Goal: Information Seeking & Learning: Learn about a topic

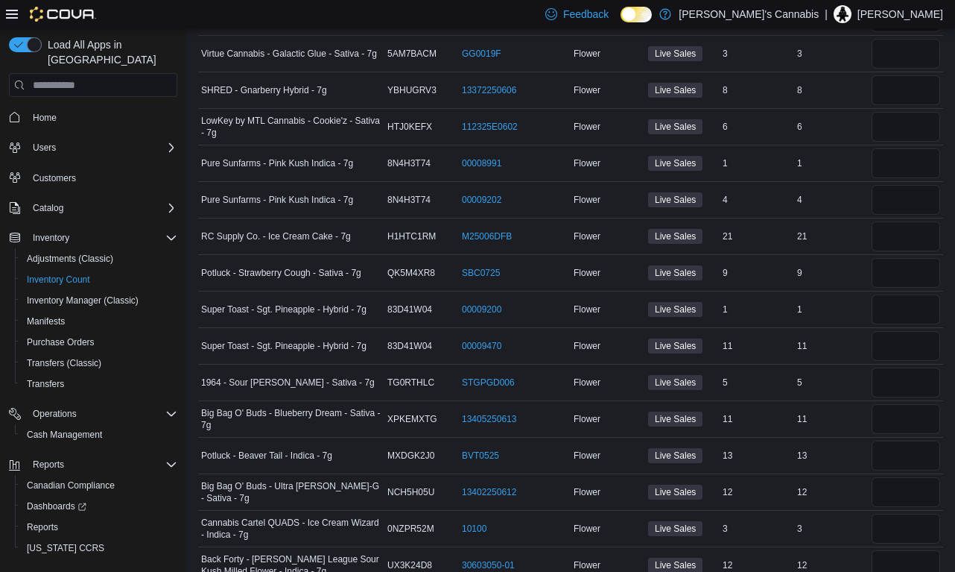
scroll to position [408, 0]
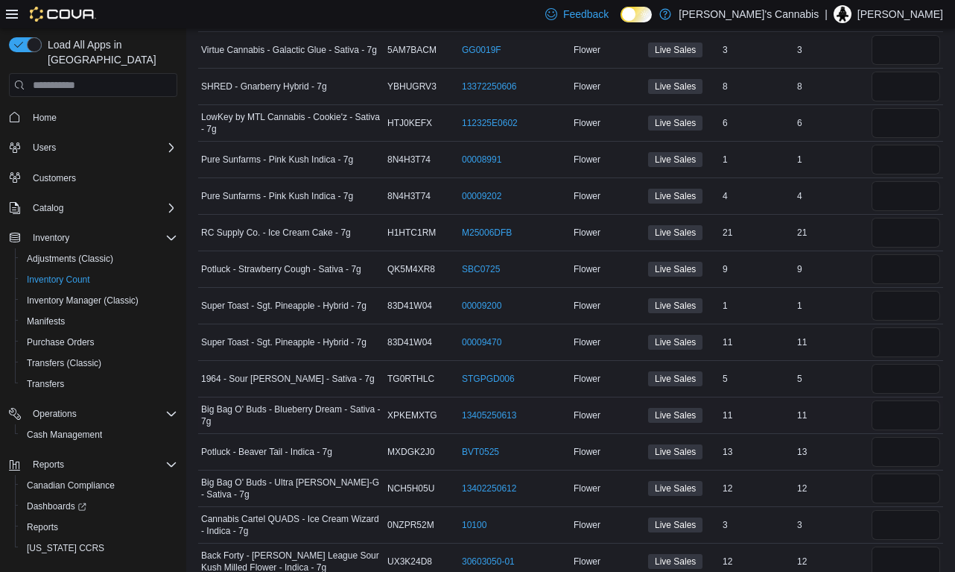
type input "*"
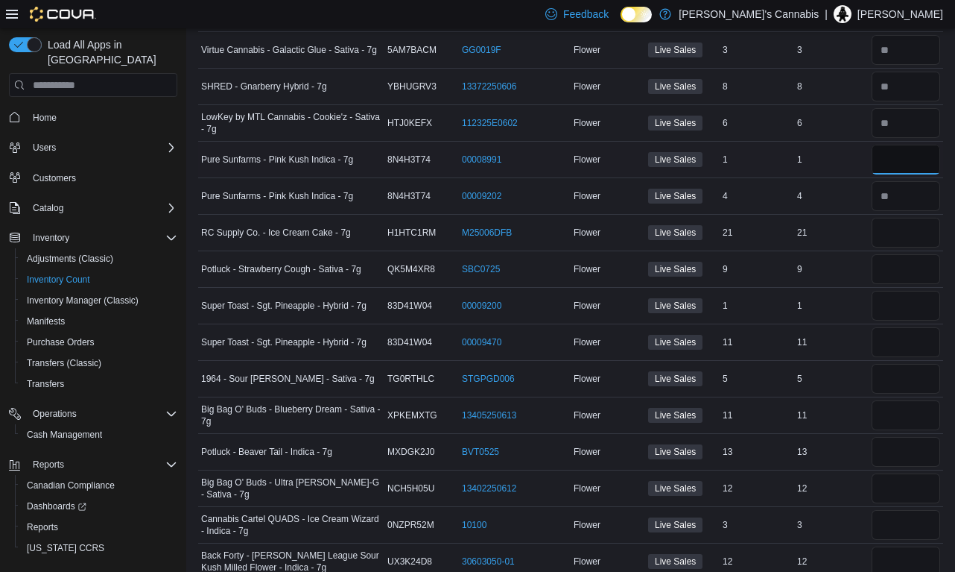
click at [899, 159] on input "number" at bounding box center [906, 160] width 69 height 30
type input "*"
type input "**"
type input "*"
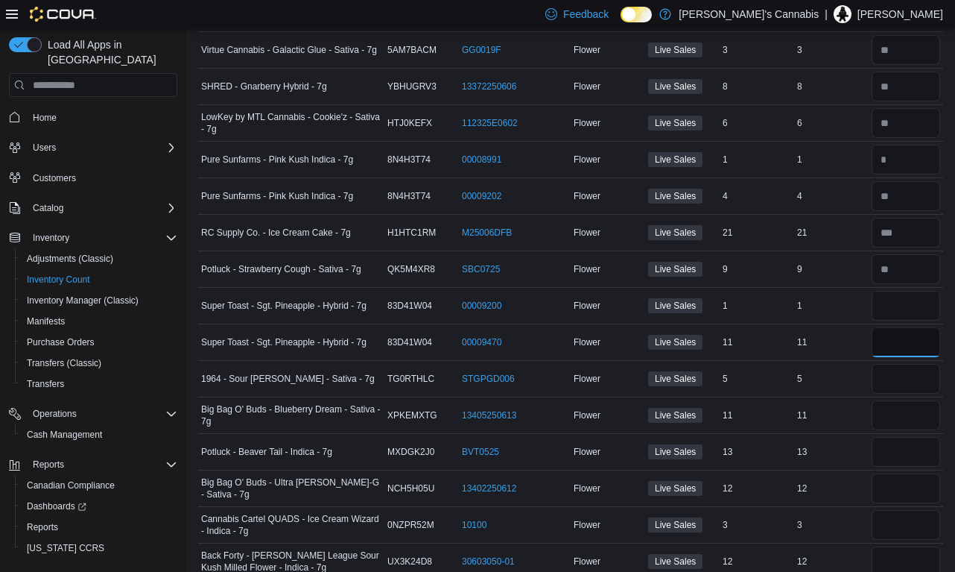
click at [940, 352] on input "number" at bounding box center [906, 342] width 69 height 30
type input "**"
click at [923, 314] on input "number" at bounding box center [906, 306] width 69 height 30
type input "*"
click at [866, 337] on div "11" at bounding box center [831, 342] width 75 height 18
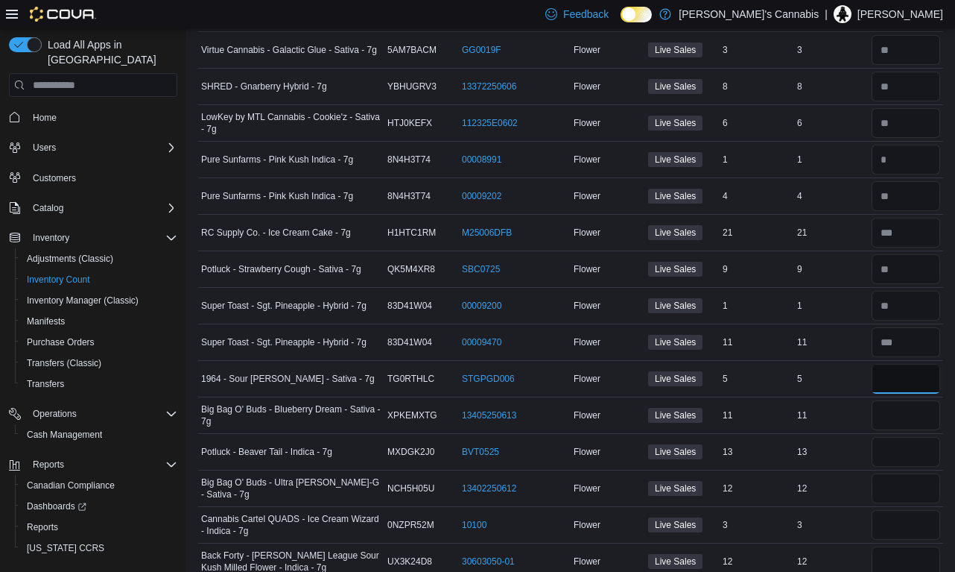
click at [905, 378] on input "number" at bounding box center [906, 379] width 69 height 30
type input "*"
type input "**"
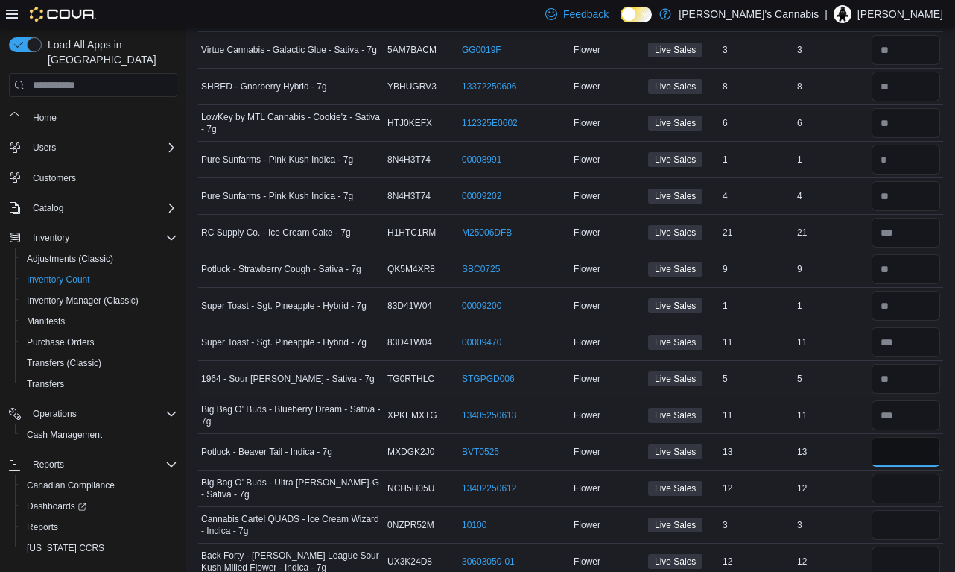
type input "**"
type input "*"
type input "**"
type input "*"
type input "**"
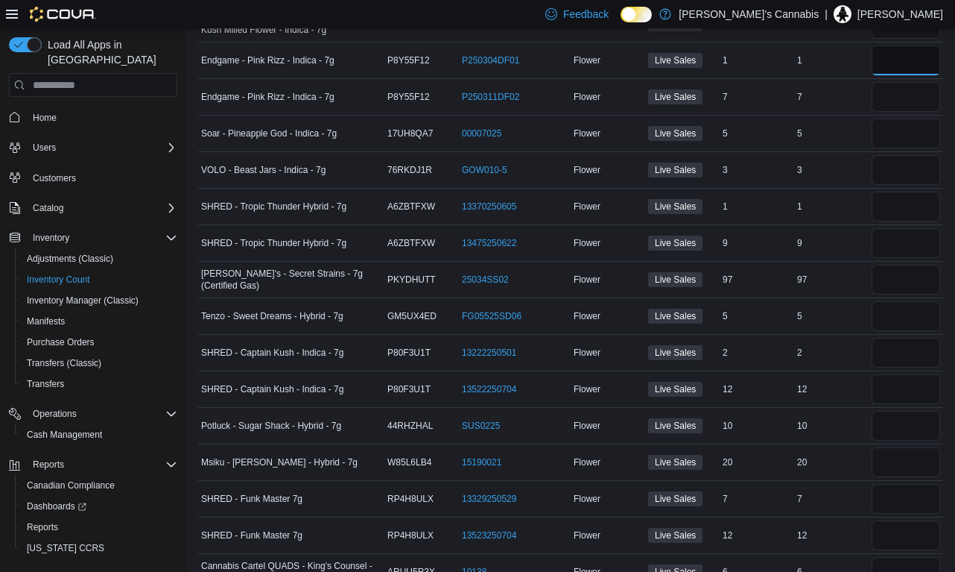
scroll to position [947, 0]
click at [832, 391] on div "12" at bounding box center [831, 388] width 75 height 18
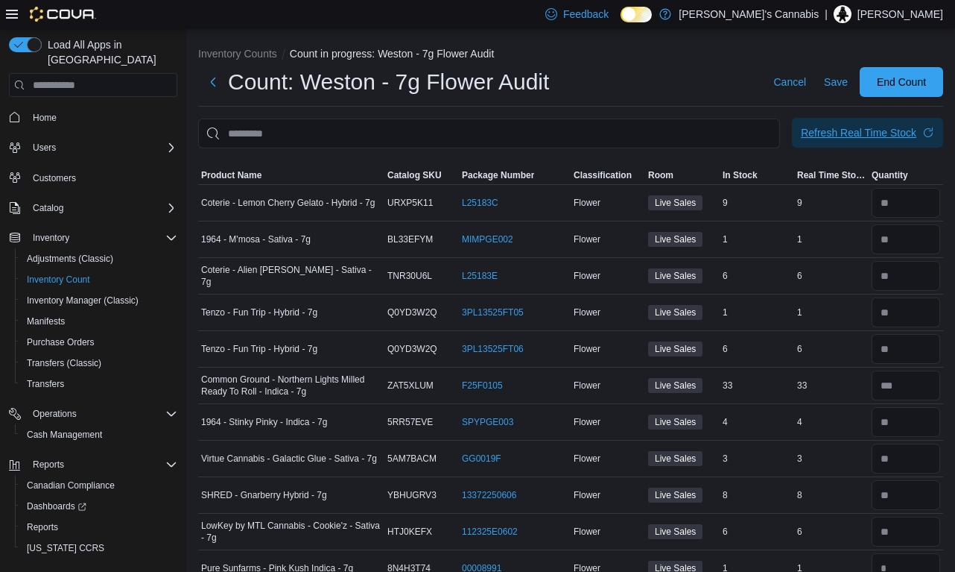
scroll to position [0, 0]
click at [871, 129] on div "Refresh Real Time Stock" at bounding box center [859, 132] width 116 height 15
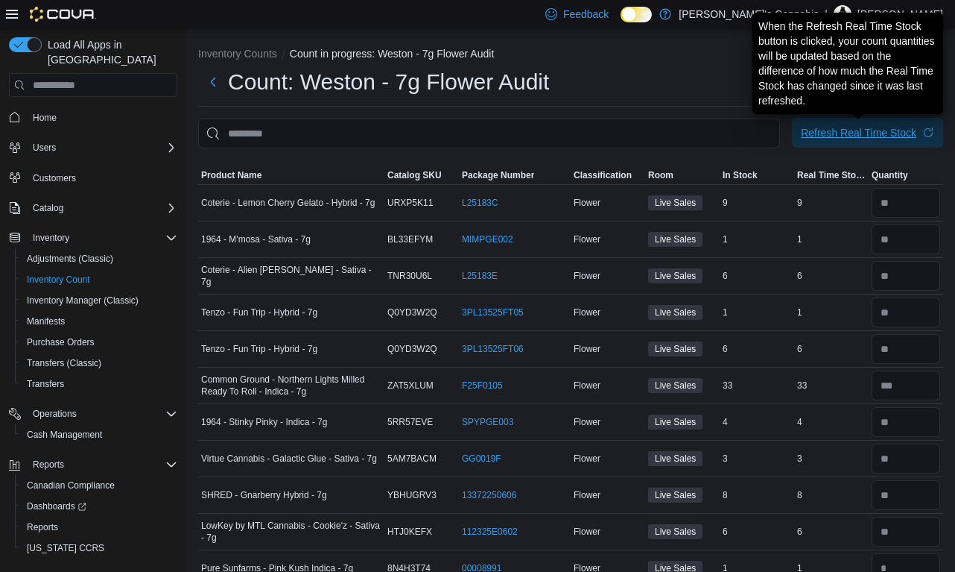
click at [869, 133] on div "Refresh Real Time Stock" at bounding box center [859, 132] width 116 height 15
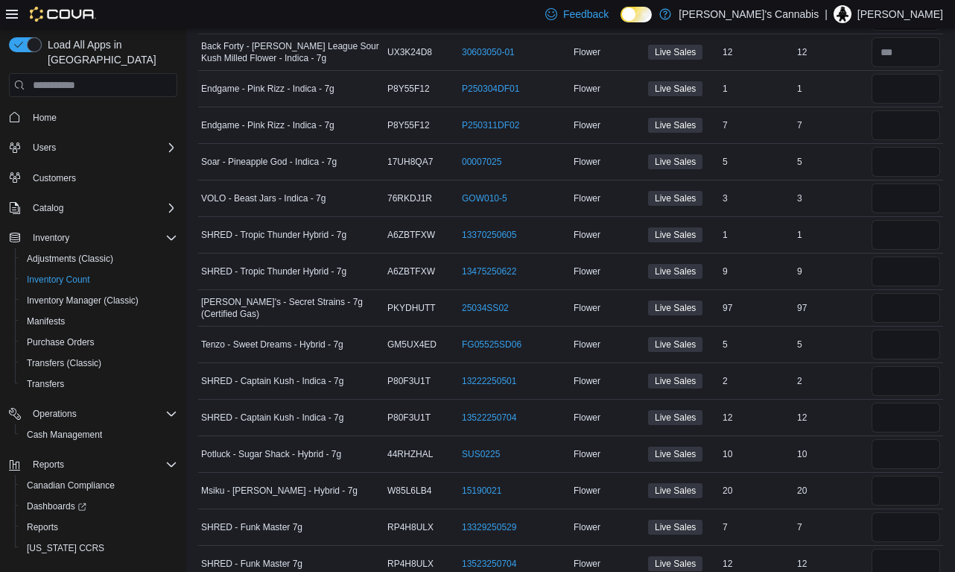
scroll to position [945, 0]
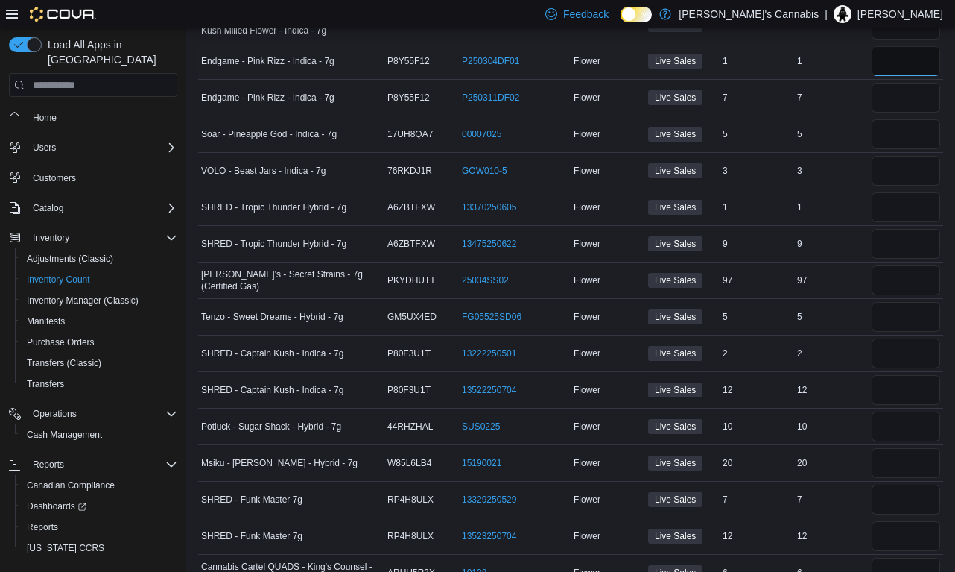
click at [905, 63] on input "number" at bounding box center [906, 61] width 69 height 30
click at [898, 100] on input "number" at bounding box center [906, 98] width 69 height 30
type input "*"
click at [889, 69] on input "number" at bounding box center [906, 61] width 69 height 30
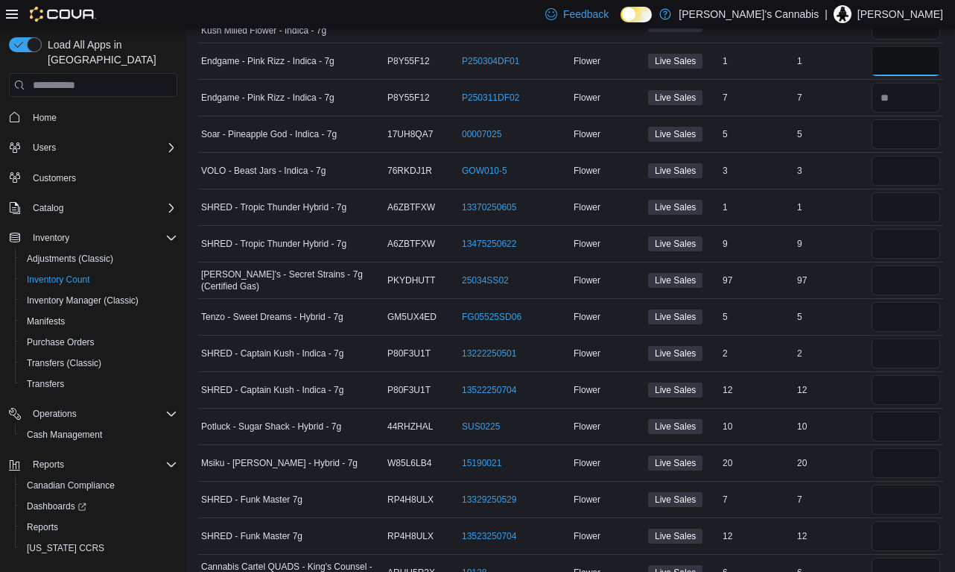
type input "*"
click at [898, 244] on input "number" at bounding box center [906, 244] width 69 height 30
type input "**"
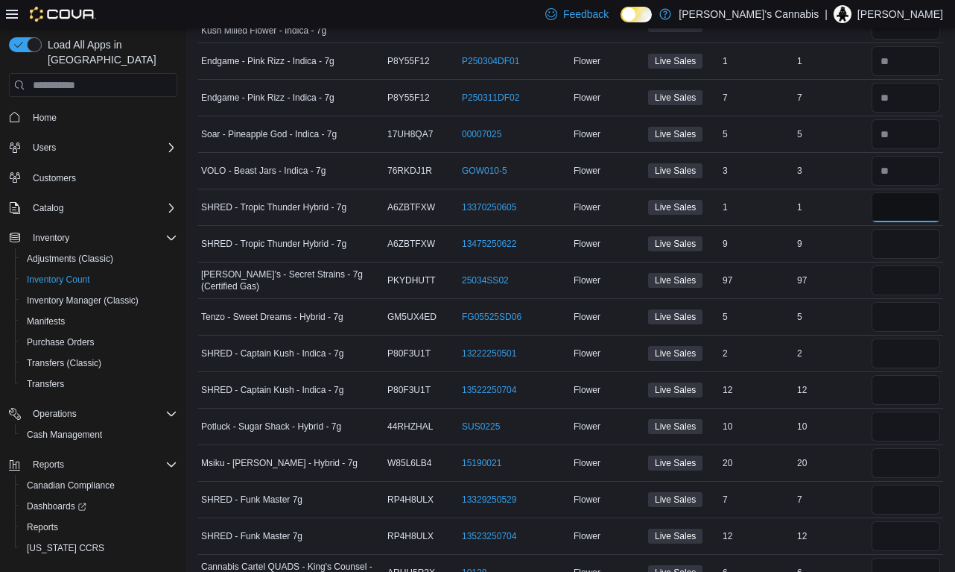
click at [895, 212] on input "number" at bounding box center [906, 207] width 69 height 30
type input "*"
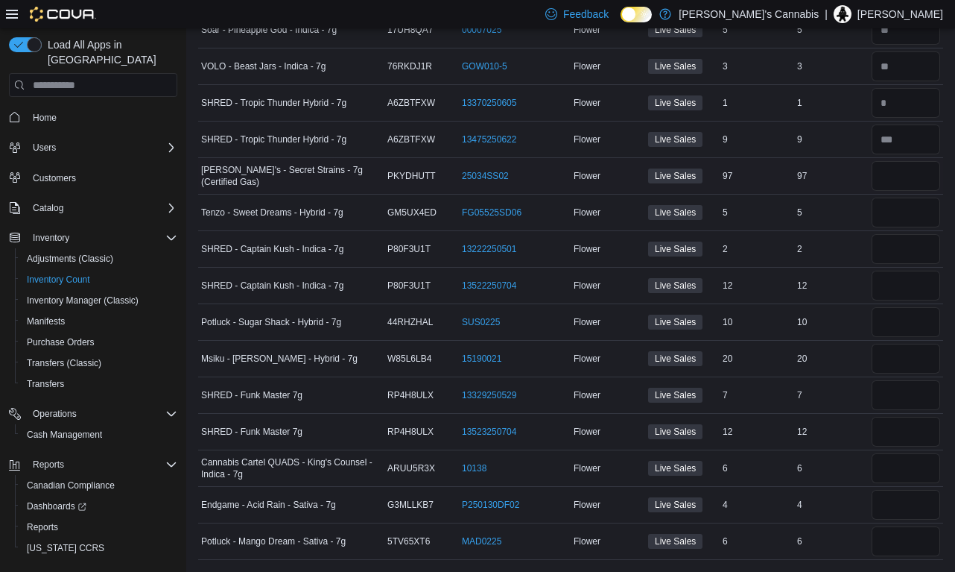
scroll to position [1049, 0]
click at [905, 180] on input "number" at bounding box center [906, 176] width 69 height 30
type input "*"
type input "**"
type input "*"
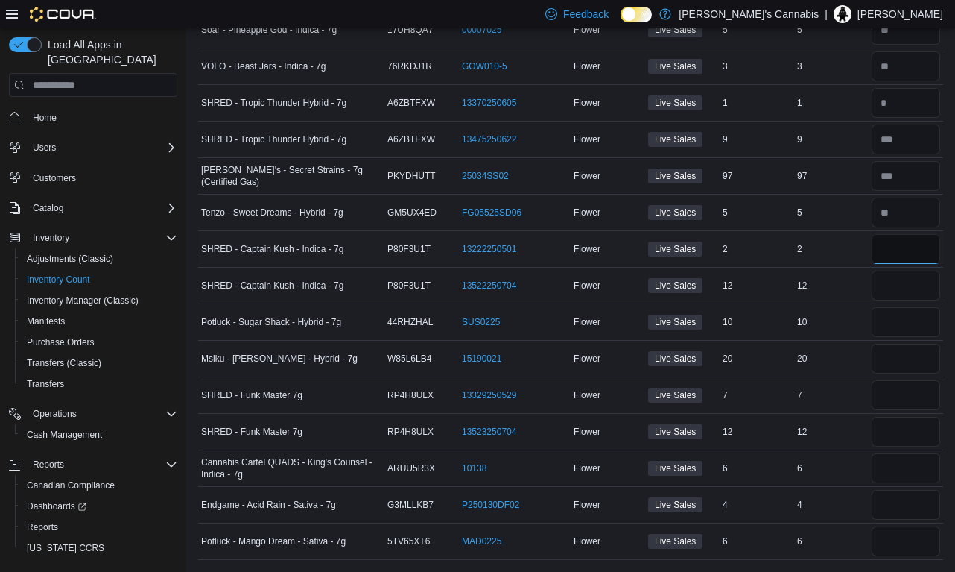
type input "*"
type input "**"
type input "*"
type input "**"
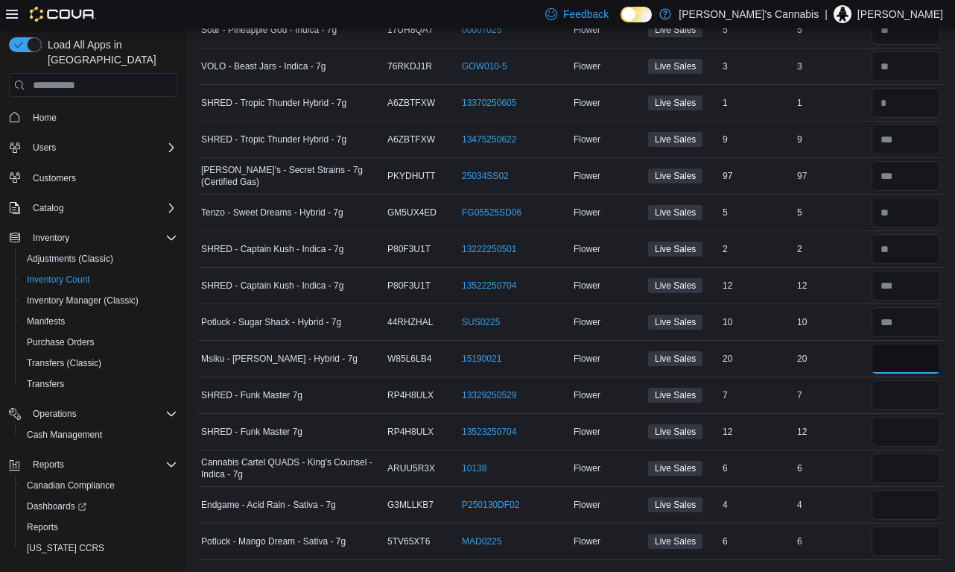
type input "**"
type input "*"
click at [906, 431] on input "number" at bounding box center [906, 432] width 69 height 30
type input "**"
click at [914, 389] on input "number" at bounding box center [906, 395] width 69 height 30
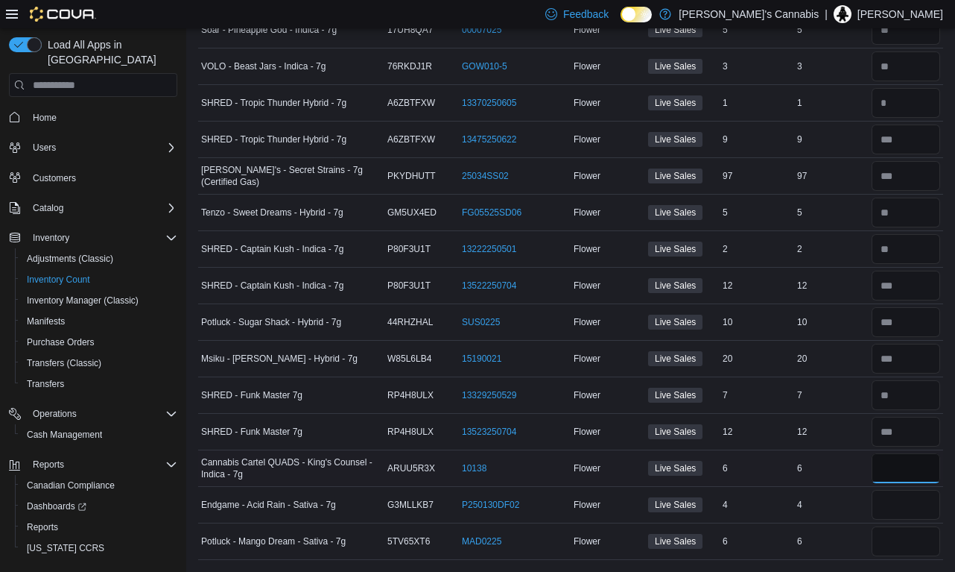
click at [887, 466] on input "number" at bounding box center [906, 468] width 69 height 30
type input "*"
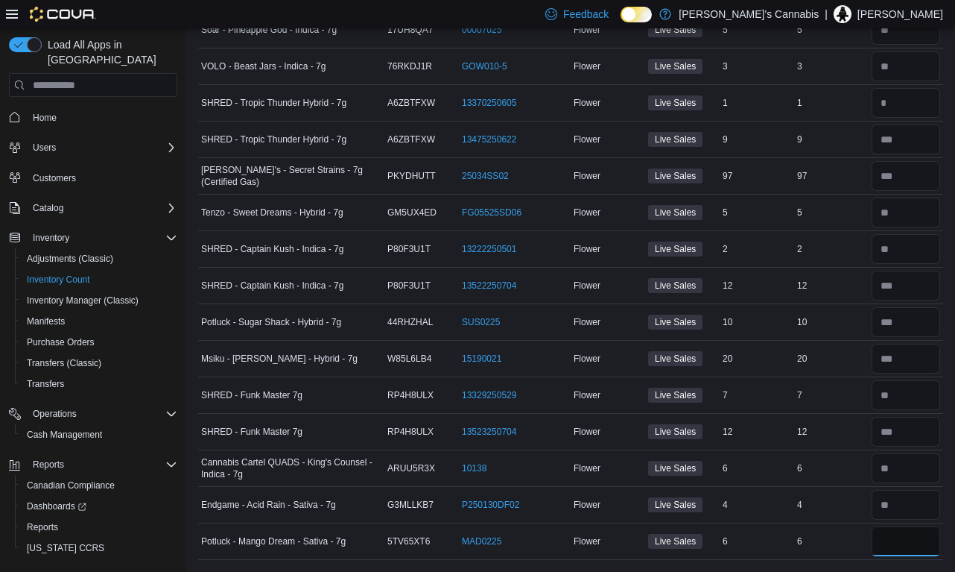
type input "*"
click at [776, 354] on div "20" at bounding box center [757, 358] width 75 height 18
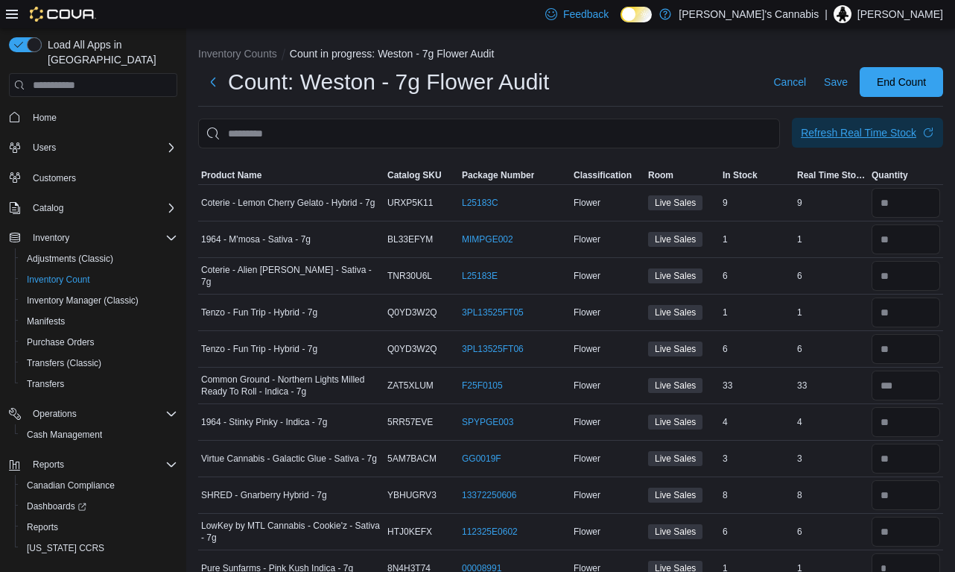
scroll to position [0, 0]
click at [828, 142] on span "Refresh Real Time Stock" at bounding box center [867, 133] width 133 height 30
click at [879, 95] on span "End Count" at bounding box center [902, 81] width 66 height 30
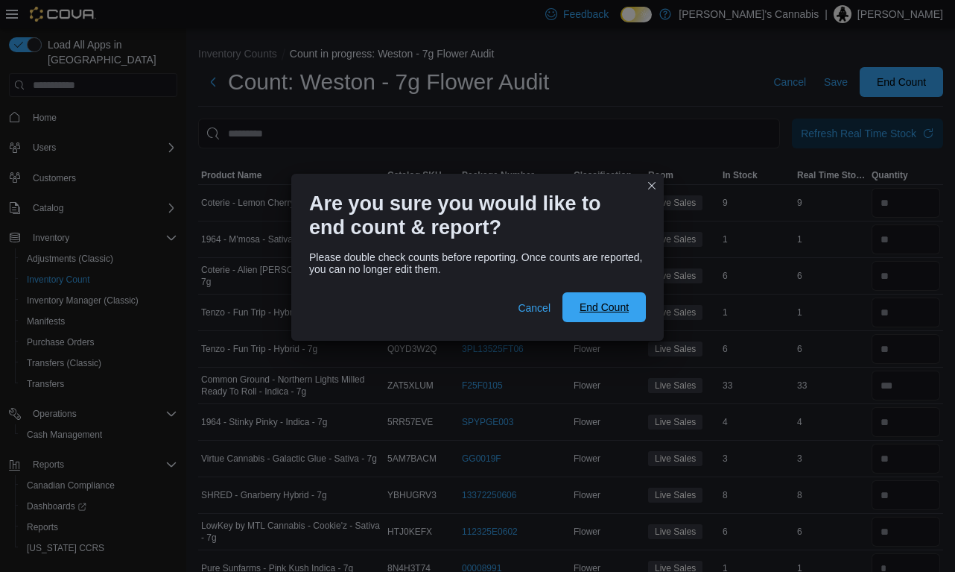
click at [607, 306] on span "End Count" at bounding box center [604, 307] width 49 height 15
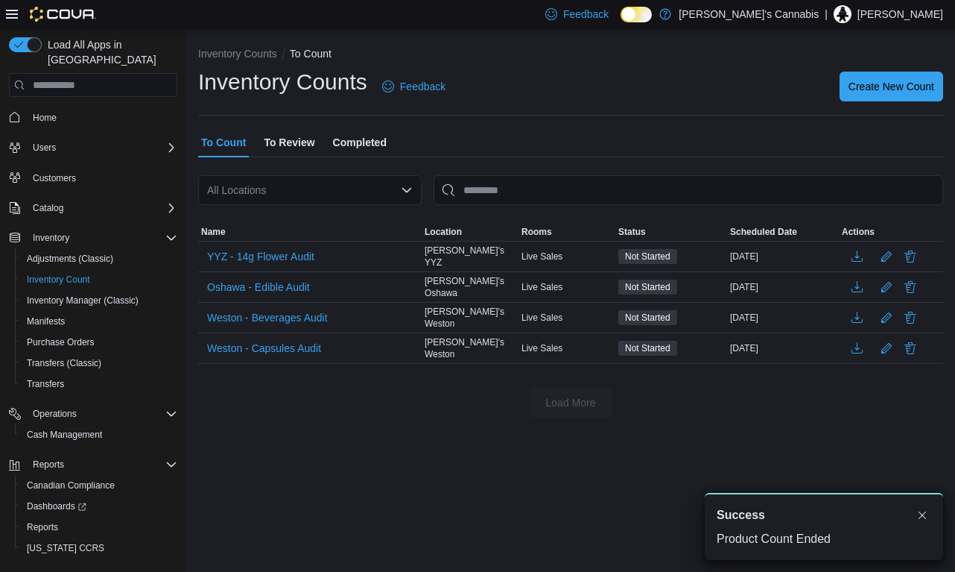
click at [280, 144] on span "To Review" at bounding box center [289, 142] width 51 height 30
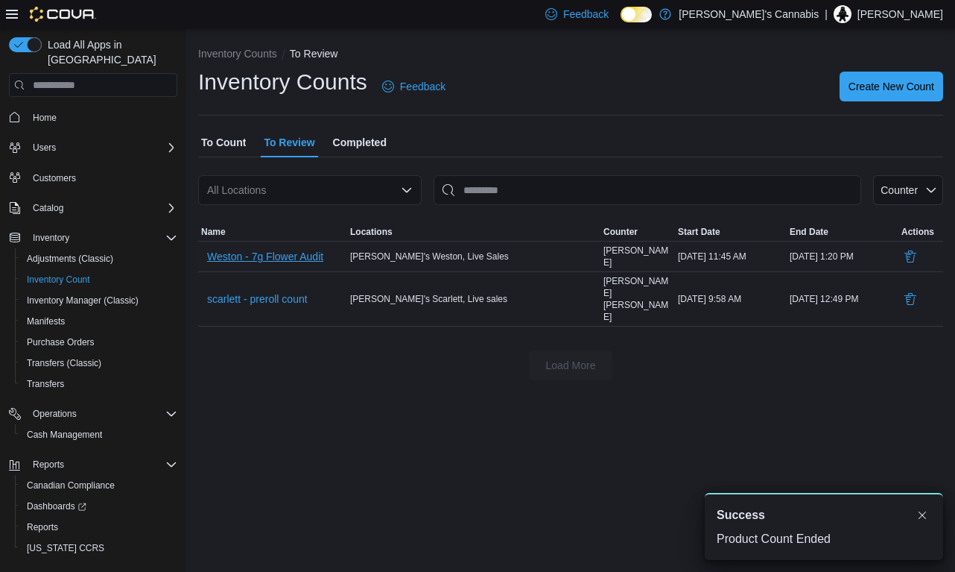
click at [273, 261] on span "Weston - 7g Flower Audit" at bounding box center [265, 256] width 116 height 15
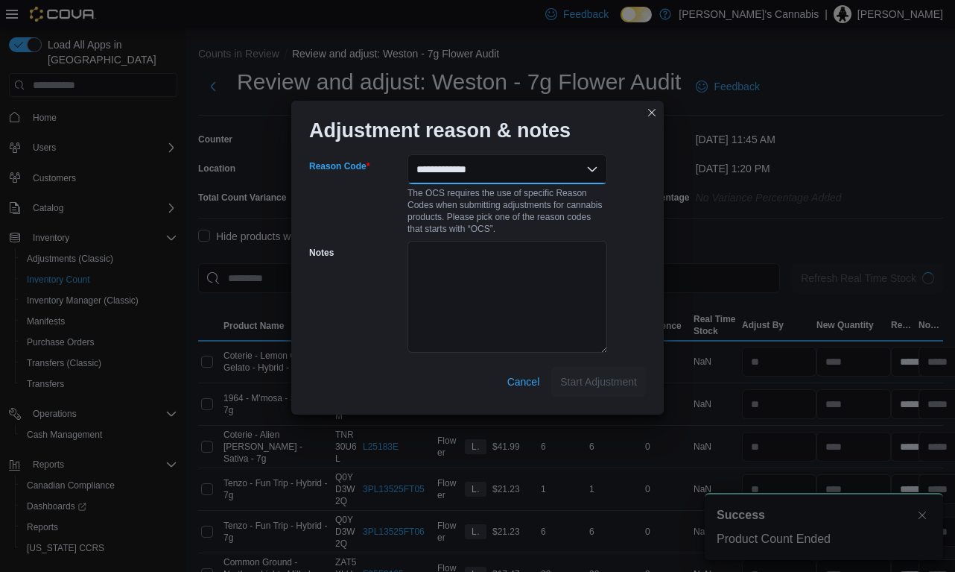
click at [477, 181] on select "**********" at bounding box center [508, 169] width 200 height 30
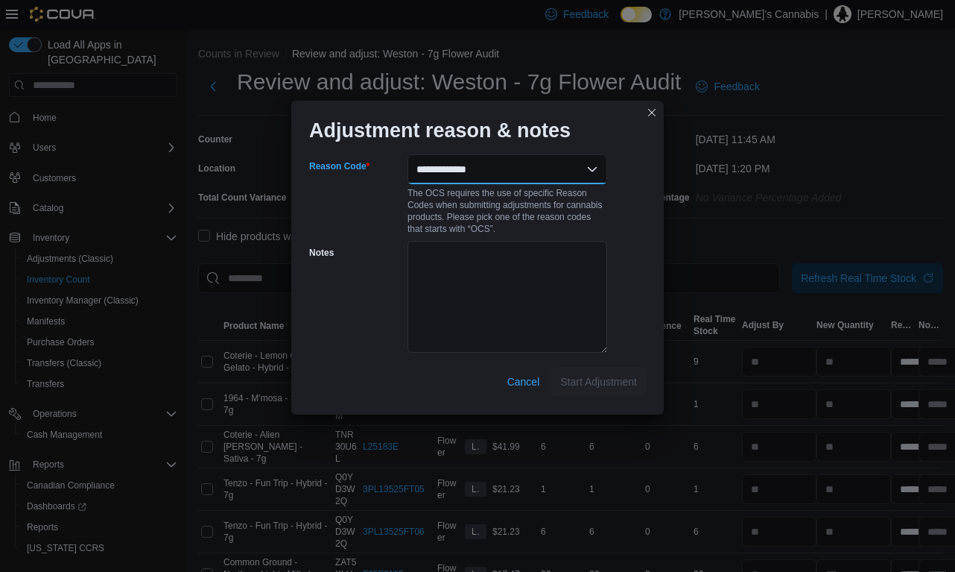
select select "**********"
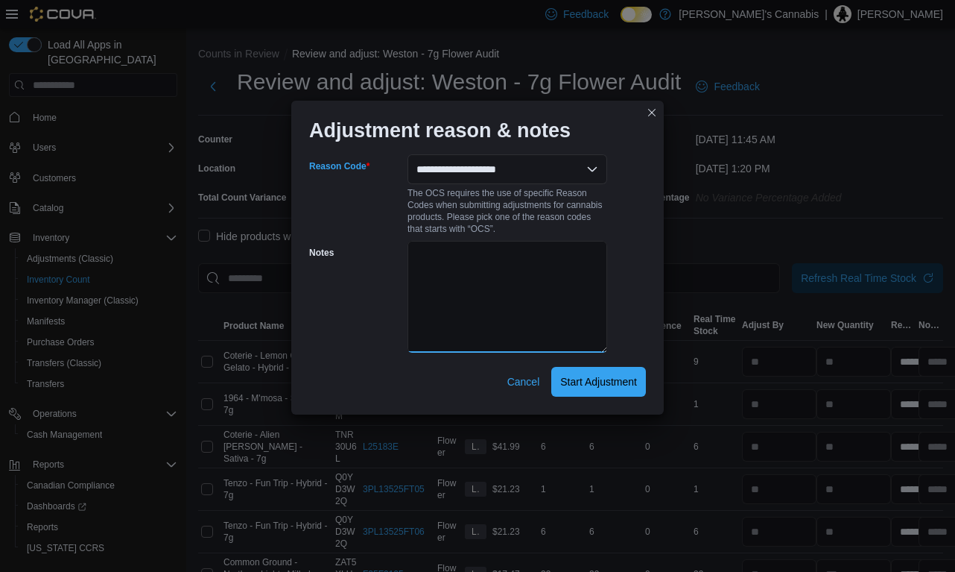
click at [503, 270] on textarea "Notes" at bounding box center [508, 297] width 200 height 112
type textarea "**"
click at [601, 378] on span "Start Adjustment" at bounding box center [598, 380] width 77 height 15
select select "**********"
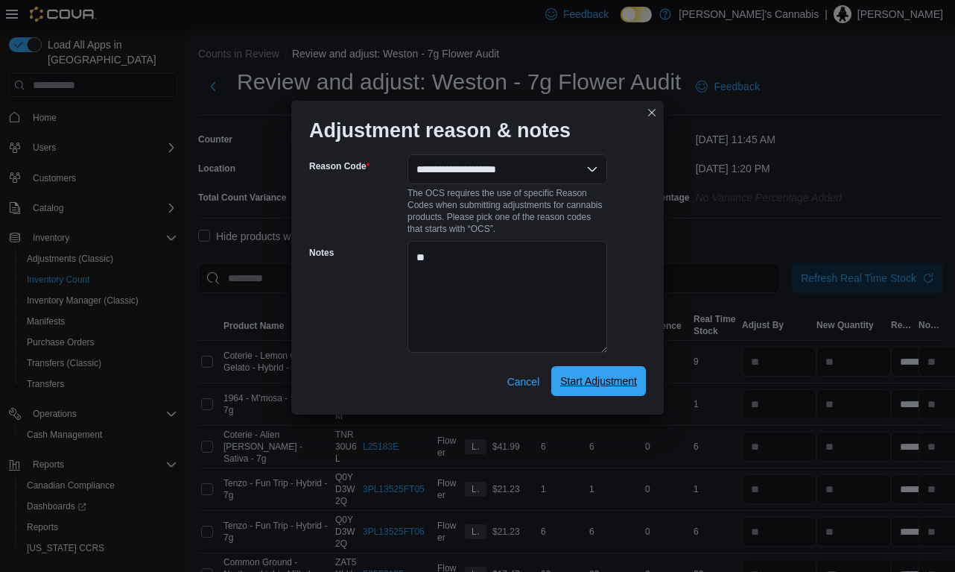
select select "**********"
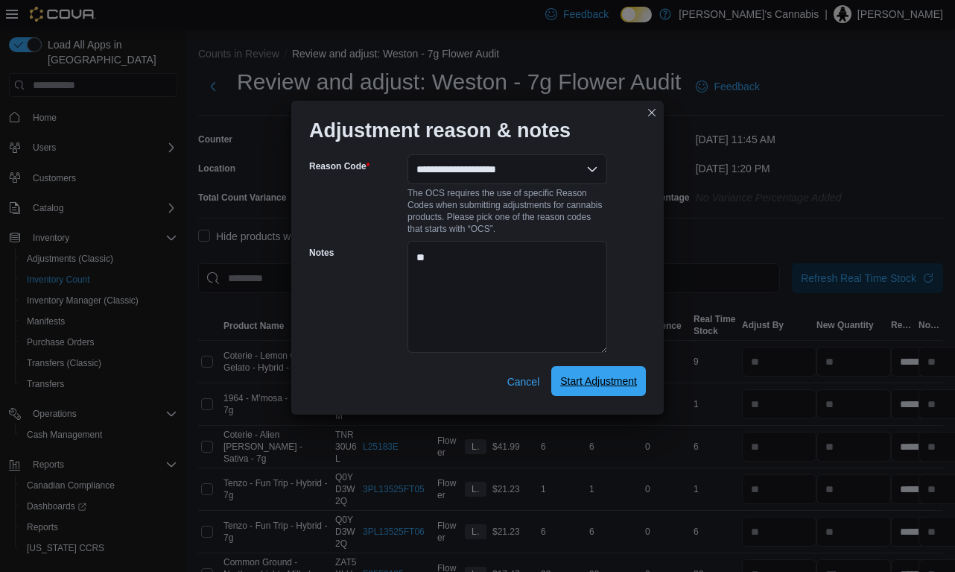
select select "**********"
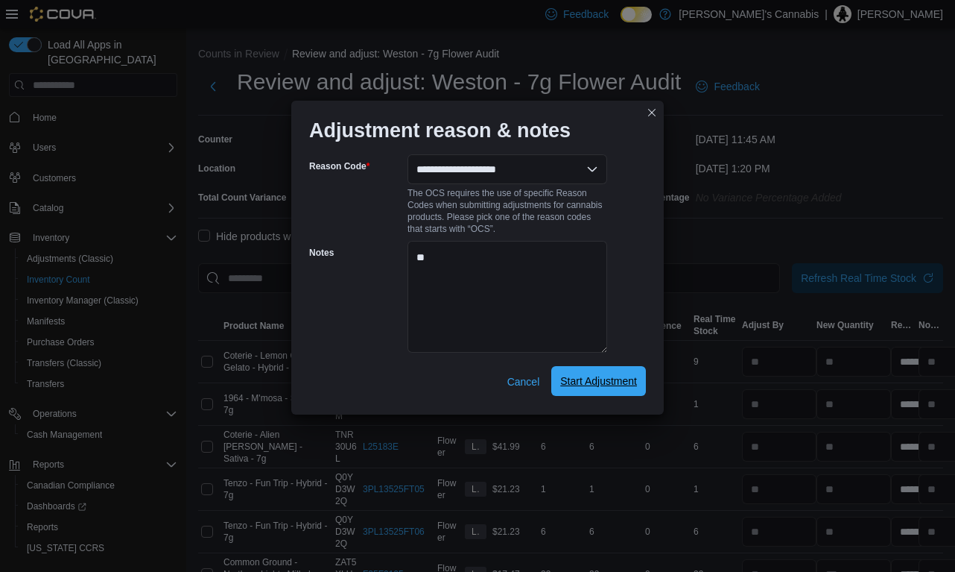
select select "**********"
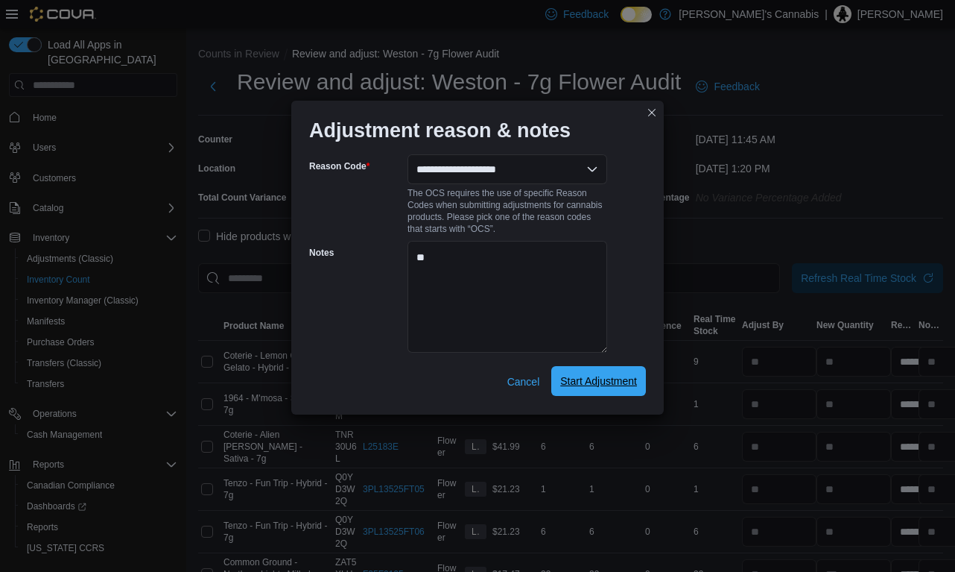
select select "**********"
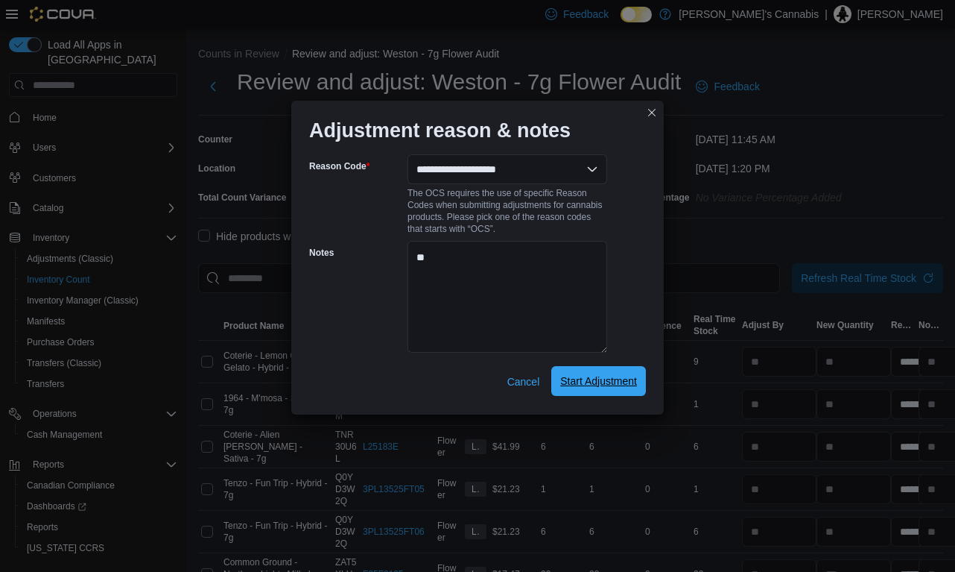
select select "**********"
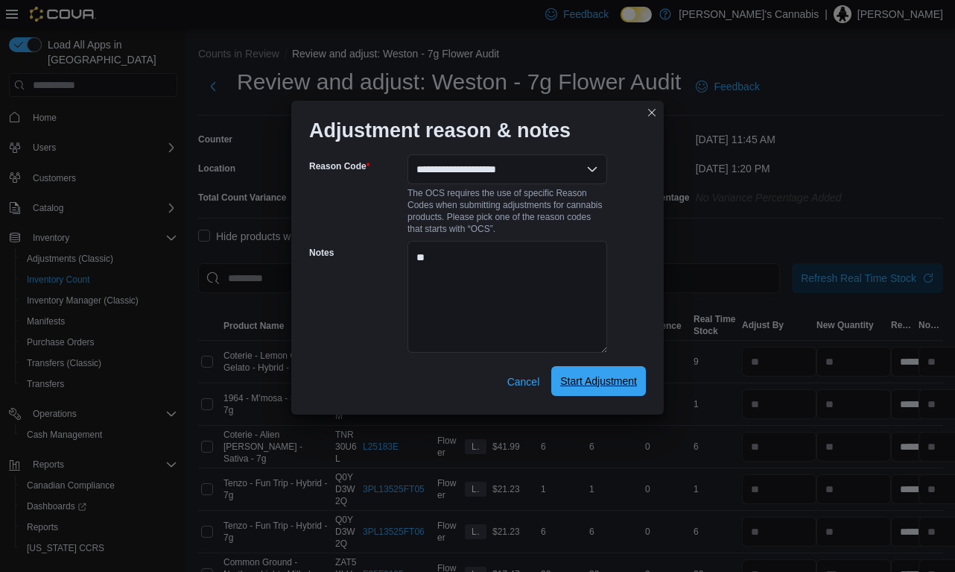
select select "**********"
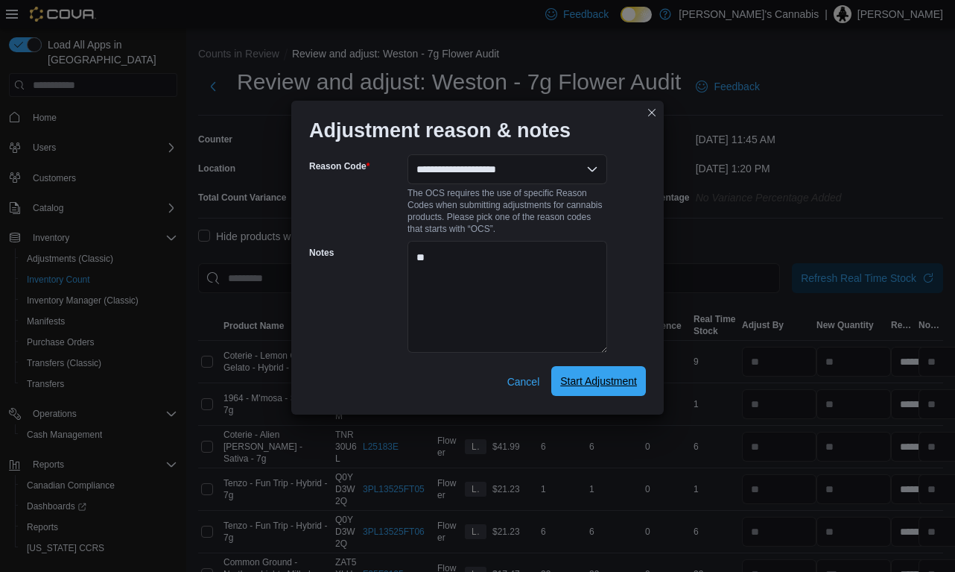
select select "**********"
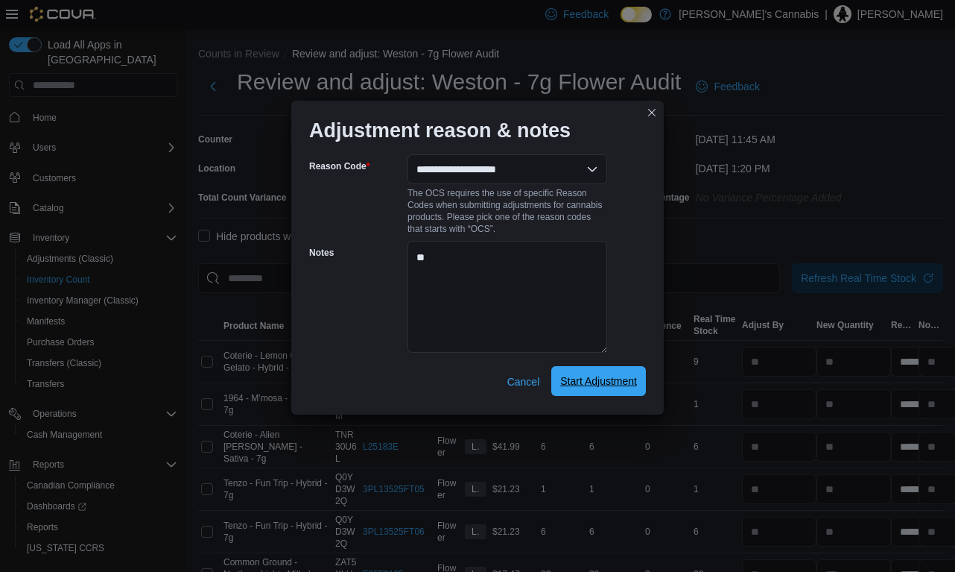
select select "**********"
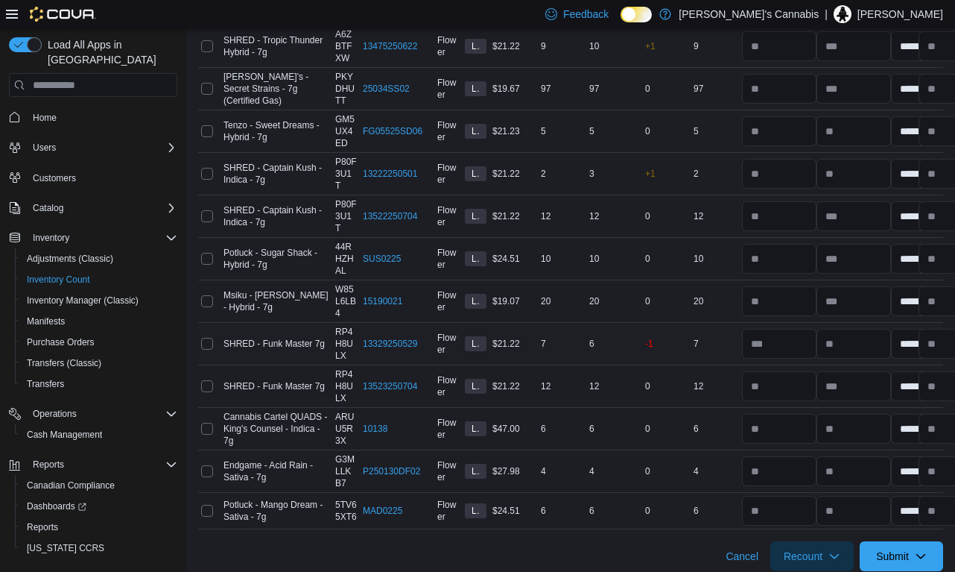
scroll to position [1472, 0]
click at [901, 550] on span "Submit" at bounding box center [892, 556] width 33 height 15
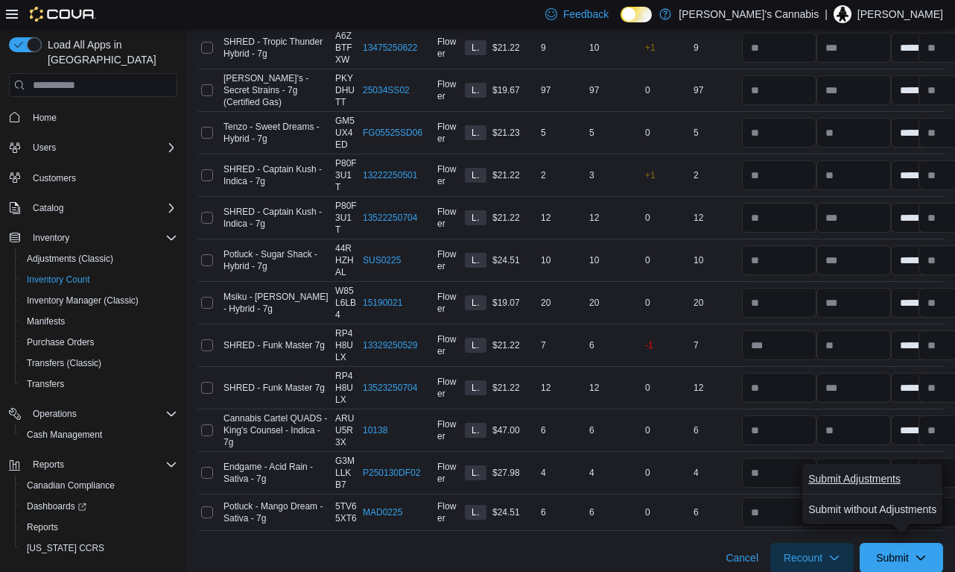
click at [847, 478] on span "Submit Adjustments" at bounding box center [855, 478] width 92 height 15
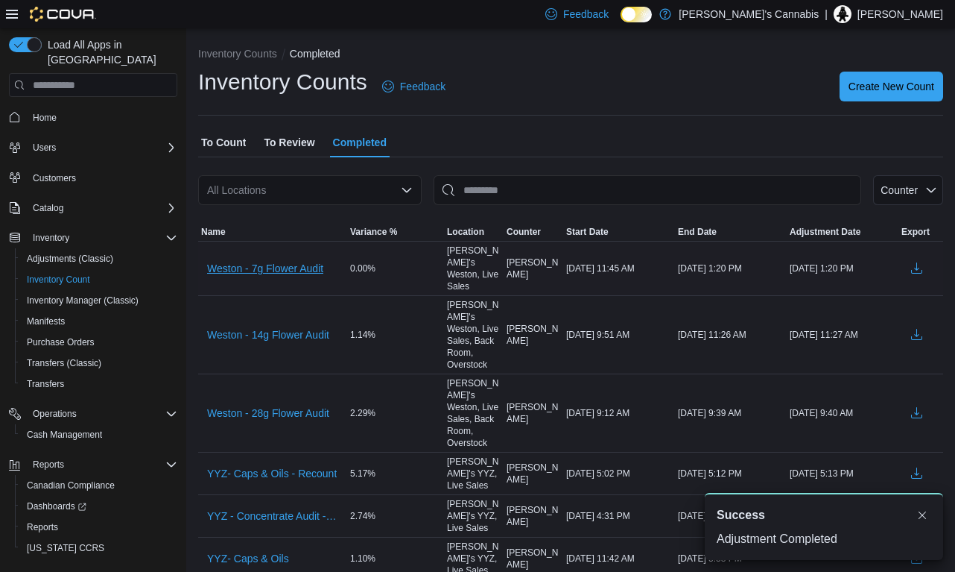
click at [277, 264] on span "Weston - 7g Flower Audit" at bounding box center [265, 268] width 116 height 15
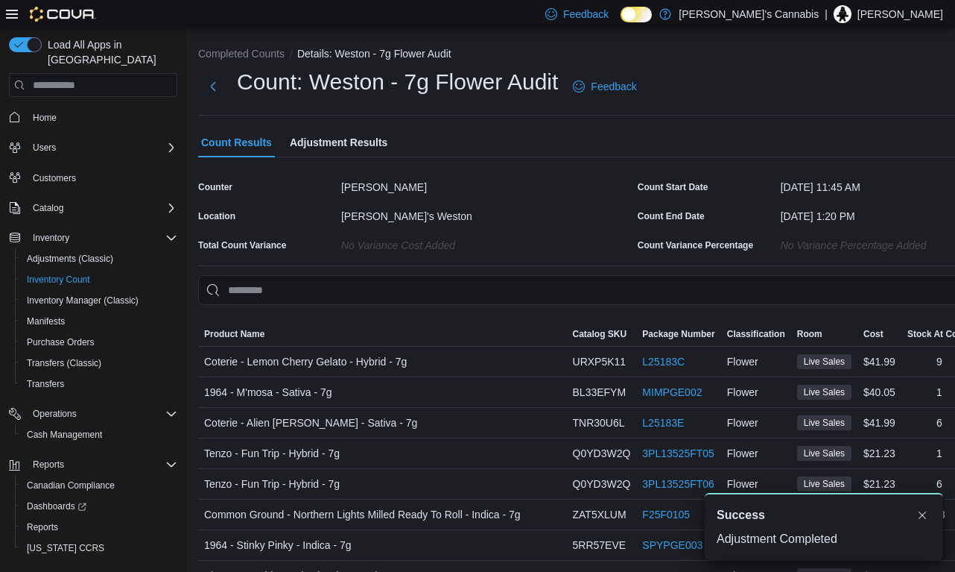
click at [347, 139] on span "Adjustment Results" at bounding box center [339, 142] width 98 height 30
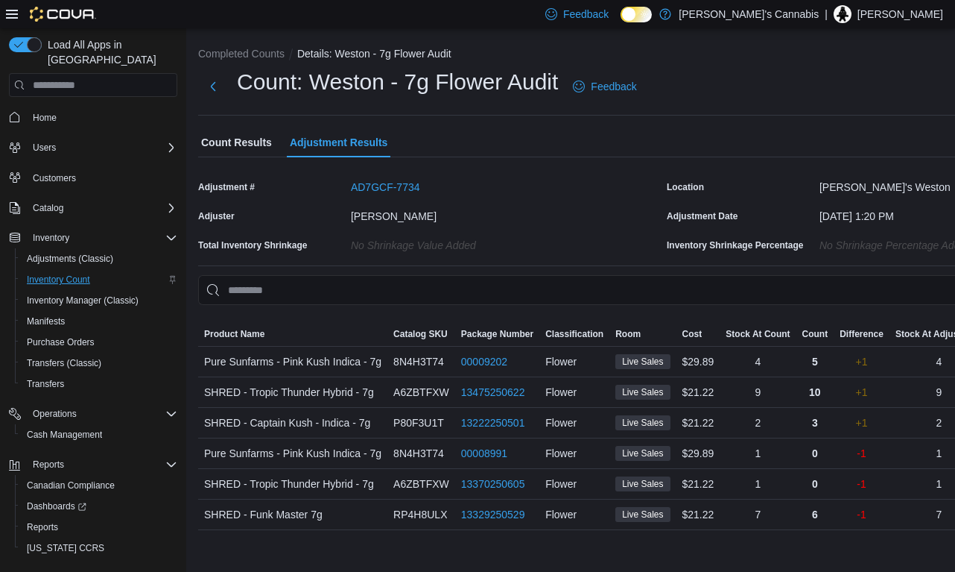
click at [83, 273] on span "Inventory Count" at bounding box center [58, 279] width 63 height 12
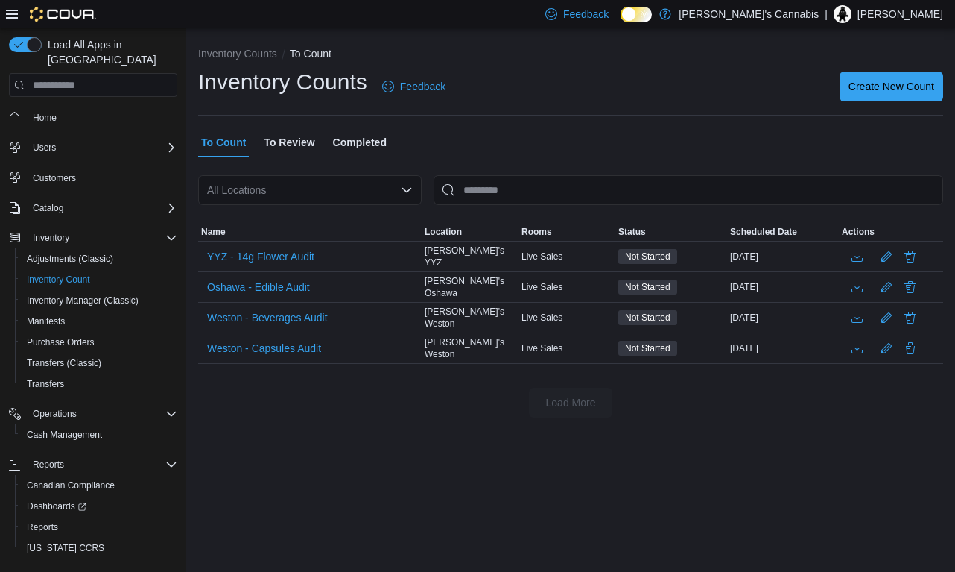
click at [81, 107] on span "Home" at bounding box center [102, 116] width 151 height 19
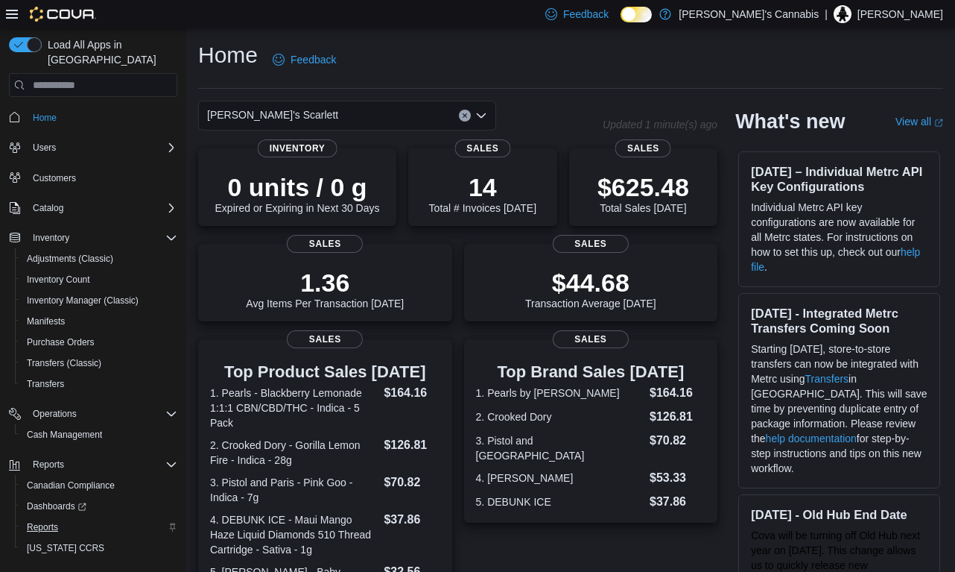
click at [51, 521] on span "Reports" at bounding box center [42, 527] width 31 height 12
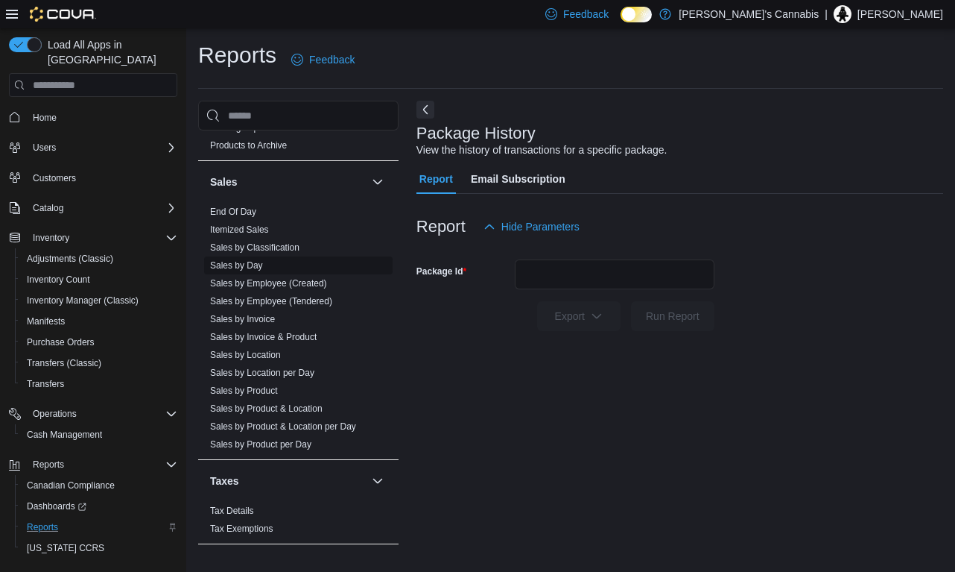
scroll to position [1008, 0]
click at [269, 350] on link "Sales by Location" at bounding box center [245, 354] width 71 height 10
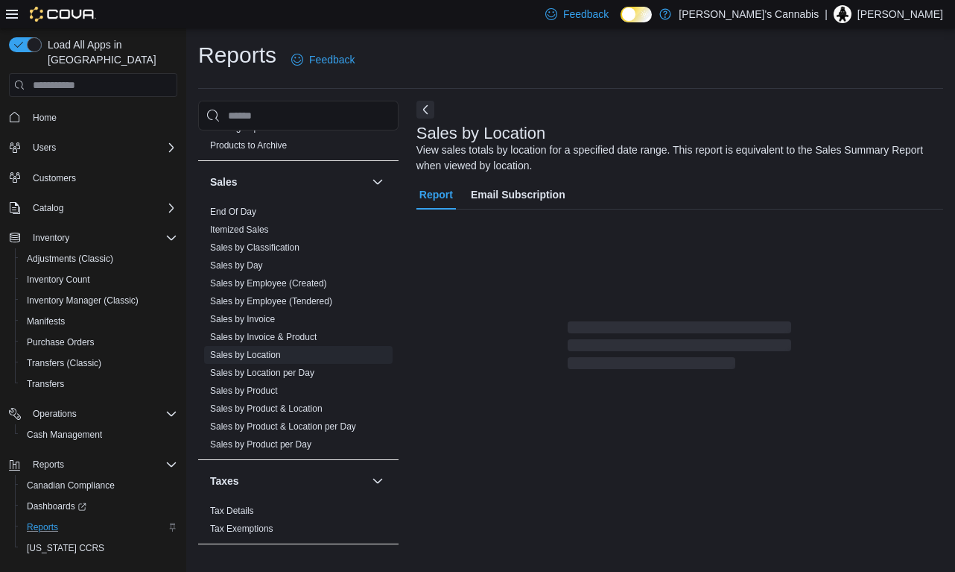
scroll to position [19, 0]
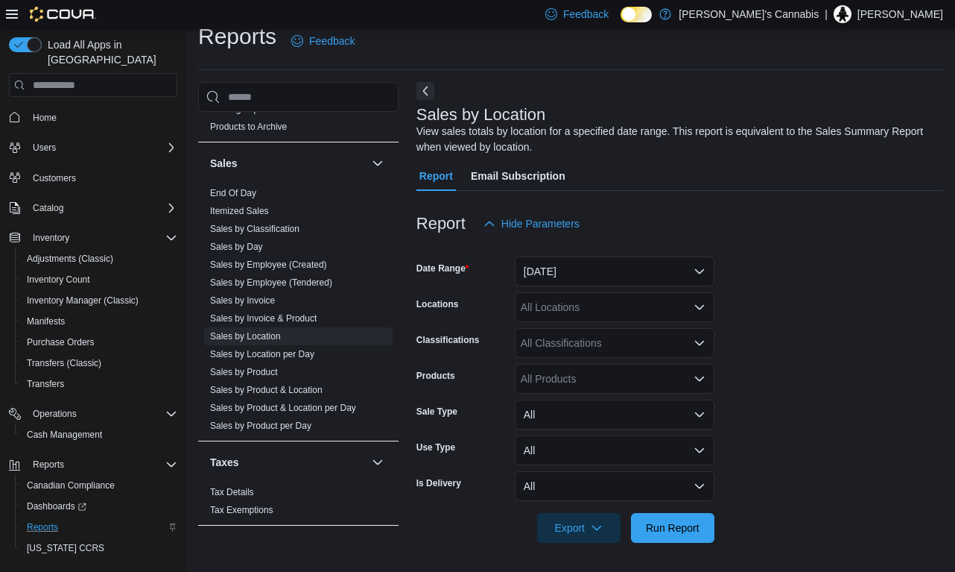
click at [555, 265] on button "[DATE]" at bounding box center [615, 271] width 200 height 30
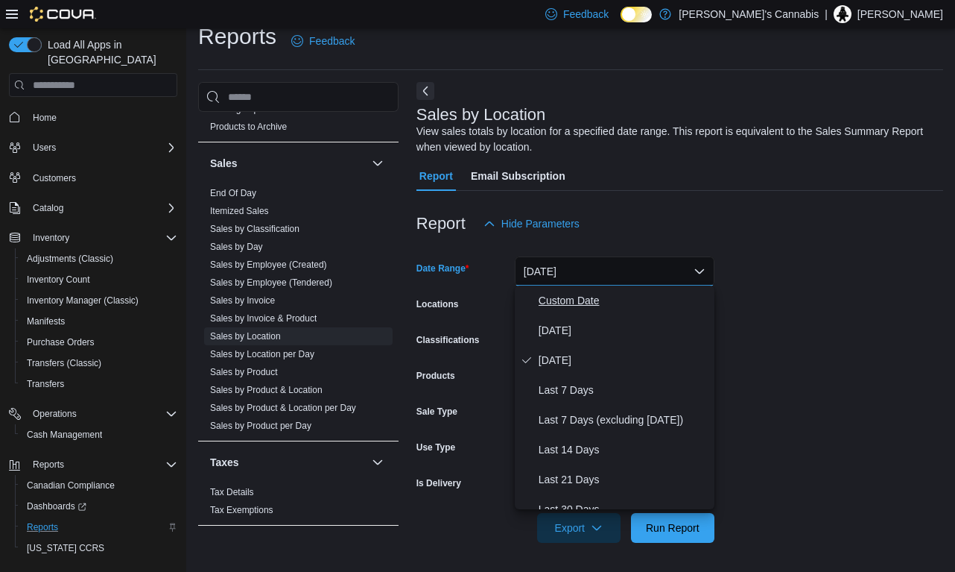
click at [566, 306] on span "Custom Date" at bounding box center [624, 300] width 170 height 18
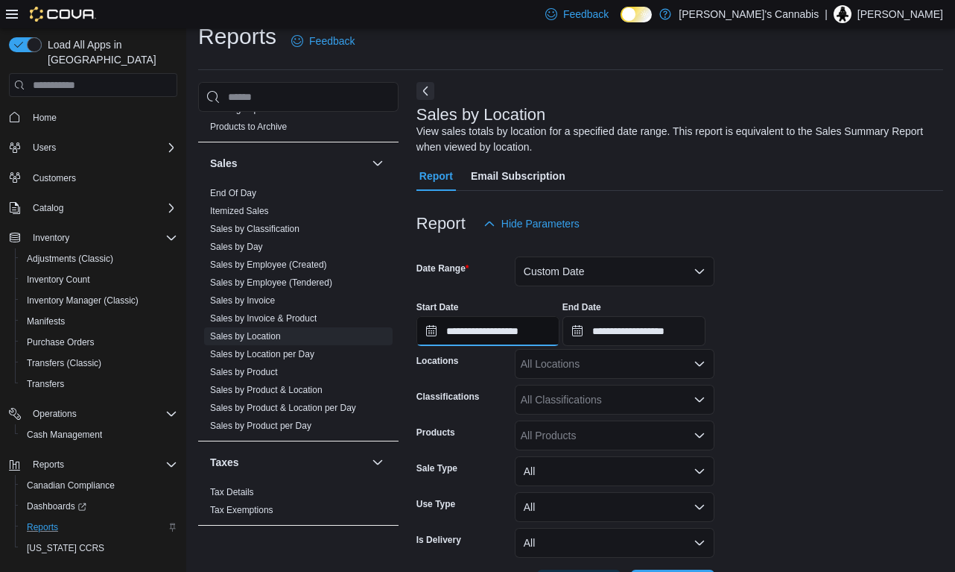
click at [538, 322] on input "**********" at bounding box center [488, 331] width 143 height 30
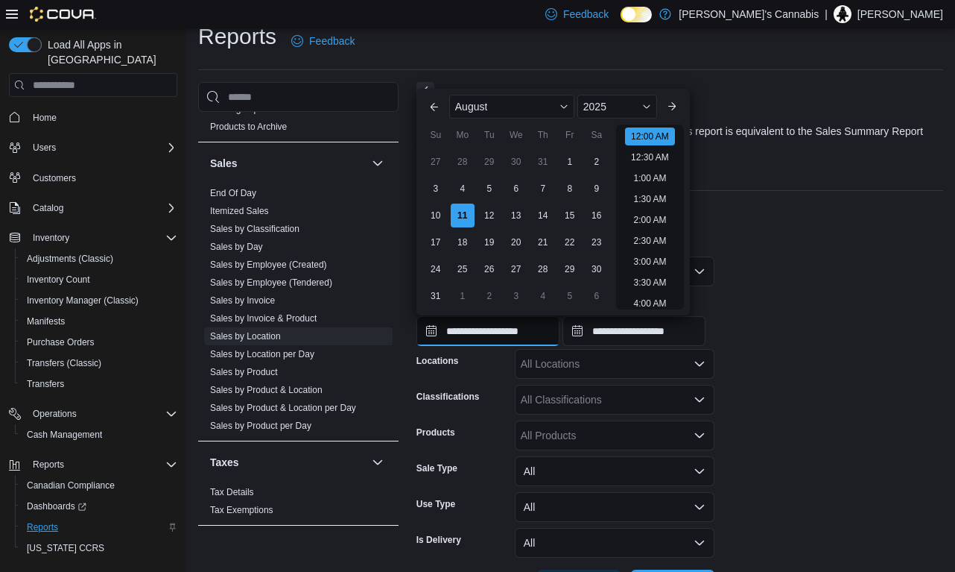
scroll to position [46, 0]
click at [431, 183] on div "3" at bounding box center [436, 189] width 26 height 26
type input "**********"
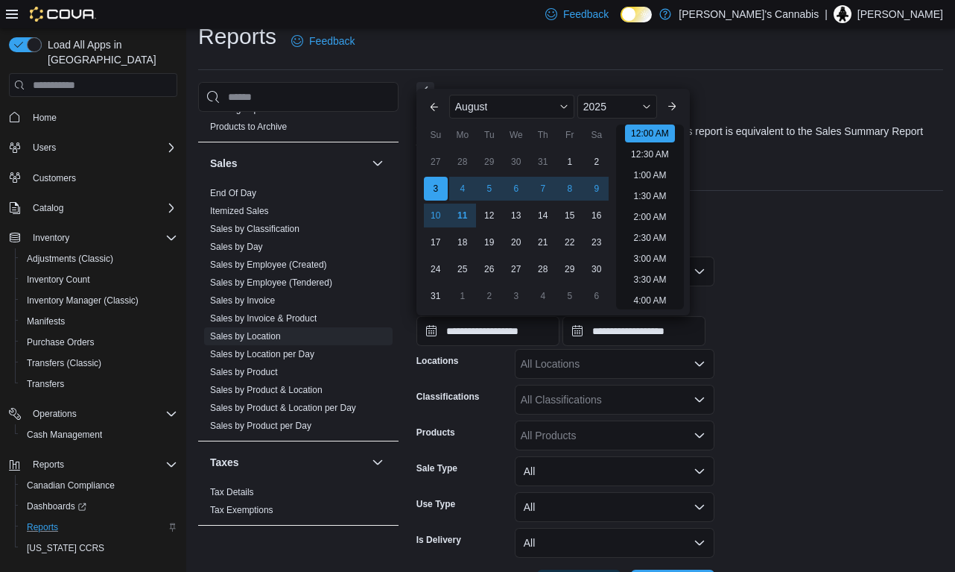
click at [750, 156] on div "**********" at bounding box center [680, 349] width 527 height 535
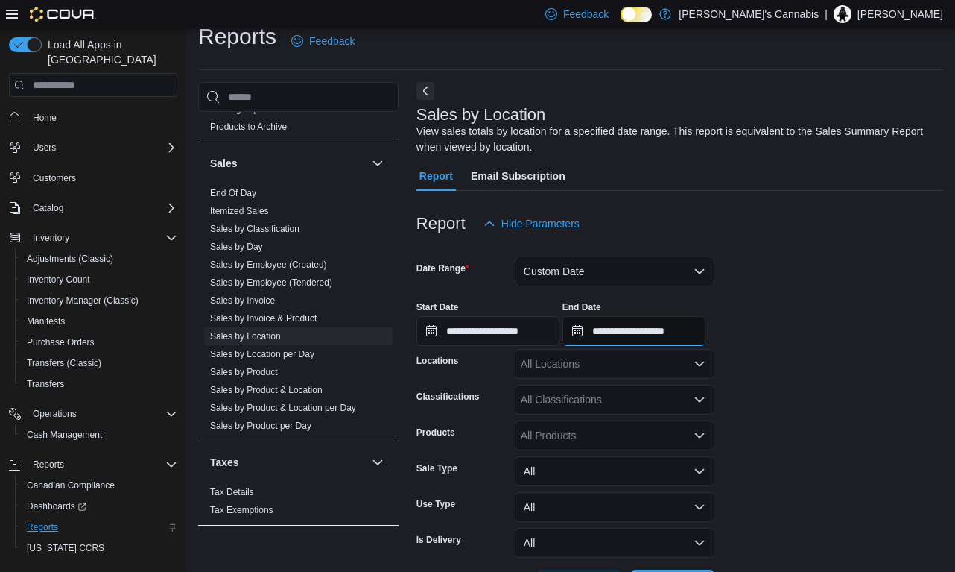
click at [658, 323] on input "**********" at bounding box center [634, 331] width 143 height 30
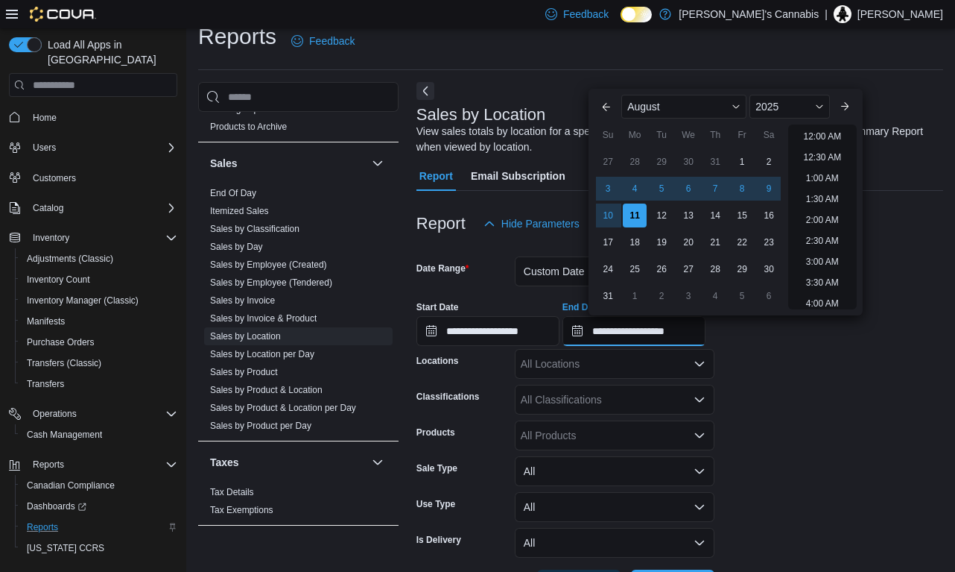
scroll to position [820, 0]
click at [771, 186] on div "9" at bounding box center [769, 189] width 26 height 26
type input "**********"
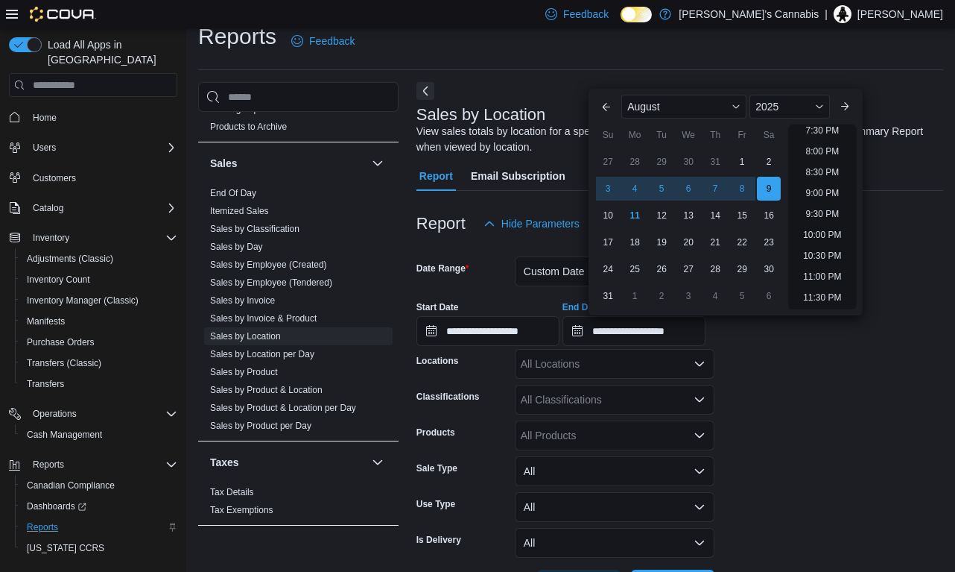
click at [772, 390] on form "**********" at bounding box center [680, 418] width 527 height 361
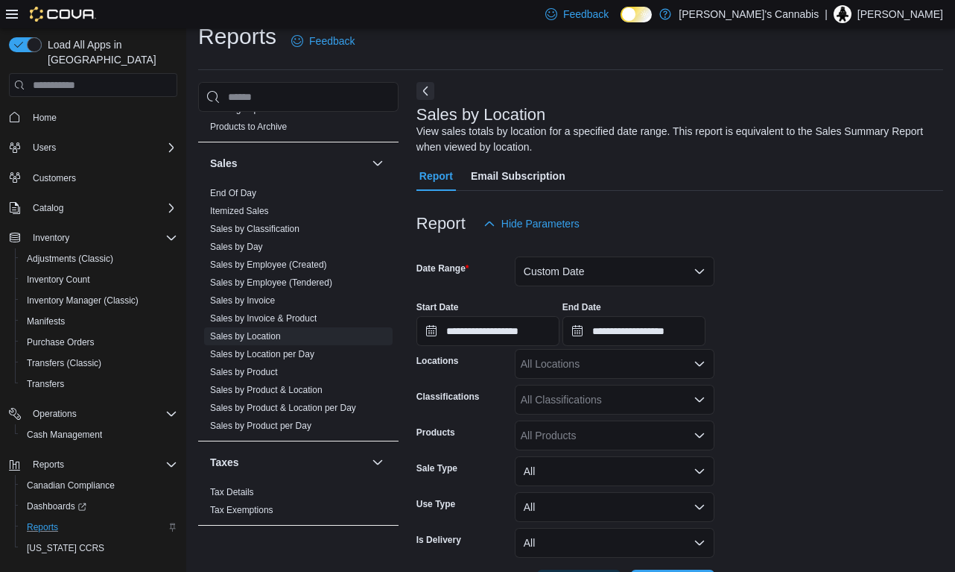
click at [671, 372] on div "All Locations" at bounding box center [615, 364] width 200 height 30
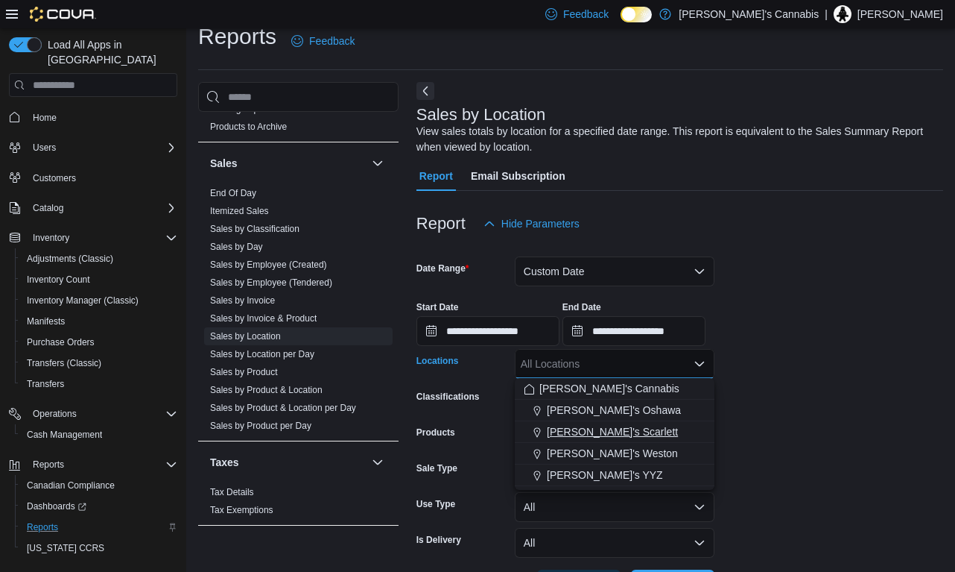
click at [624, 438] on span "[PERSON_NAME]'s Scarlett" at bounding box center [612, 431] width 131 height 15
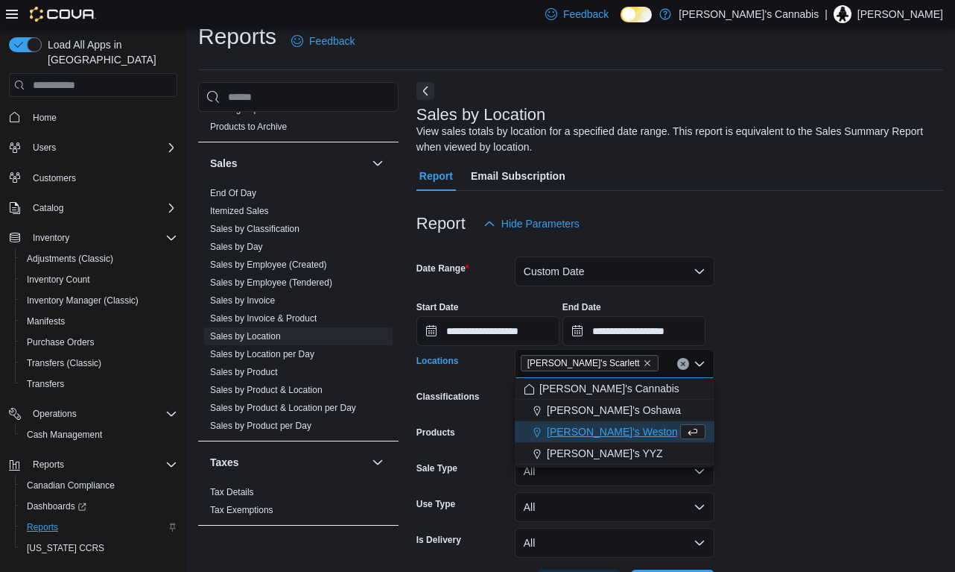
click at [783, 447] on form "**********" at bounding box center [680, 418] width 527 height 361
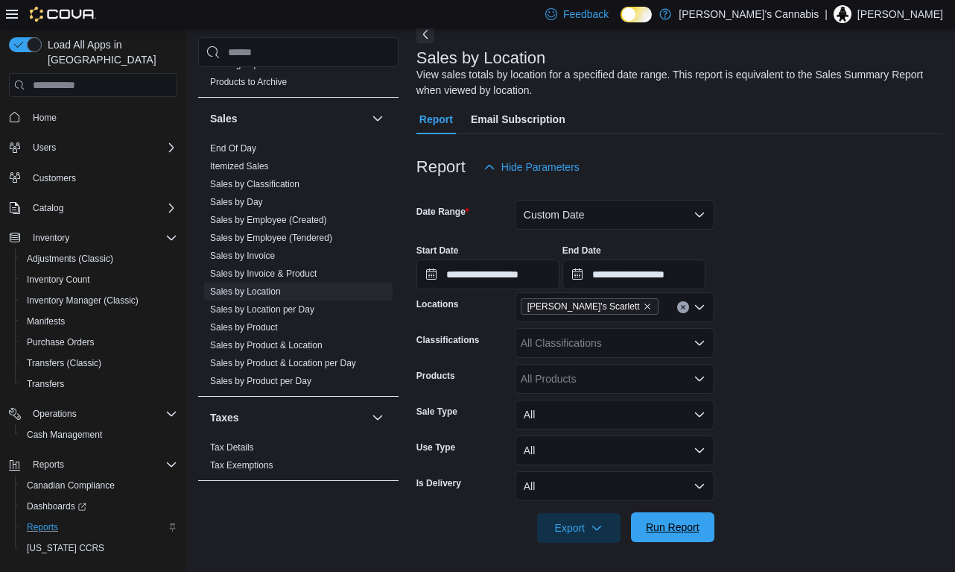
click at [677, 532] on span "Run Report" at bounding box center [673, 526] width 54 height 15
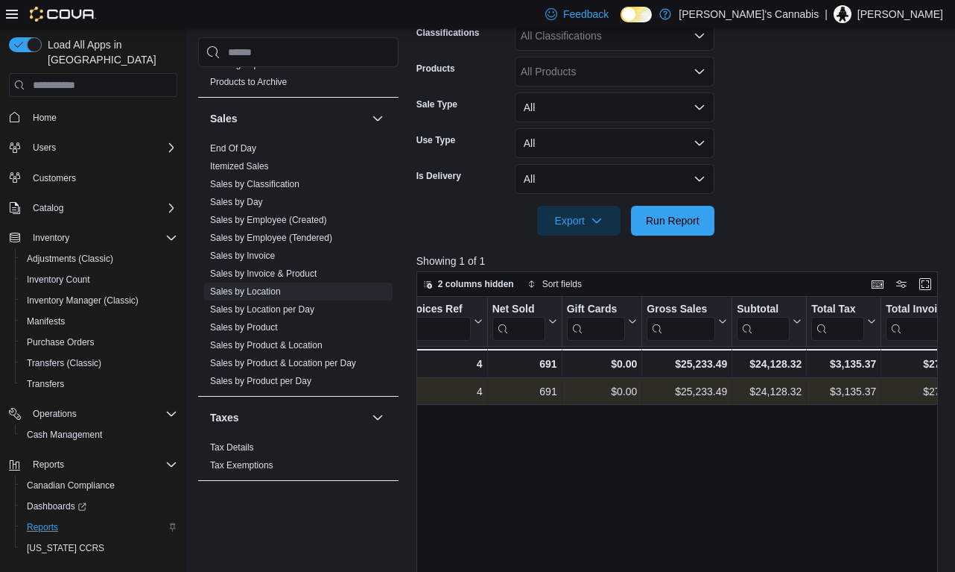
scroll to position [0, 249]
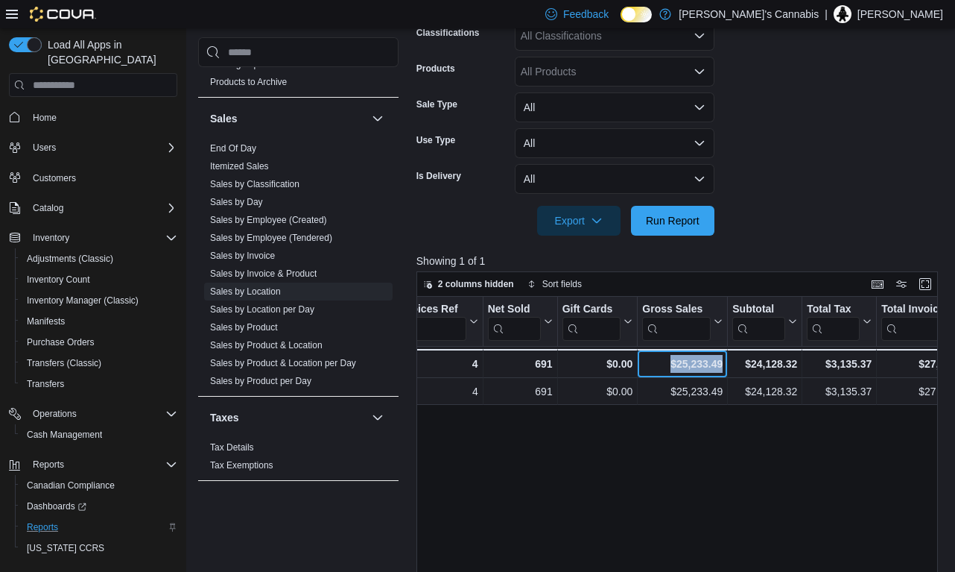
drag, startPoint x: 724, startPoint y: 363, endPoint x: 668, endPoint y: 367, distance: 56.0
click at [668, 367] on div "$25,233.49 - Gross Sales, column 6, row 2" at bounding box center [683, 363] width 90 height 29
copy div "$25,233.49"
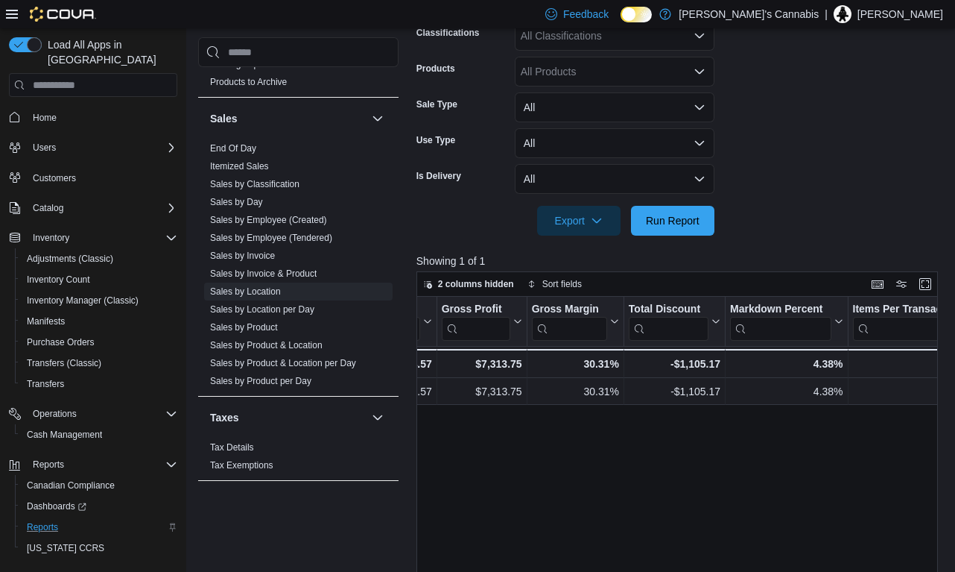
scroll to position [0, 879]
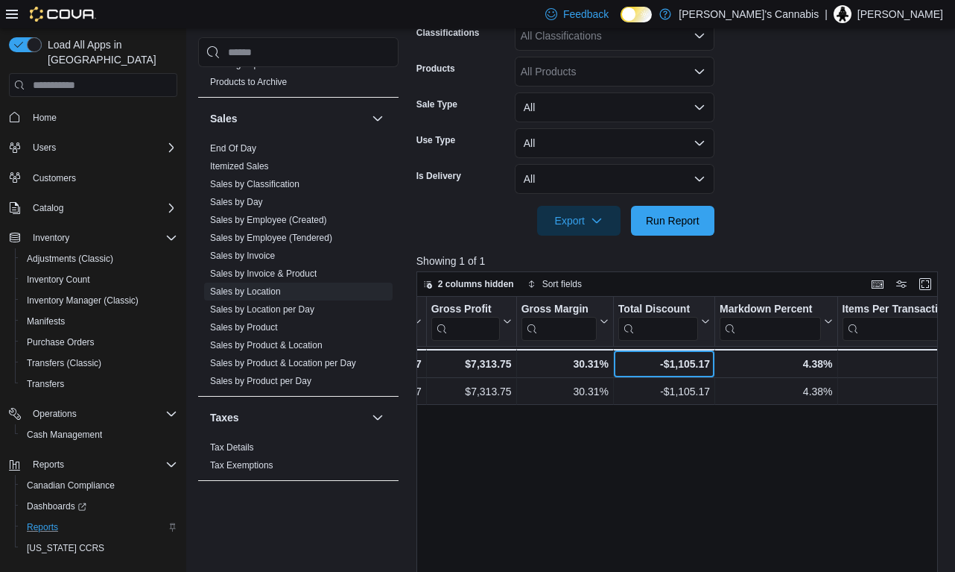
click at [709, 364] on div "-$1,105.17" at bounding box center [664, 364] width 92 height 18
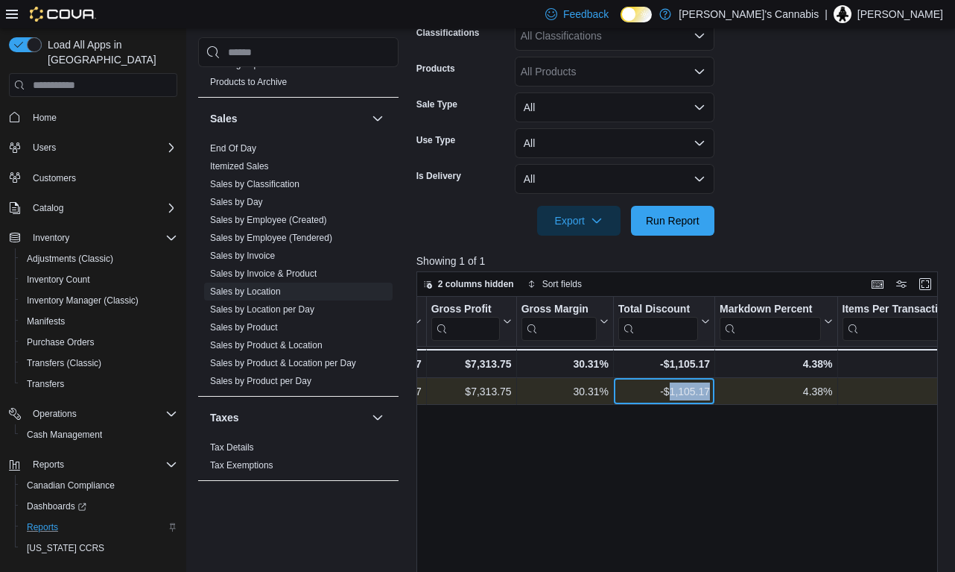
drag, startPoint x: 710, startPoint y: 389, endPoint x: 670, endPoint y: 391, distance: 40.3
click at [670, 391] on div "-$1,105.17 - Total Discount, column 13, row 1" at bounding box center [664, 392] width 101 height 27
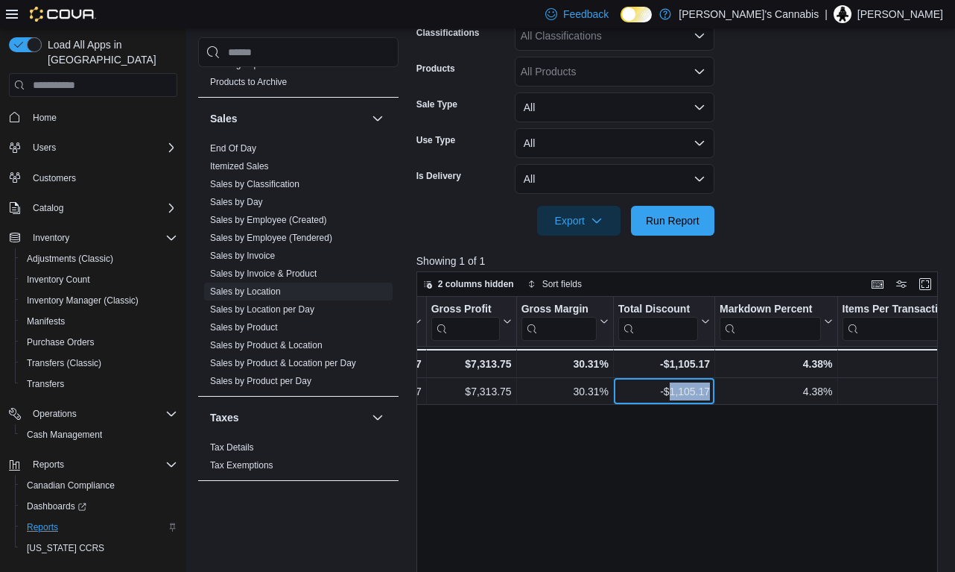
copy div "1,105.17"
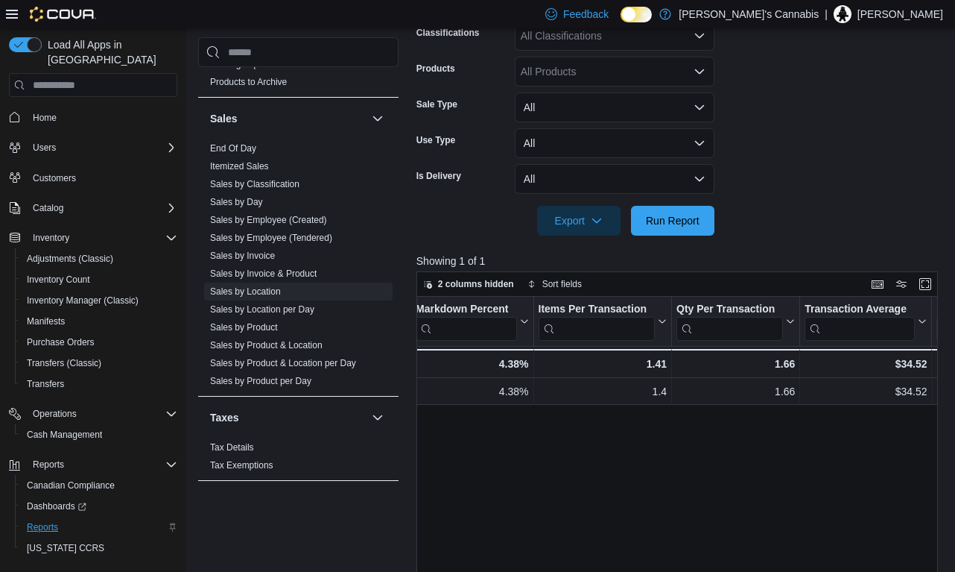
scroll to position [0, 1251]
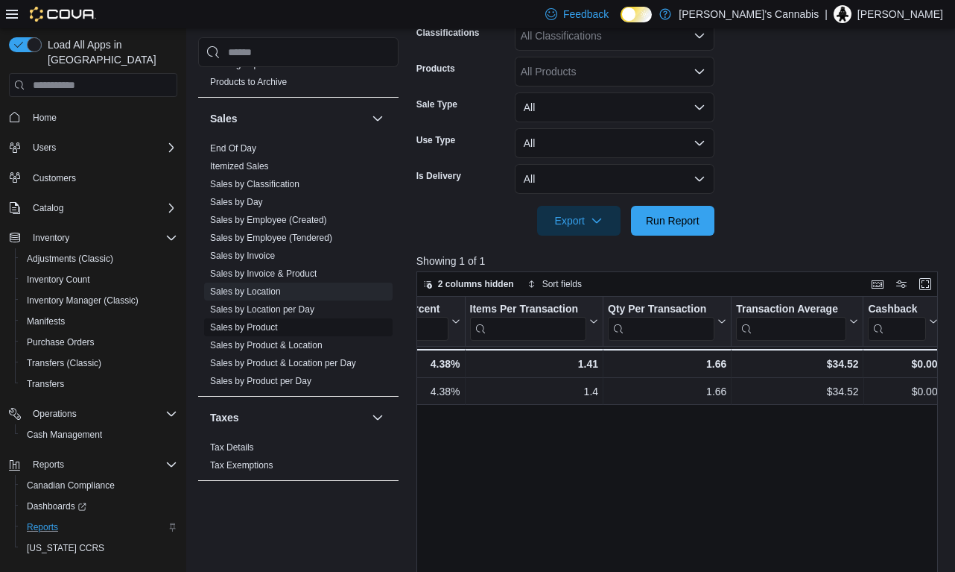
click at [268, 325] on link "Sales by Product" at bounding box center [244, 327] width 68 height 10
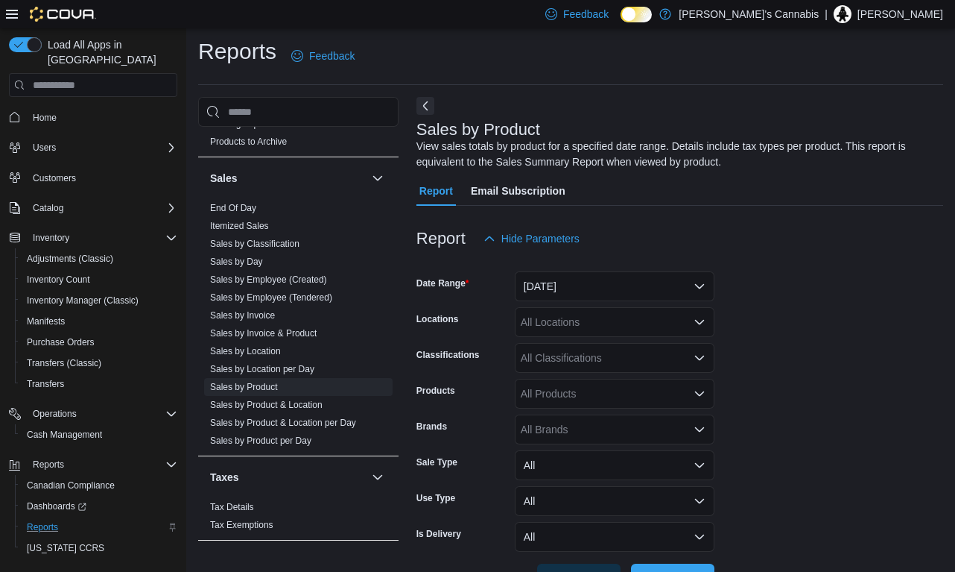
scroll to position [49, 0]
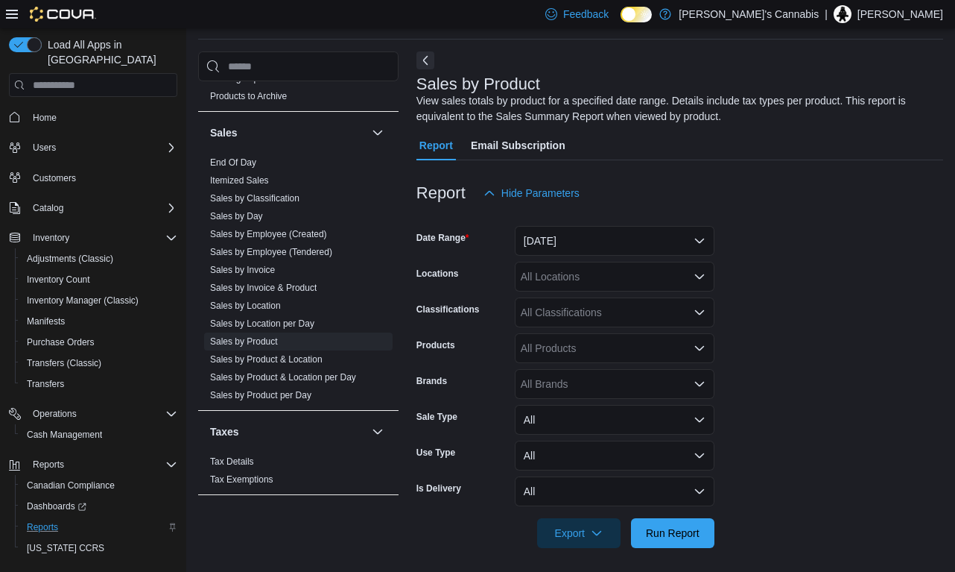
click at [574, 252] on button "[DATE]" at bounding box center [615, 241] width 200 height 30
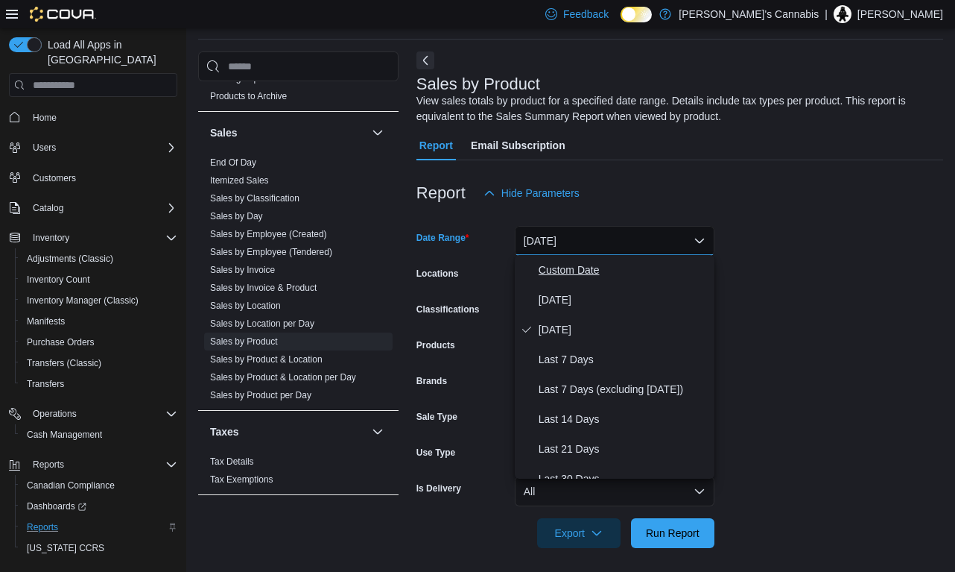
click at [566, 276] on span "Custom Date" at bounding box center [624, 270] width 170 height 18
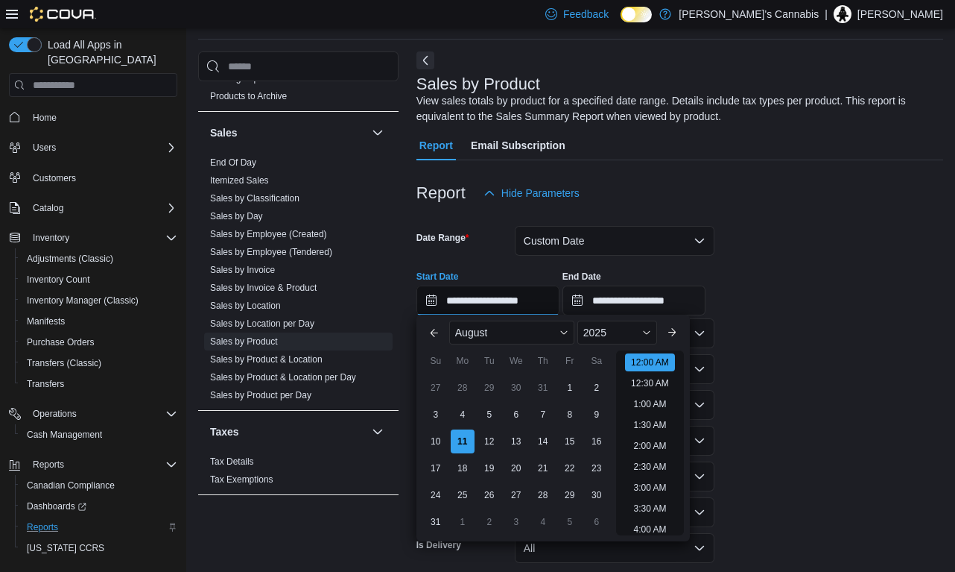
click at [492, 298] on input "**********" at bounding box center [488, 300] width 143 height 30
click at [437, 409] on div "3" at bounding box center [436, 415] width 26 height 26
type input "**********"
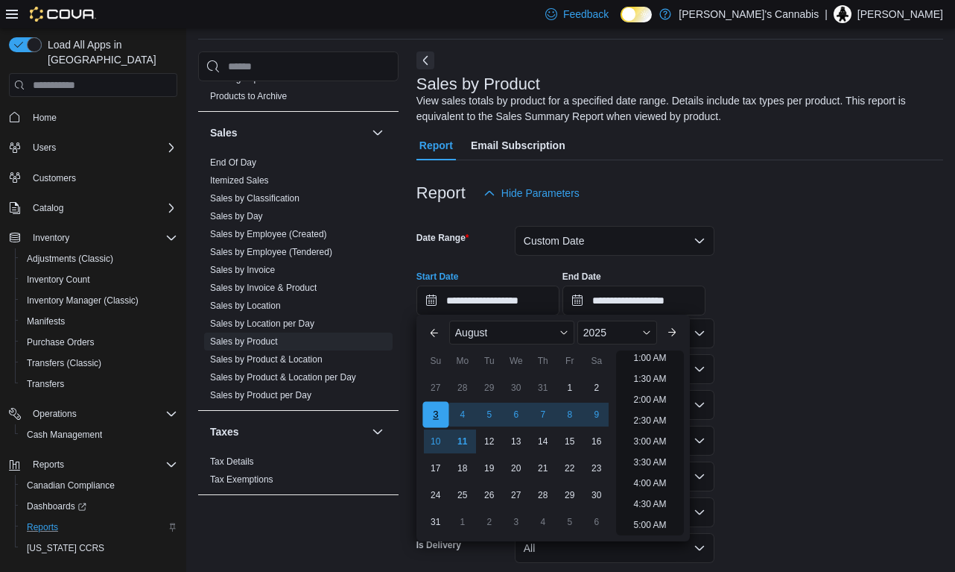
scroll to position [3, 0]
click at [644, 304] on input "**********" at bounding box center [634, 300] width 143 height 30
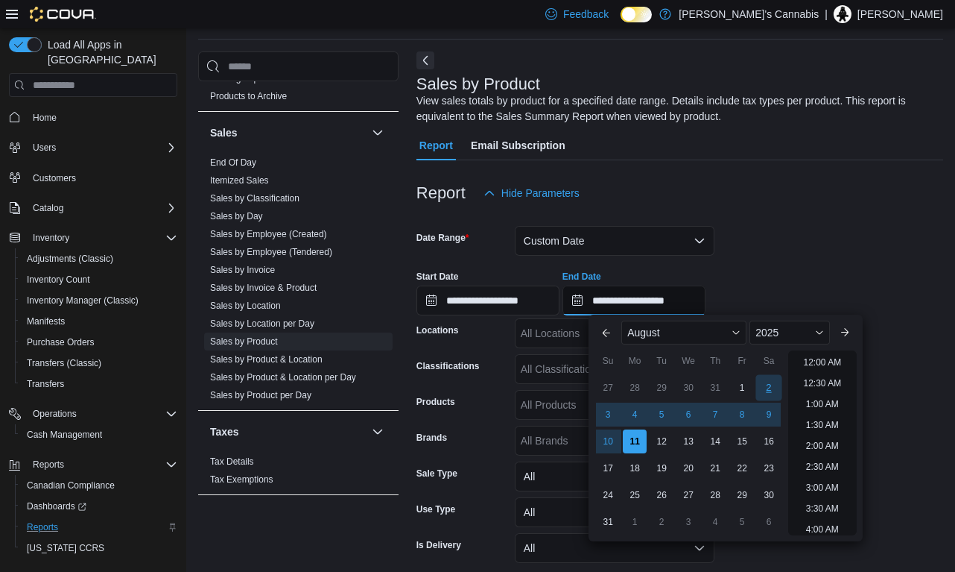
scroll to position [820, 0]
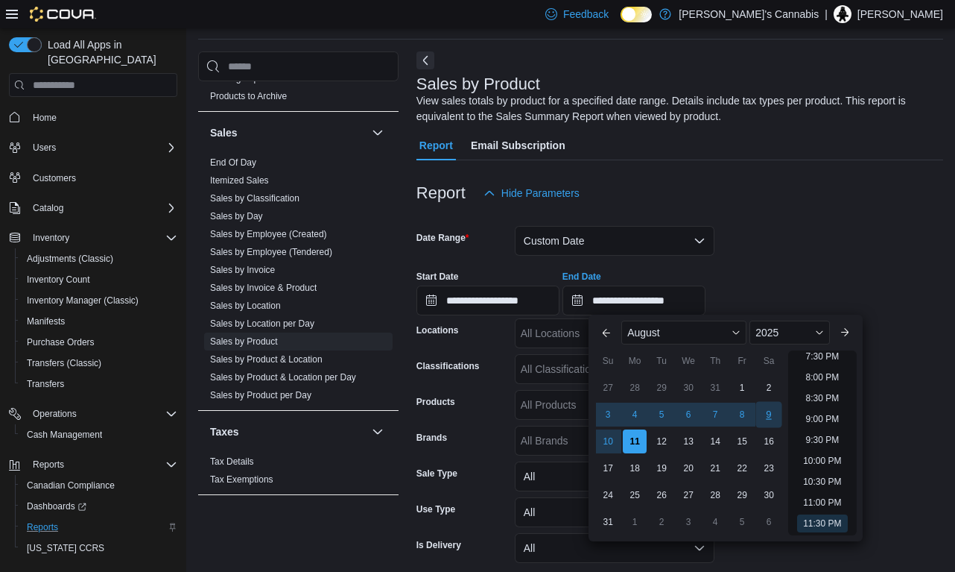
click at [771, 411] on div "9" at bounding box center [769, 415] width 26 height 26
type input "**********"
click at [787, 235] on form "**********" at bounding box center [680, 406] width 527 height 396
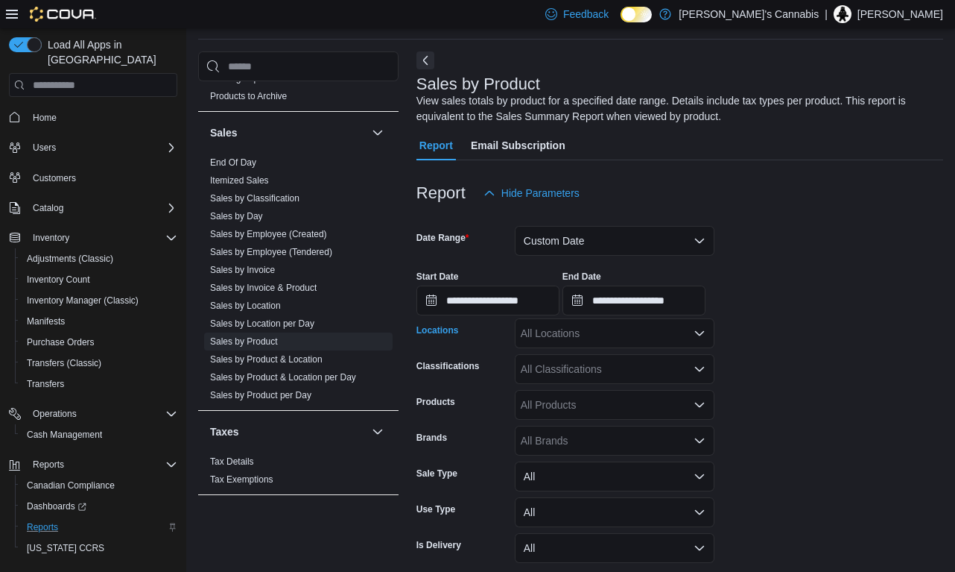
click at [694, 329] on icon "Open list of options" at bounding box center [700, 333] width 12 height 12
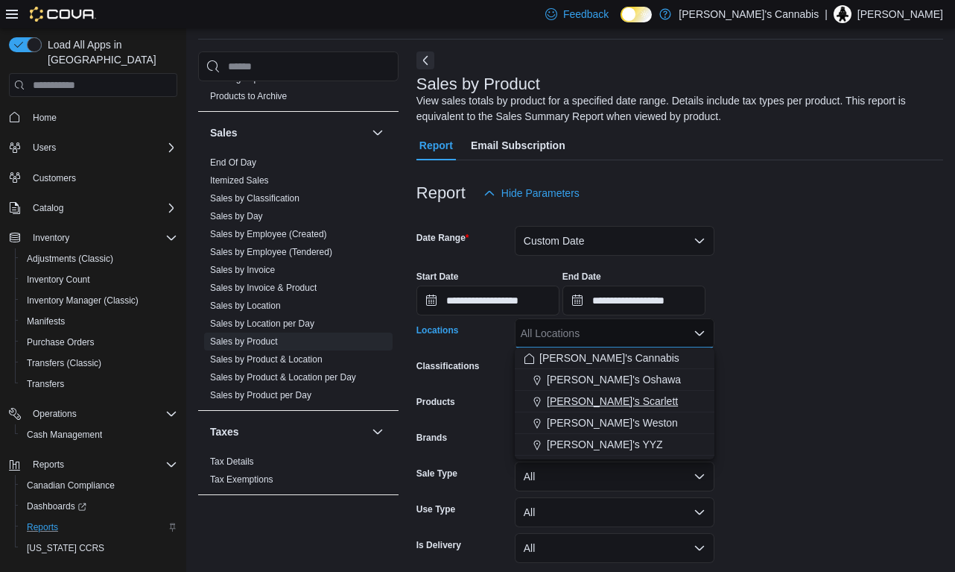
click at [624, 402] on span "[PERSON_NAME]'s Scarlett" at bounding box center [612, 400] width 131 height 15
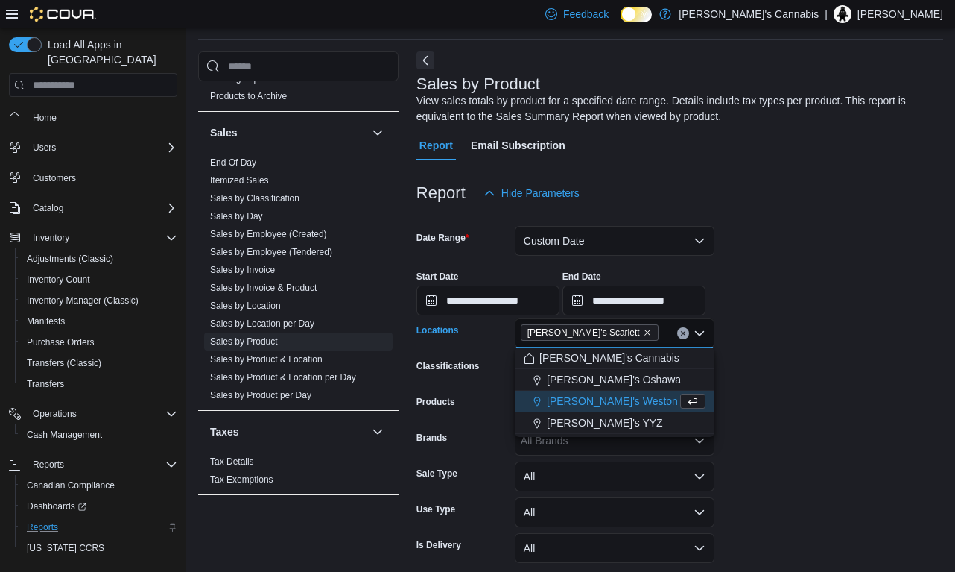
click at [789, 452] on form "**********" at bounding box center [680, 406] width 527 height 396
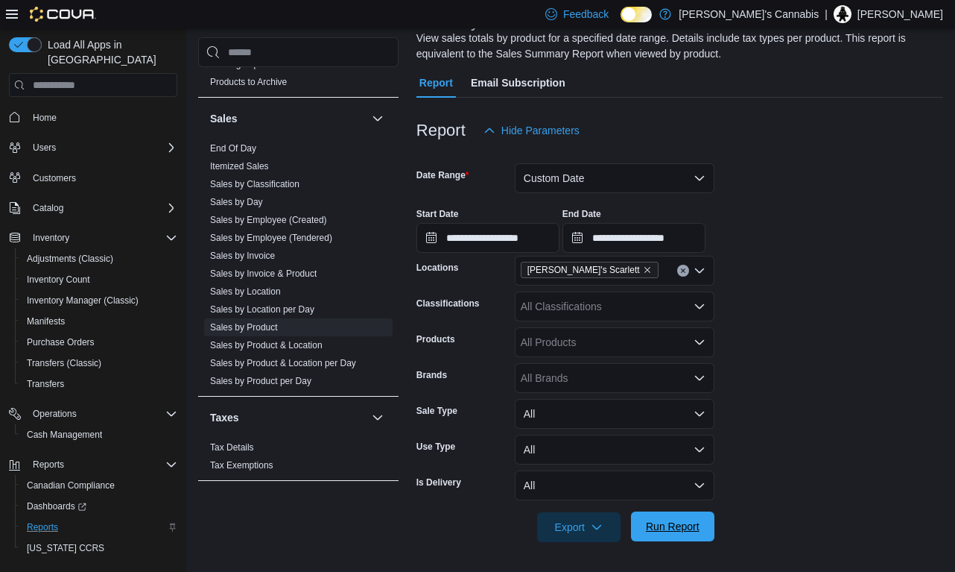
scroll to position [111, 0]
click at [671, 537] on span "Run Report" at bounding box center [673, 527] width 66 height 30
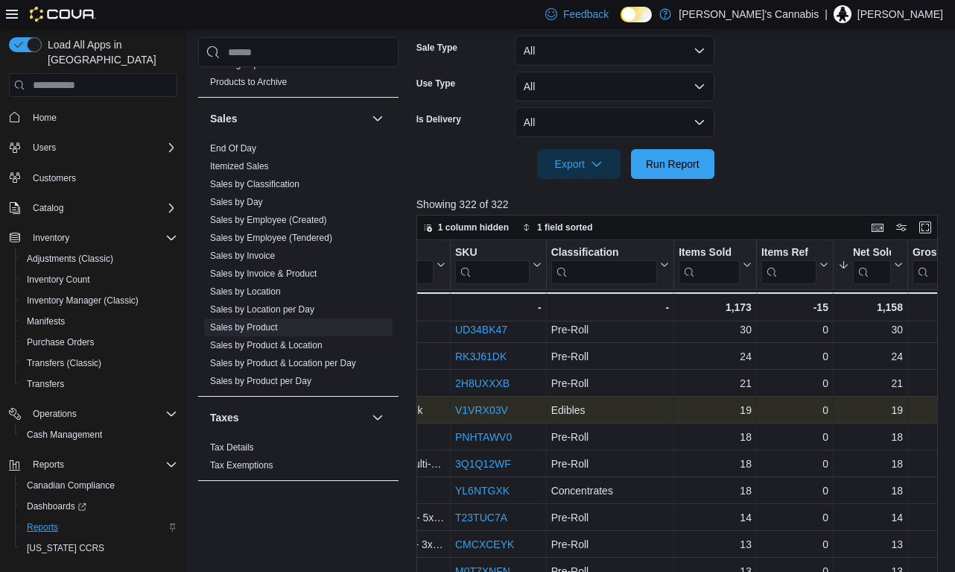
scroll to position [7, 295]
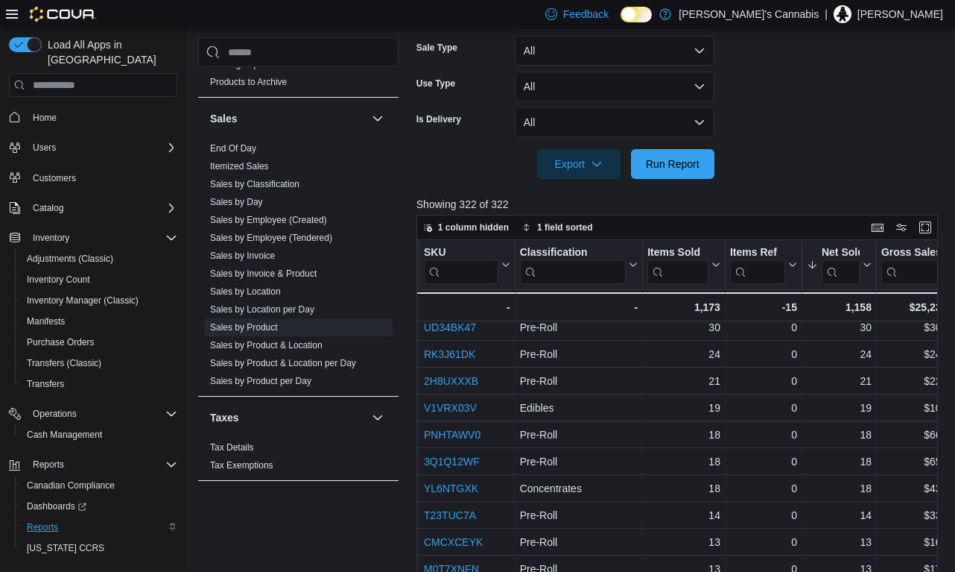
click at [293, 1] on div "Feedback Dark Mode MaryJane's Cannabis | [PERSON_NAME]" at bounding box center [477, 14] width 955 height 28
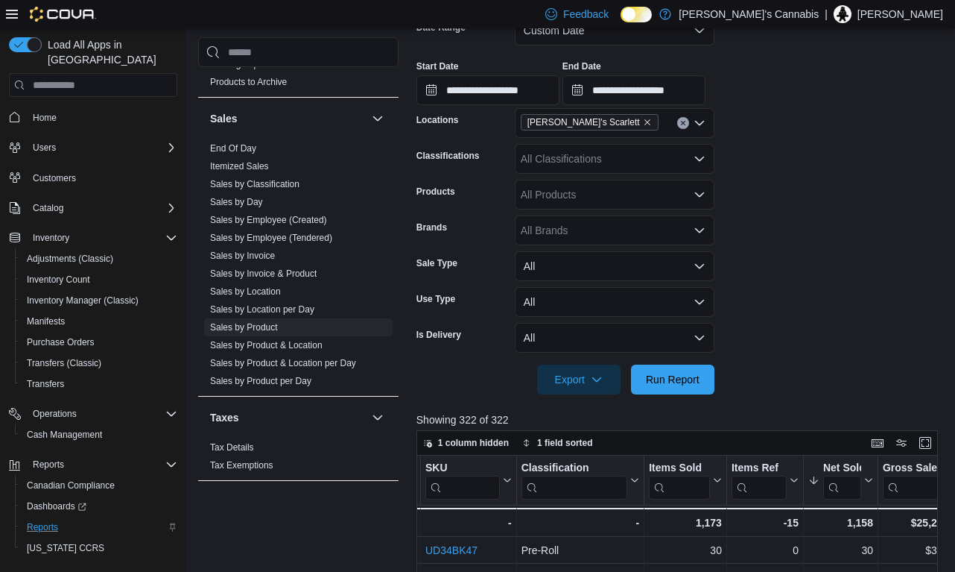
scroll to position [235, 0]
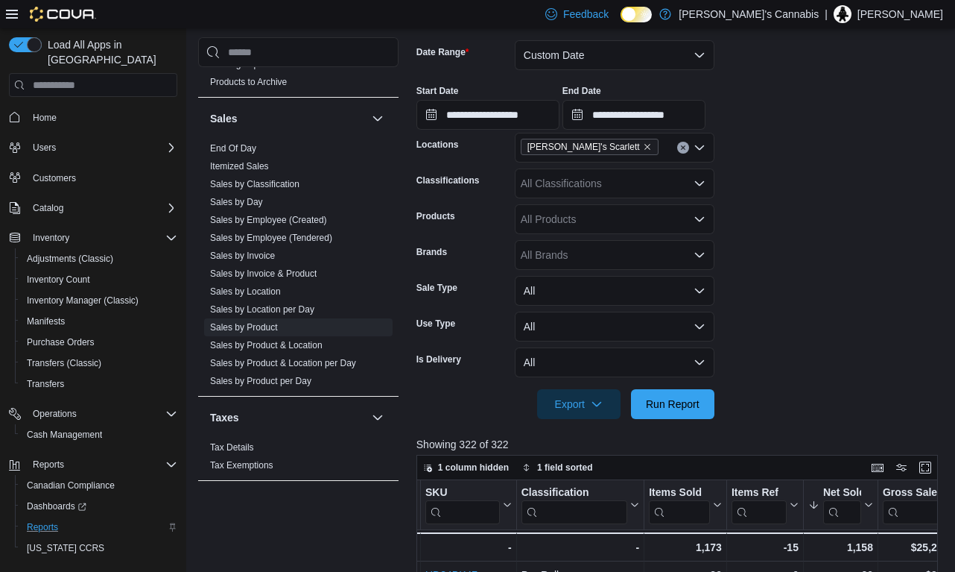
click at [595, 189] on div "All Classifications" at bounding box center [615, 183] width 200 height 30
type input "****"
click at [578, 232] on span "Flower" at bounding box center [562, 229] width 31 height 15
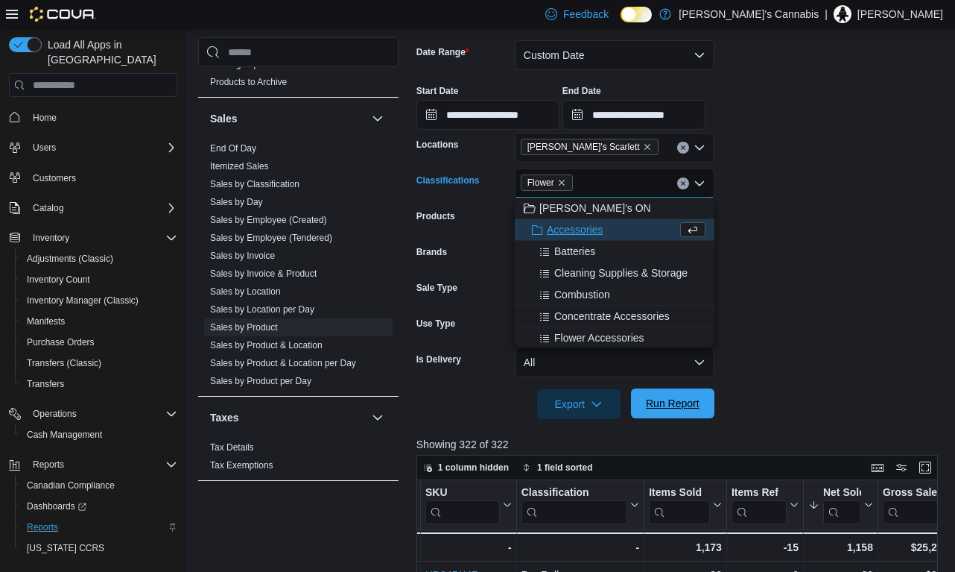
click at [674, 412] on span "Run Report" at bounding box center [673, 403] width 66 height 30
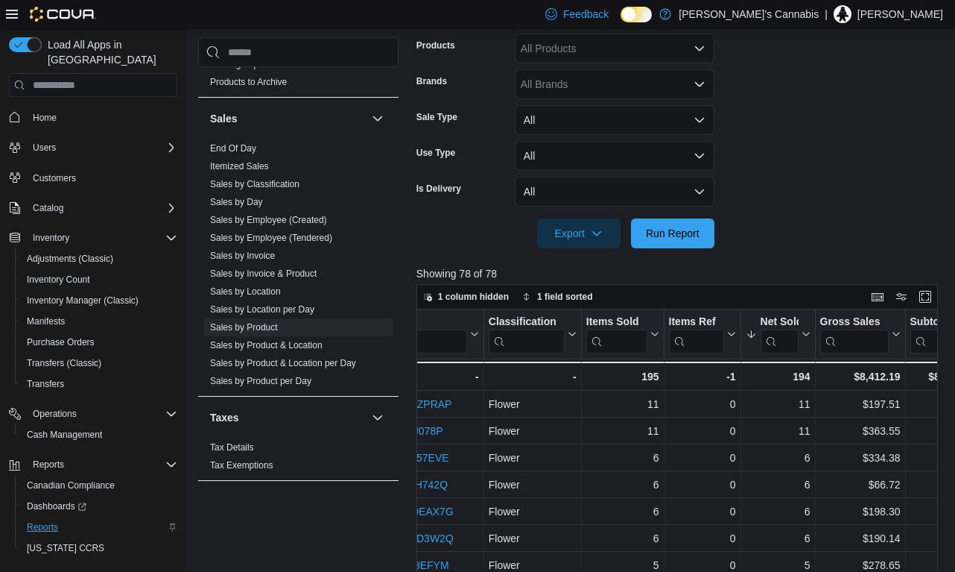
scroll to position [0, 332]
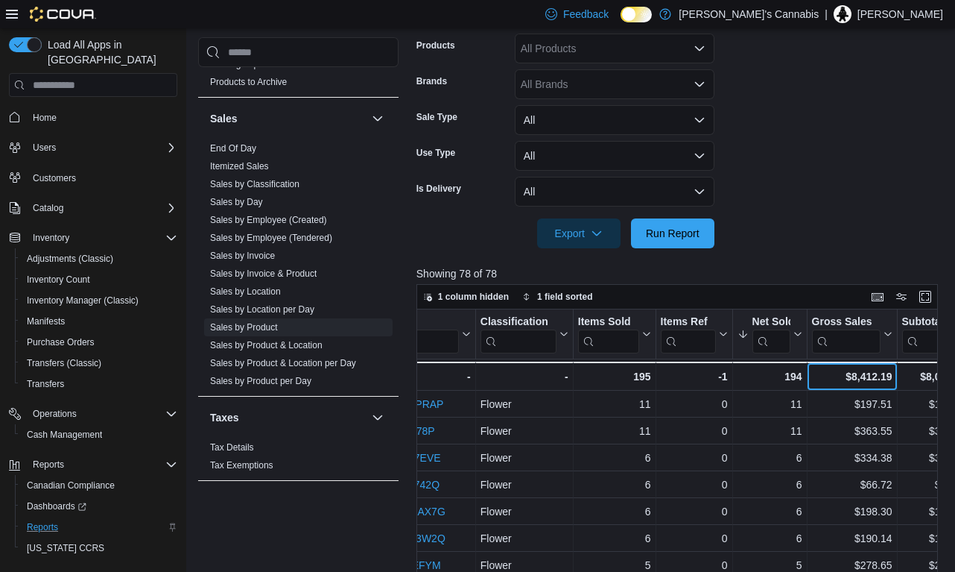
click at [892, 378] on div "$8,412.19" at bounding box center [851, 376] width 80 height 18
drag, startPoint x: 892, startPoint y: 378, endPoint x: 842, endPoint y: 378, distance: 49.9
click at [842, 378] on div "$8,412.19" at bounding box center [851, 376] width 80 height 18
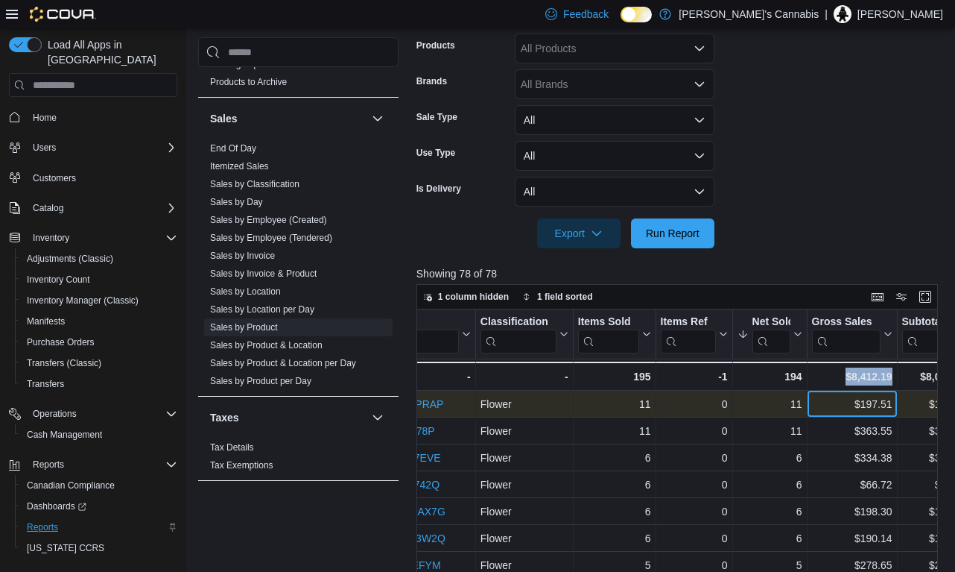
click at [844, 409] on div "$197.51" at bounding box center [851, 405] width 80 height 18
click at [876, 394] on div "$197.51 - Gross Sales, column 7, row 1" at bounding box center [852, 404] width 90 height 27
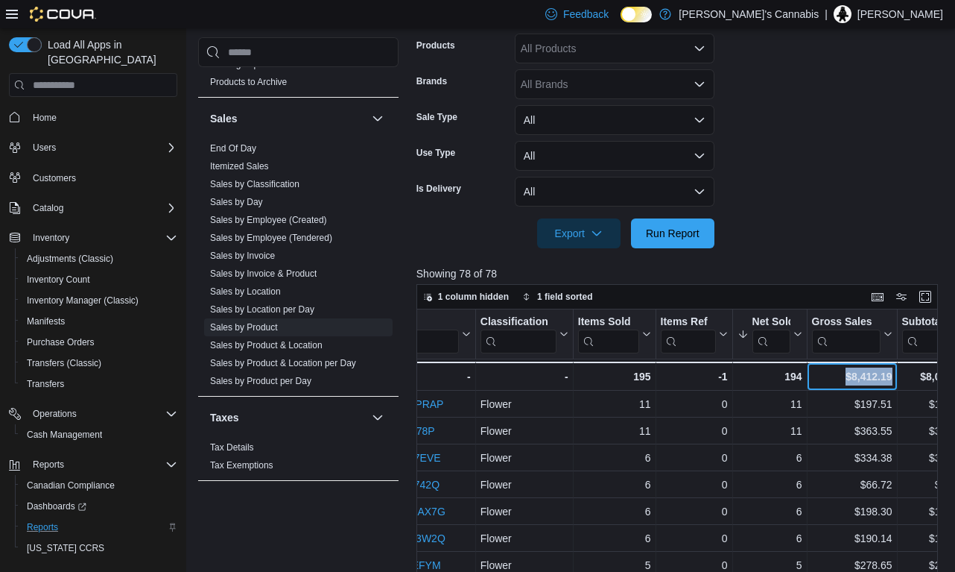
drag, startPoint x: 891, startPoint y: 376, endPoint x: 838, endPoint y: 374, distance: 53.7
click at [838, 374] on div "$8,412.19" at bounding box center [851, 376] width 80 height 18
copy div "$8,412.19"
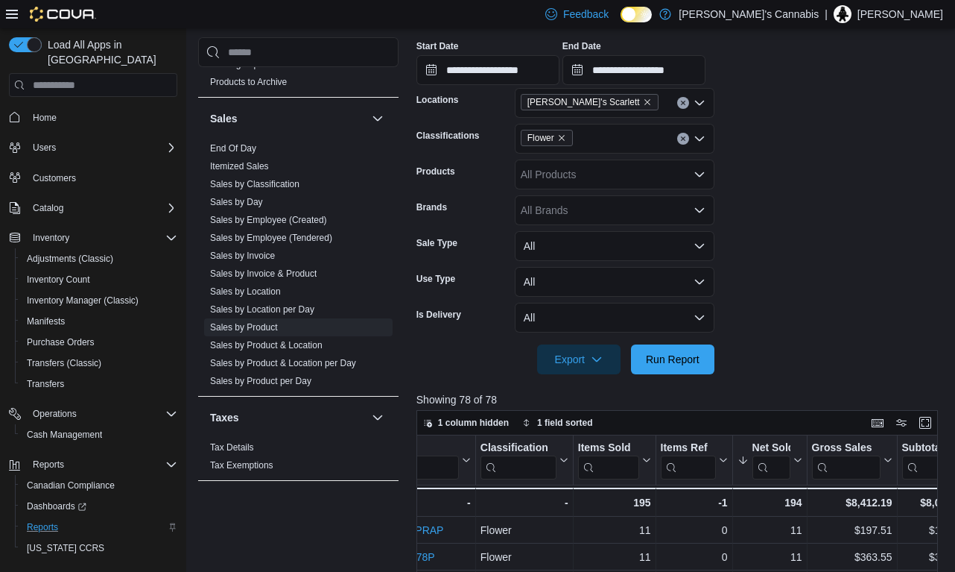
click at [574, 203] on div "All Brands" at bounding box center [615, 210] width 200 height 30
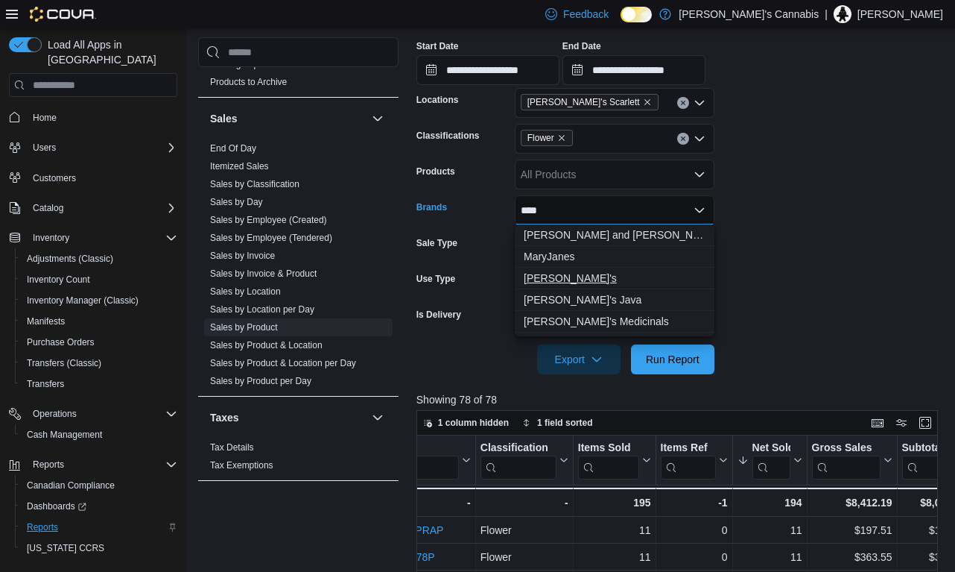
type input "****"
click at [569, 278] on span "[PERSON_NAME]'s" at bounding box center [615, 277] width 182 height 15
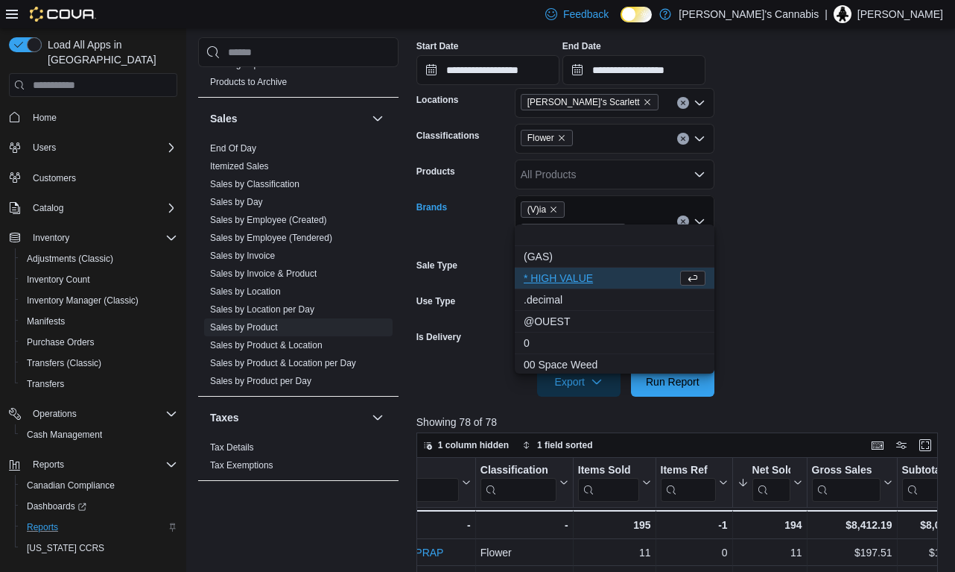
click at [557, 209] on icon "Remove (V)ia from selection in this group" at bounding box center [553, 209] width 9 height 9
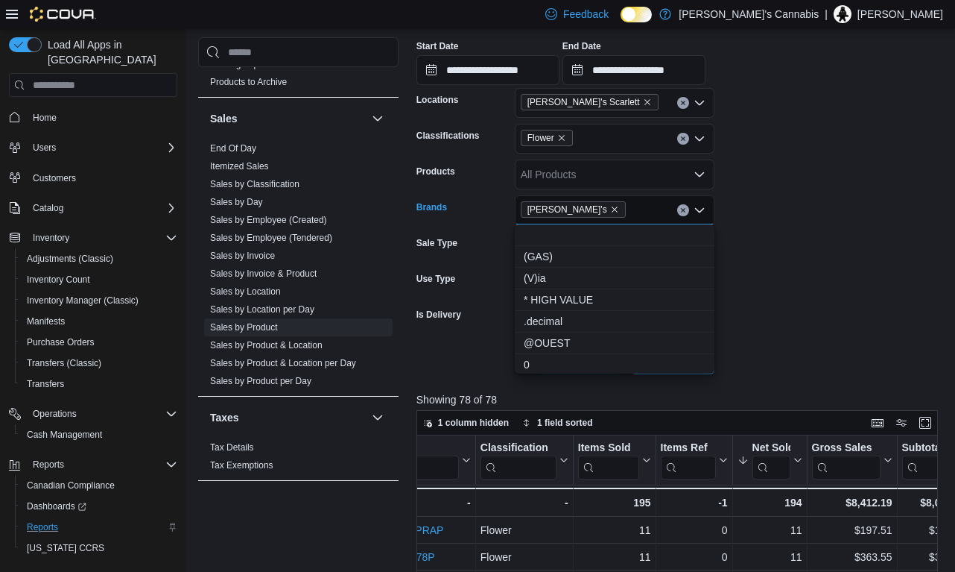
click at [756, 303] on form "**********" at bounding box center [680, 176] width 527 height 396
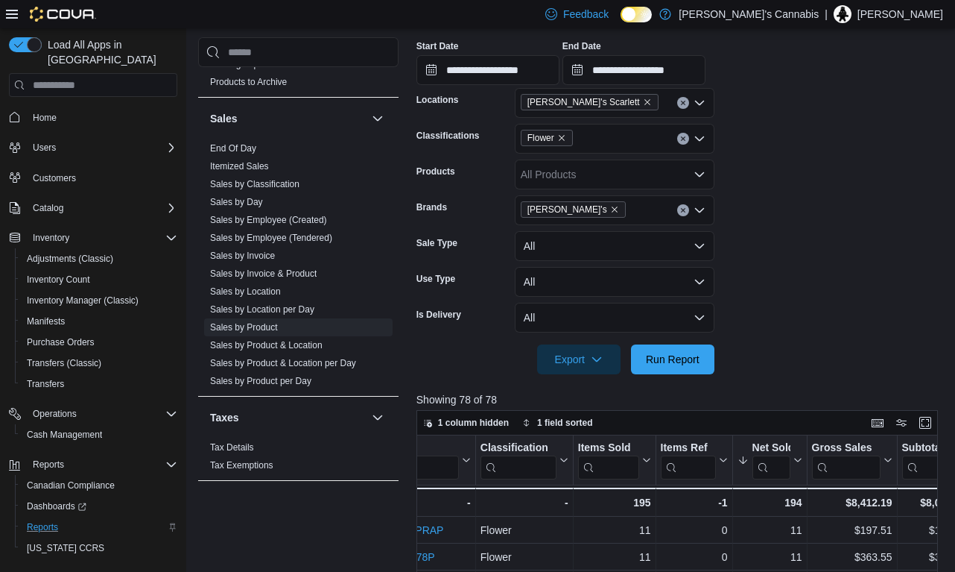
click at [679, 343] on div at bounding box center [680, 338] width 527 height 12
click at [674, 351] on span "Run Report" at bounding box center [673, 359] width 66 height 30
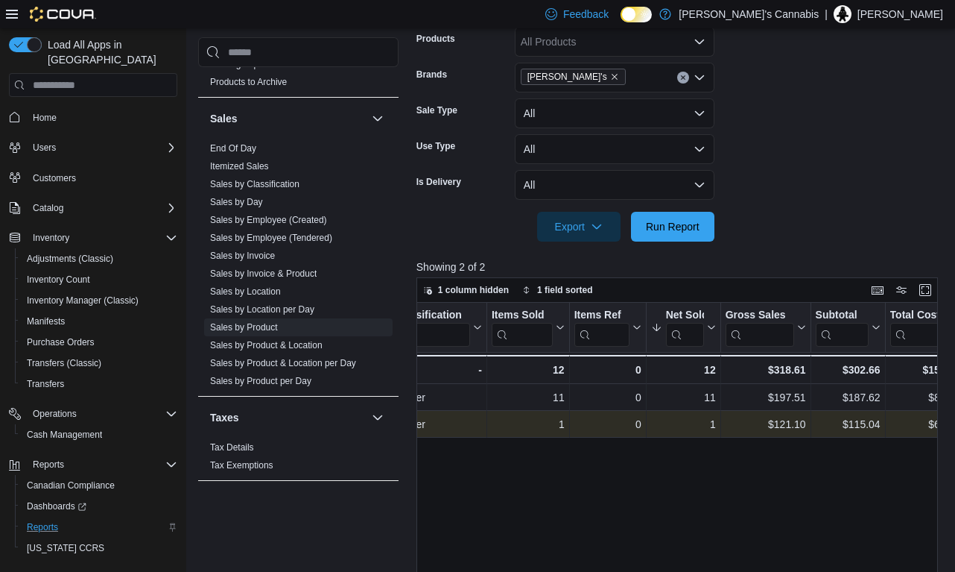
scroll to position [0, 383]
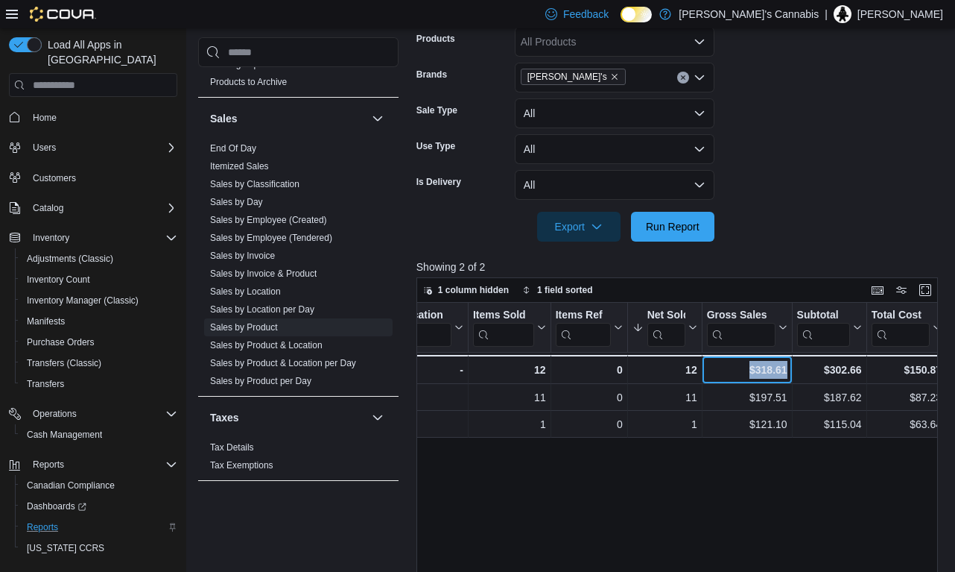
drag, startPoint x: 786, startPoint y: 367, endPoint x: 747, endPoint y: 367, distance: 39.5
click at [747, 367] on div "$318.61" at bounding box center [746, 370] width 80 height 18
copy div "$318.61"
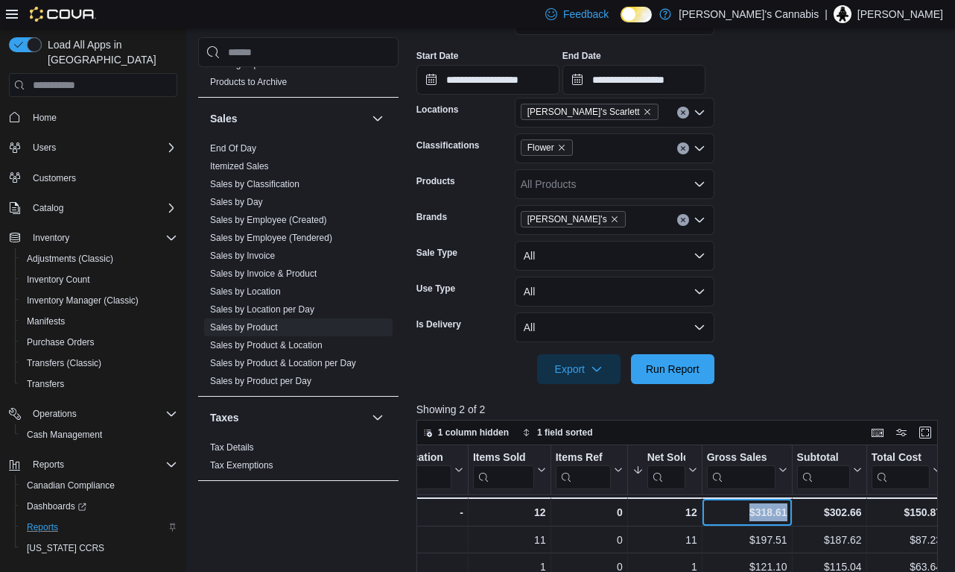
scroll to position [231, 0]
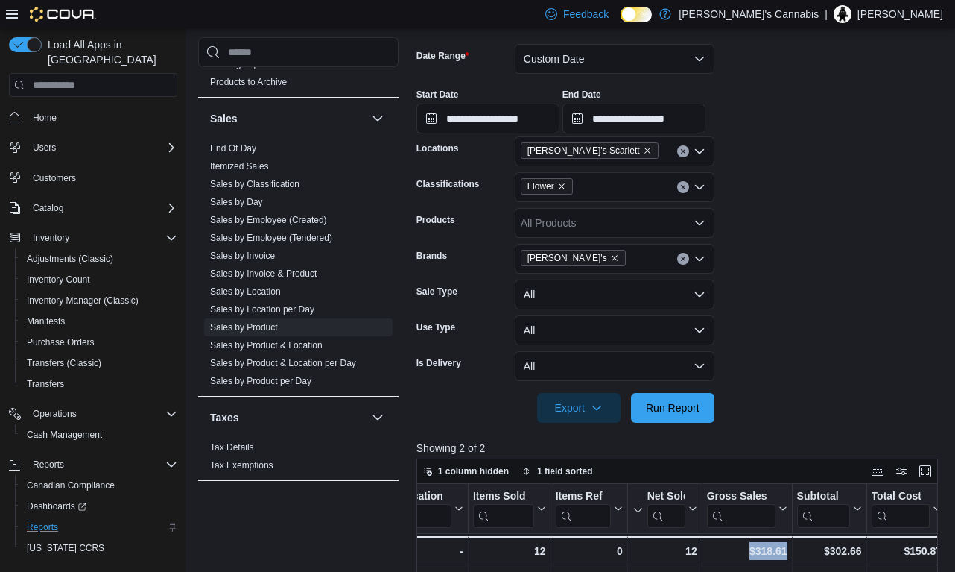
click at [565, 185] on icon "Remove Flower from selection in this group" at bounding box center [561, 186] width 9 height 9
type input "***"
click at [572, 212] on span "Pre-Roll" at bounding box center [566, 211] width 38 height 15
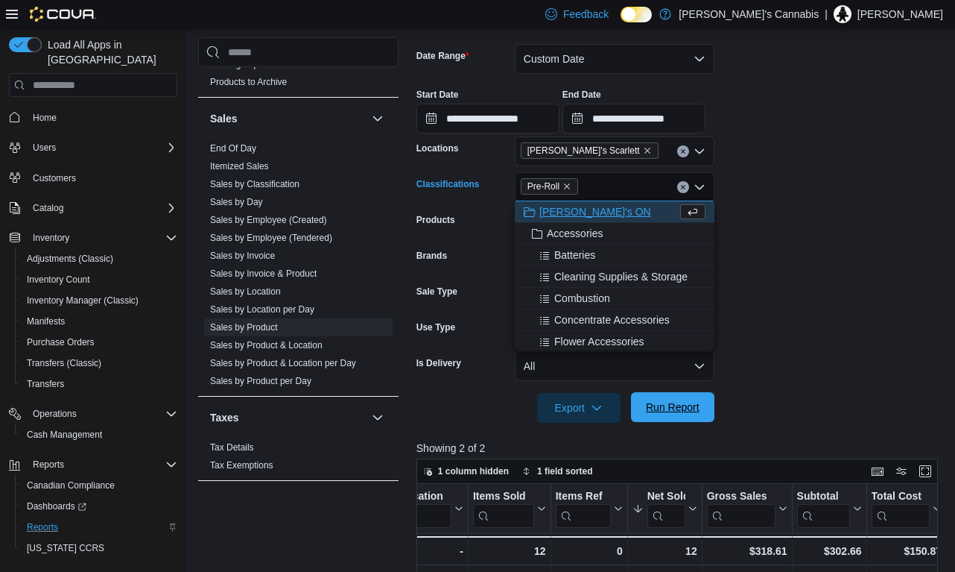
click at [665, 400] on span "Run Report" at bounding box center [673, 406] width 54 height 15
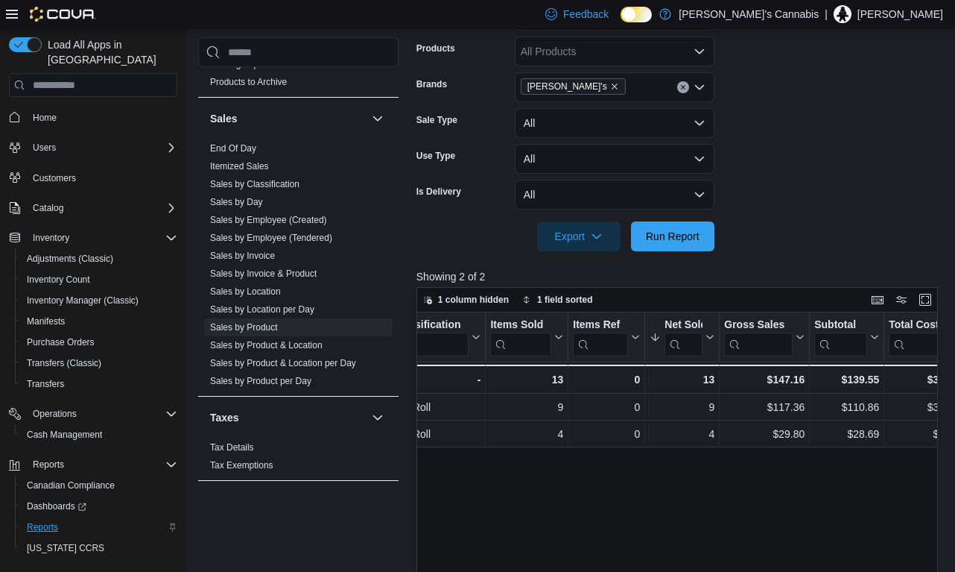
scroll to position [0, 432]
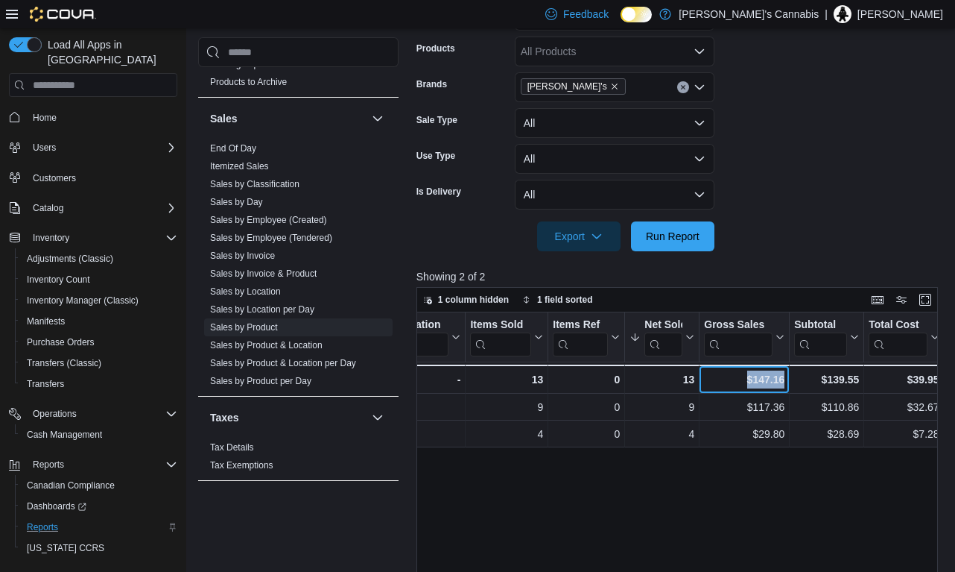
drag, startPoint x: 785, startPoint y: 381, endPoint x: 744, endPoint y: 380, distance: 41.0
click at [744, 380] on div "$147.16 - Gross Sales, column 7, row 3" at bounding box center [745, 378] width 90 height 29
copy div "$147.16"
click at [610, 85] on icon "Remove MaryJane's from selection in this group" at bounding box center [614, 86] width 9 height 9
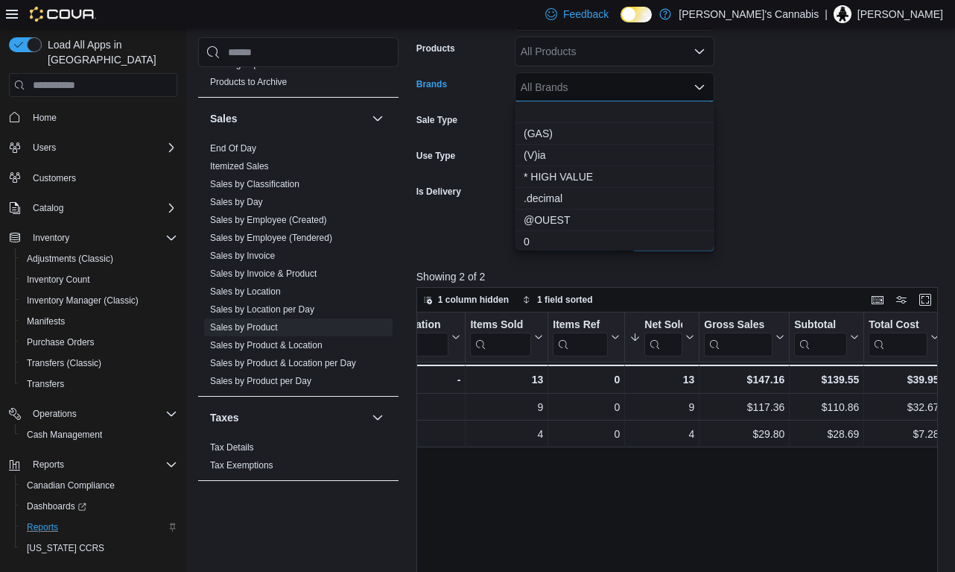
click at [770, 215] on div at bounding box center [680, 215] width 527 height 12
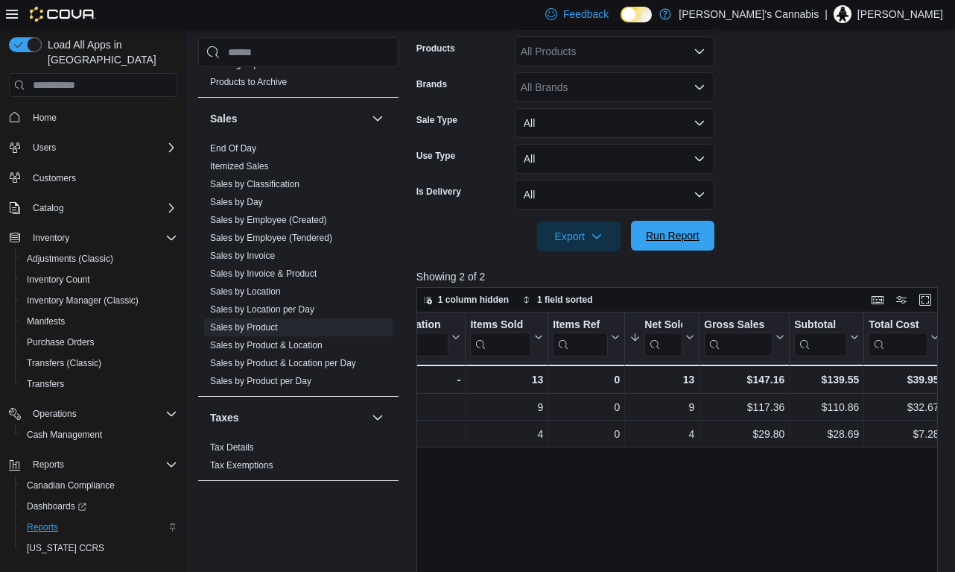
click at [674, 224] on span "Run Report" at bounding box center [673, 236] width 66 height 30
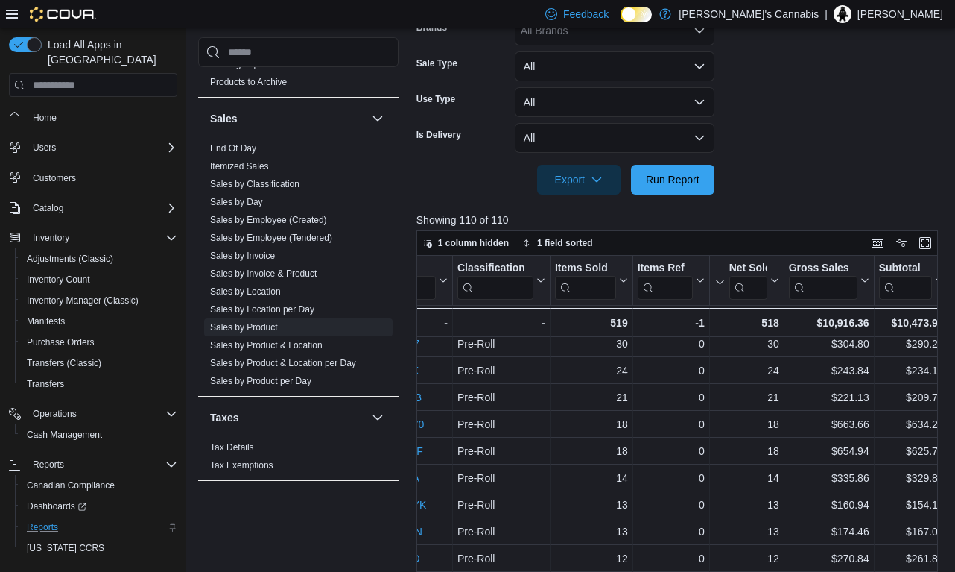
scroll to position [6, 369]
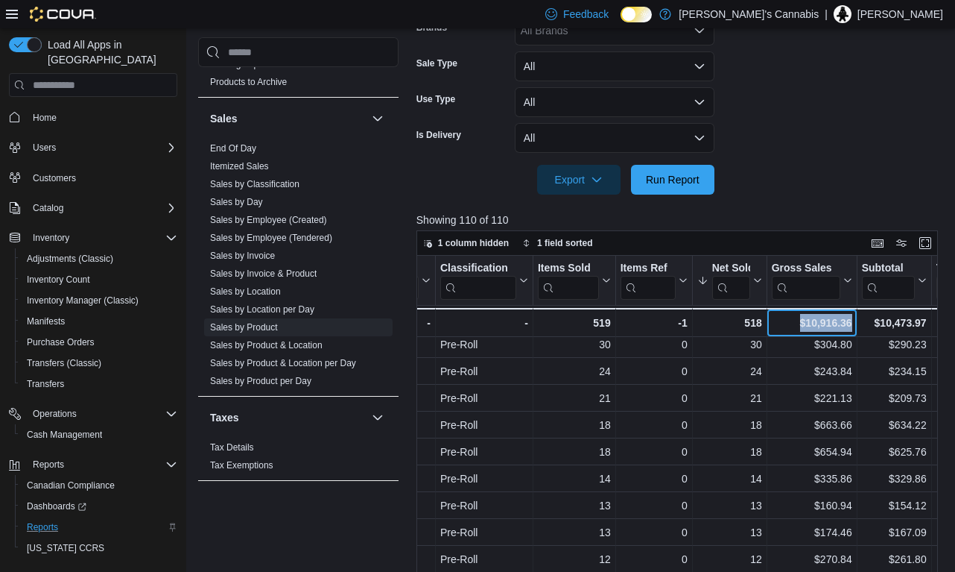
drag, startPoint x: 852, startPoint y: 320, endPoint x: 794, endPoint y: 321, distance: 58.1
click at [794, 321] on div "$10,916.36" at bounding box center [811, 323] width 80 height 18
copy div "$10,916.36"
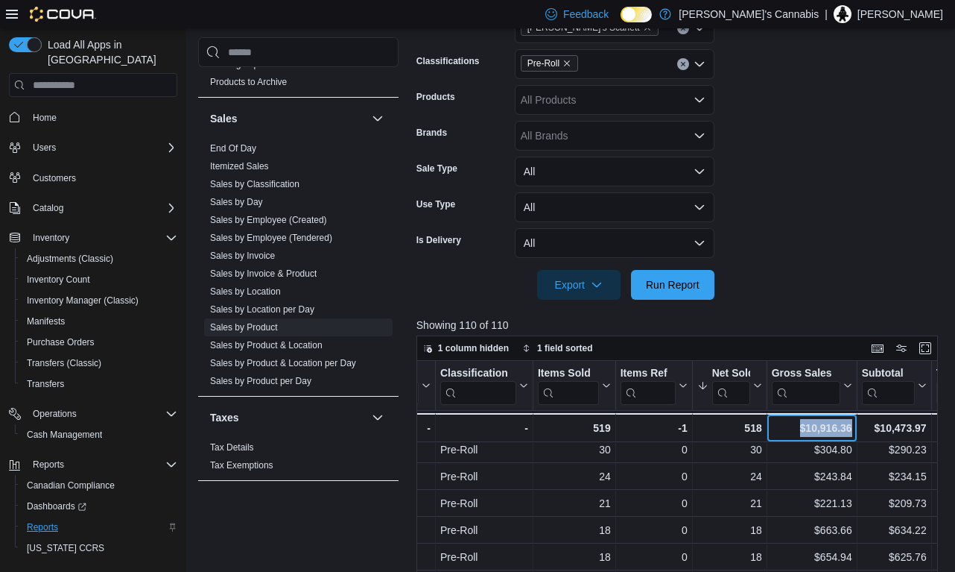
scroll to position [314, 0]
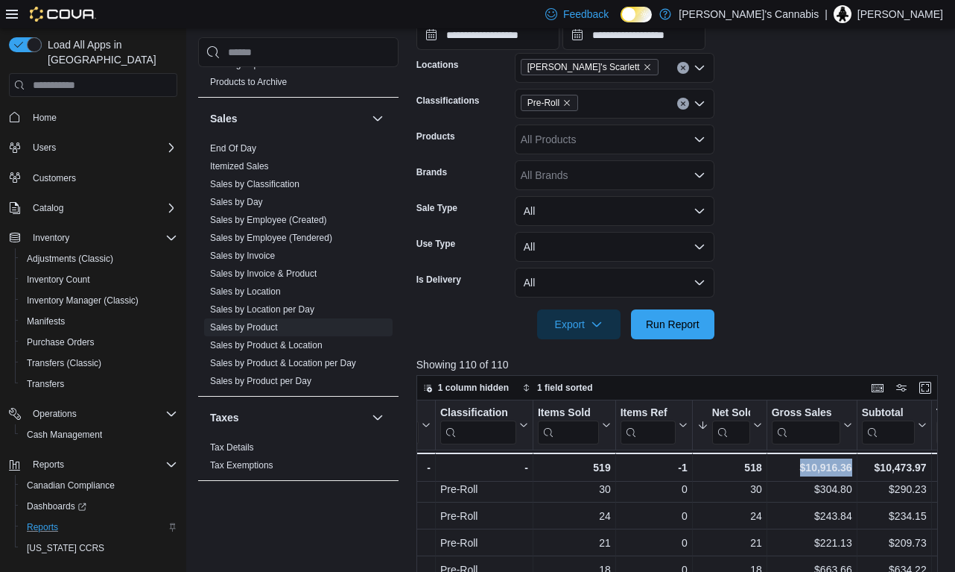
click at [570, 104] on icon "Remove Pre-Roll from selection in this group" at bounding box center [567, 102] width 9 height 9
type input "***"
click at [563, 144] on span "Vapes" at bounding box center [561, 149] width 29 height 15
click at [656, 332] on span "Run Report" at bounding box center [673, 324] width 66 height 30
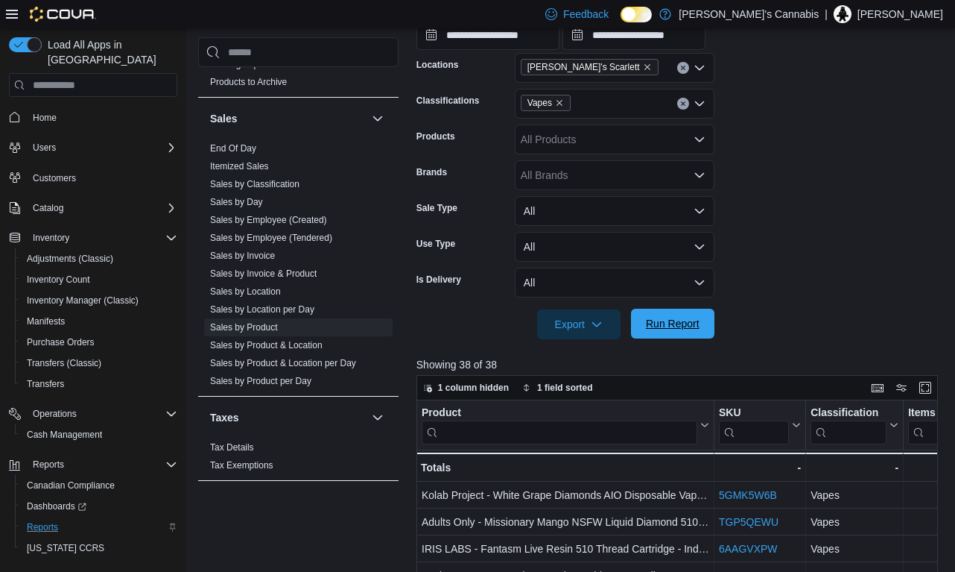
click at [671, 321] on span "Run Report" at bounding box center [673, 323] width 54 height 15
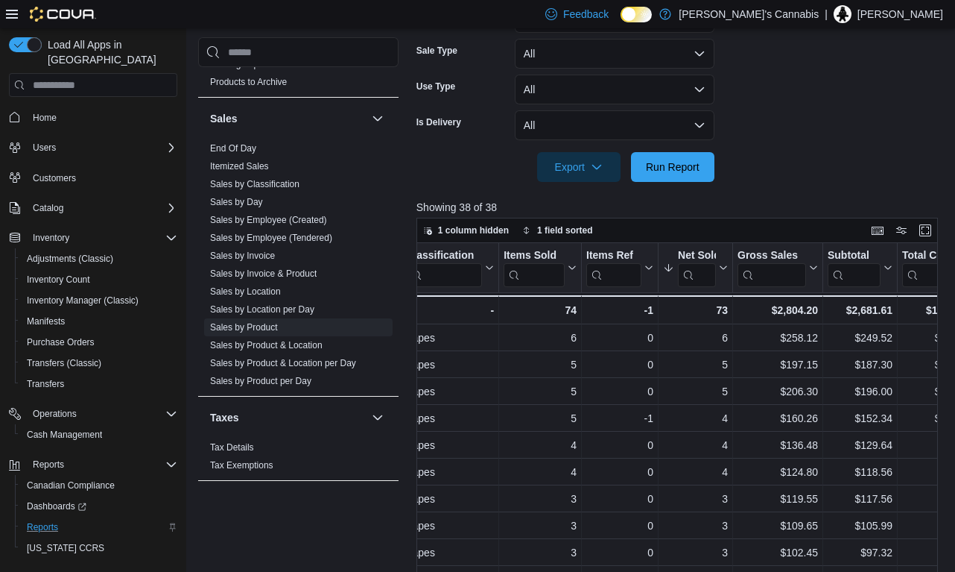
scroll to position [0, 420]
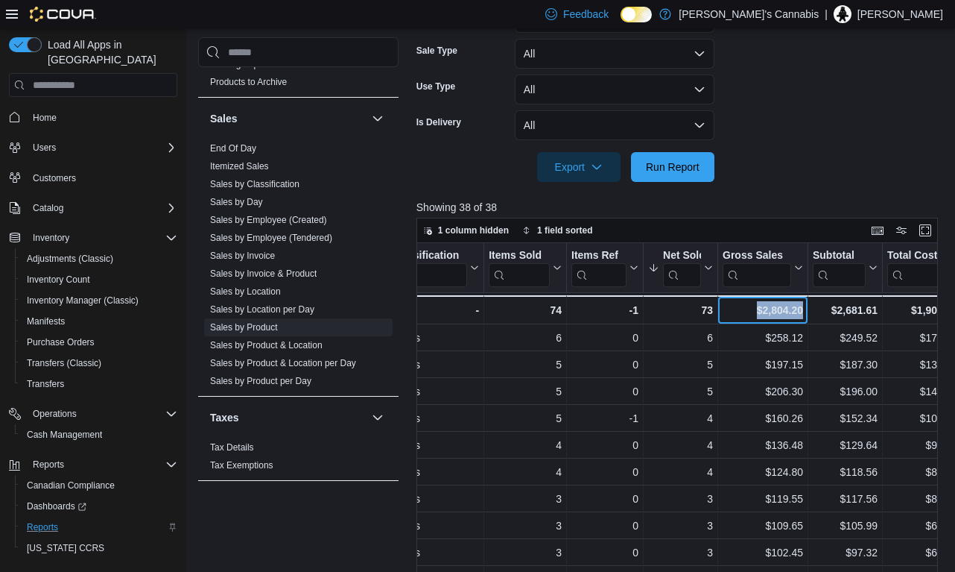
drag, startPoint x: 804, startPoint y: 311, endPoint x: 756, endPoint y: 311, distance: 47.7
click at [756, 311] on div "$2,804.20 - Gross Sales, column 7, row 39" at bounding box center [763, 309] width 90 height 29
copy div "$2,804.20"
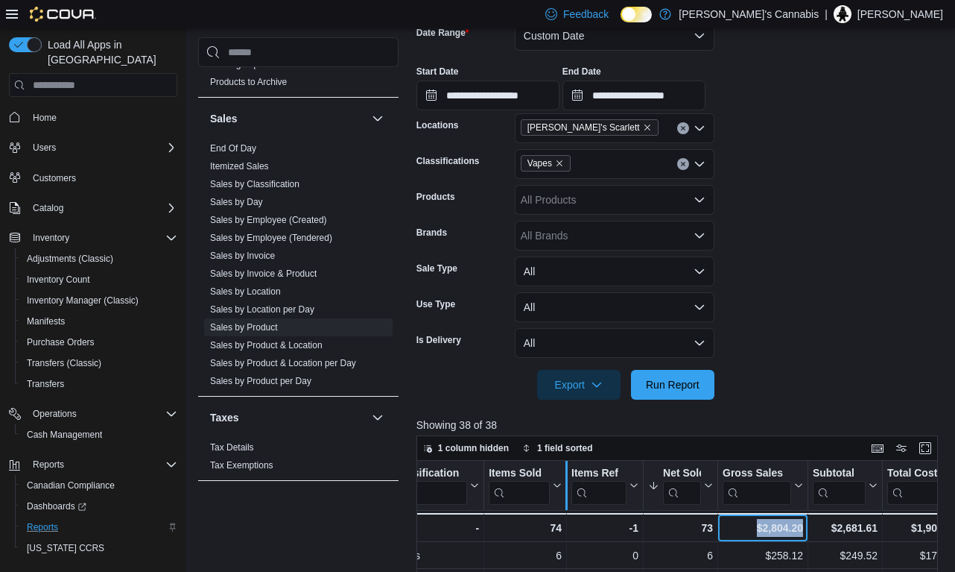
scroll to position [222, 0]
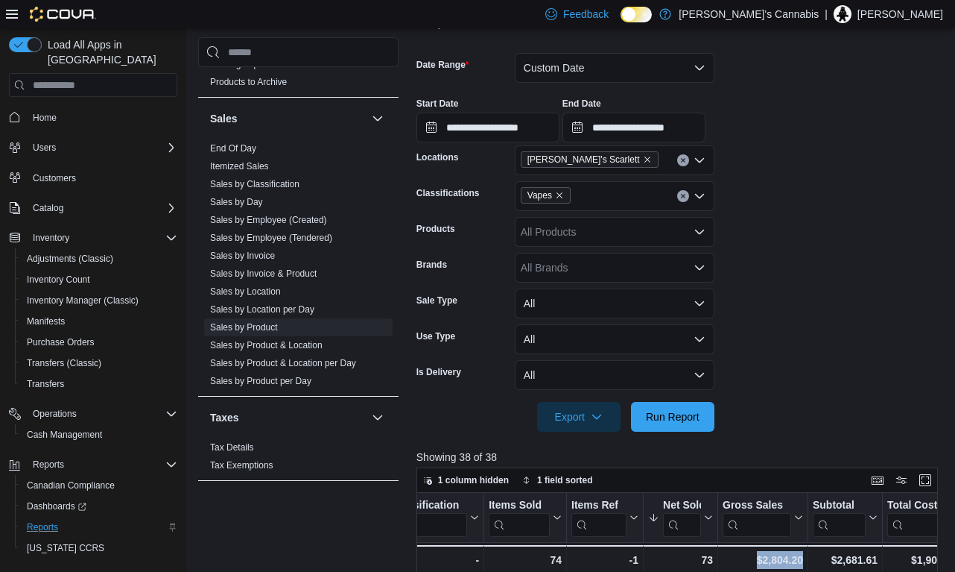
click at [564, 198] on icon "Remove Vapes from selection in this group" at bounding box center [559, 195] width 9 height 9
click at [662, 411] on span "Run Report" at bounding box center [673, 415] width 54 height 15
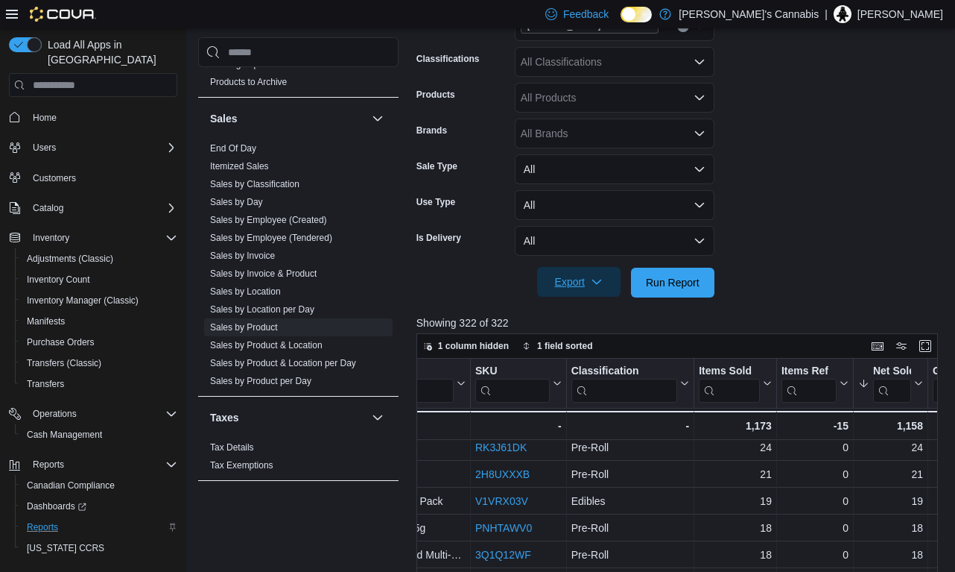
scroll to position [35, 244]
click at [574, 282] on span "Export" at bounding box center [579, 282] width 66 height 30
click at [592, 340] on span "Export to Csv" at bounding box center [581, 341] width 67 height 12
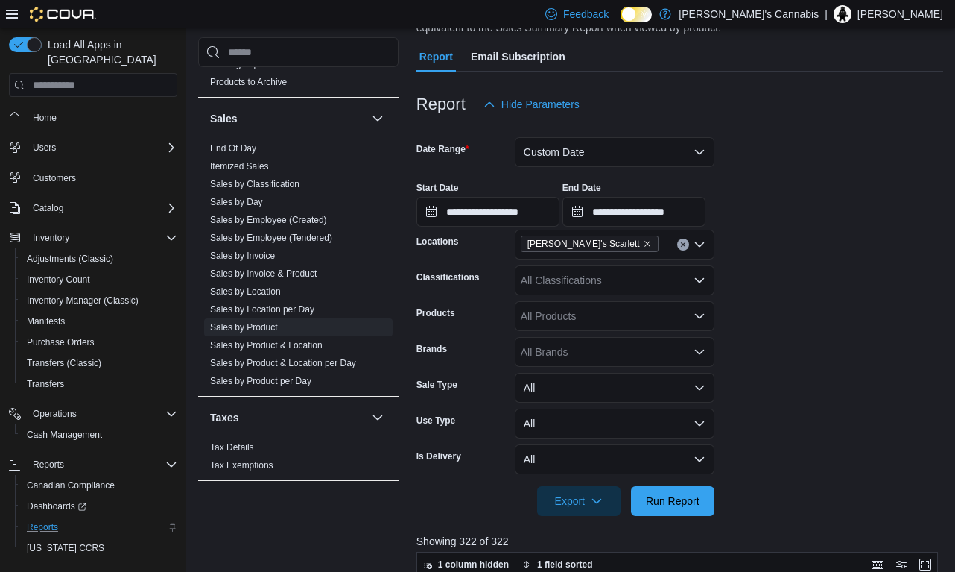
scroll to position [145, 0]
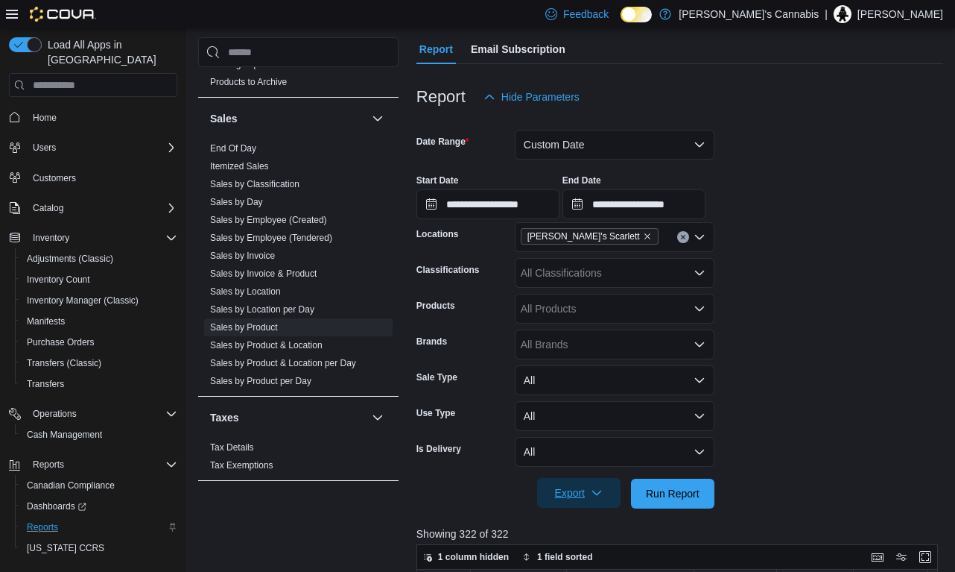
click at [575, 482] on span "Export" at bounding box center [579, 493] width 66 height 30
click at [588, 432] on span "Export to Csv" at bounding box center [581, 433] width 67 height 12
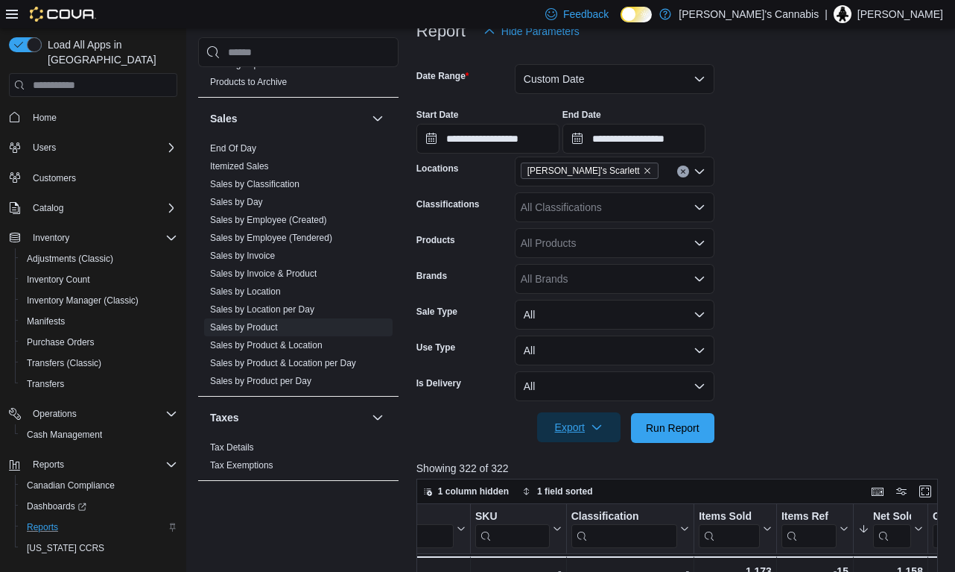
click at [587, 430] on span "Export" at bounding box center [579, 427] width 66 height 30
click at [602, 460] on span "Export to Excel" at bounding box center [581, 457] width 67 height 12
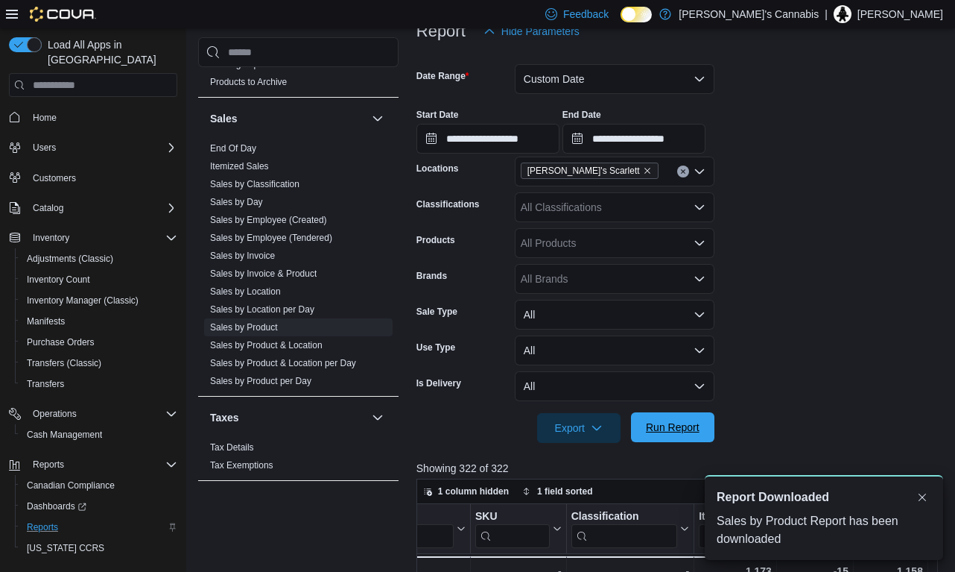
scroll to position [0, 0]
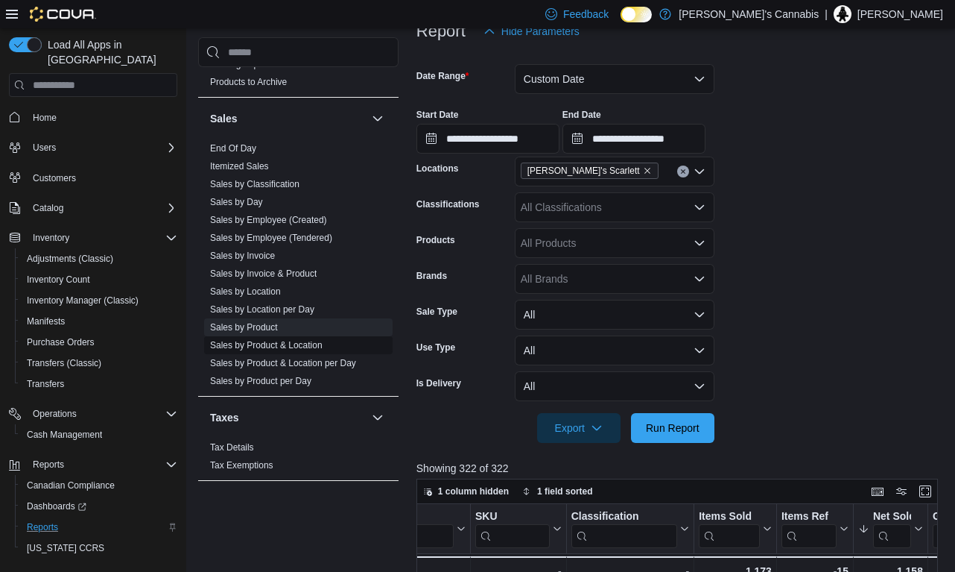
click at [267, 336] on span "Sales by Product & Location" at bounding box center [298, 345] width 189 height 18
click at [273, 332] on span "Sales by Product" at bounding box center [244, 327] width 68 height 12
click at [279, 325] on span "Sales by Product" at bounding box center [298, 327] width 189 height 18
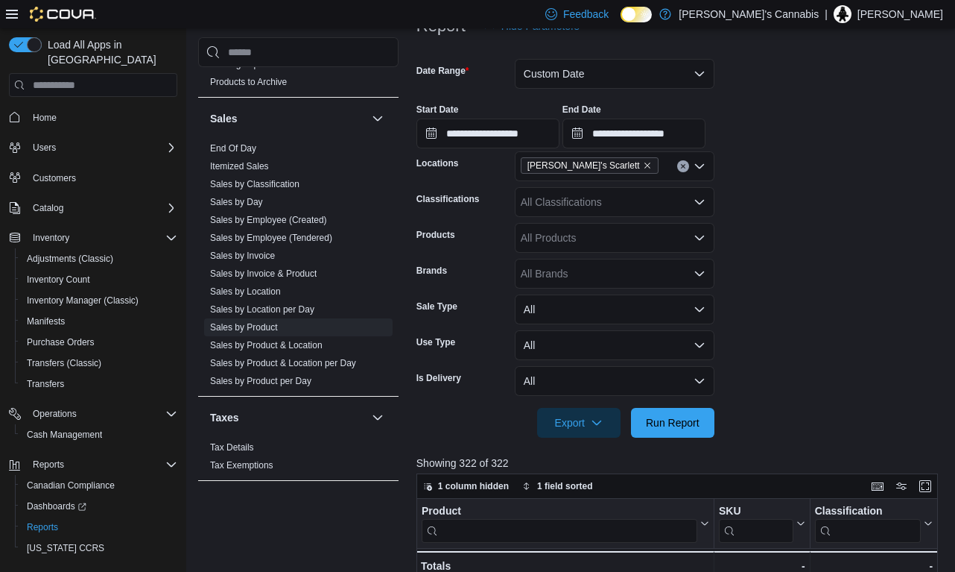
scroll to position [256, 0]
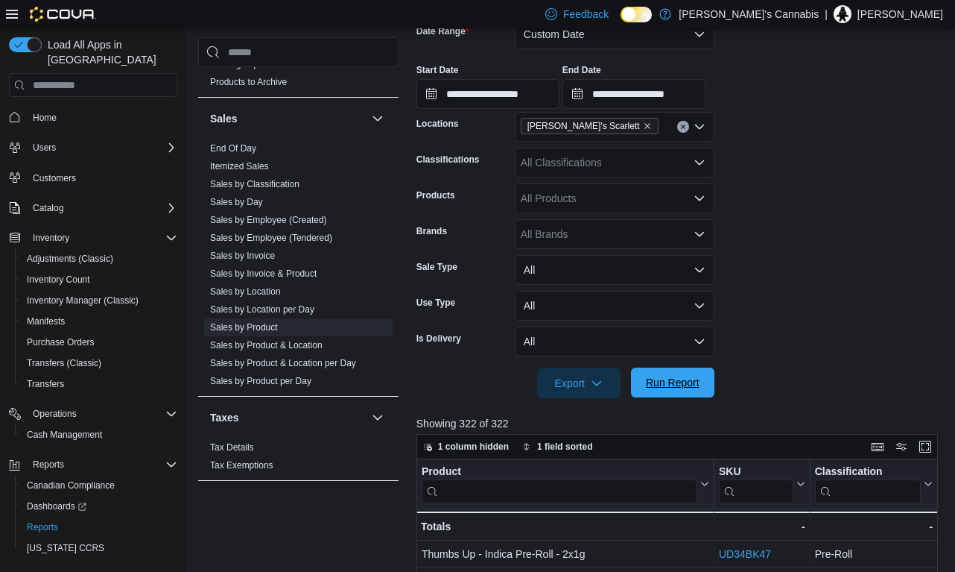
click at [686, 388] on span "Run Report" at bounding box center [673, 382] width 54 height 15
click at [586, 387] on span "Export" at bounding box center [579, 382] width 66 height 30
click at [600, 444] on span "Export to Csv" at bounding box center [581, 442] width 67 height 12
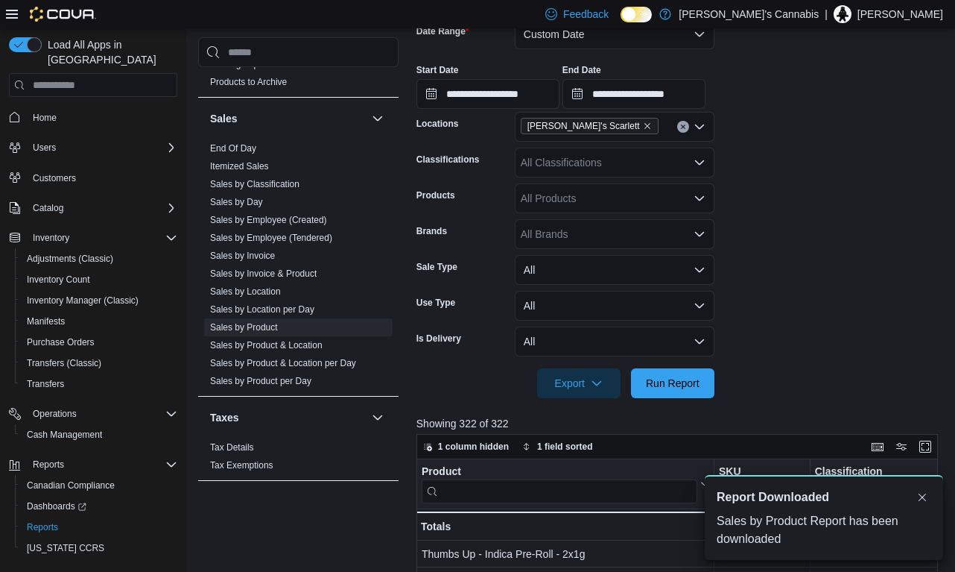
scroll to position [0, 0]
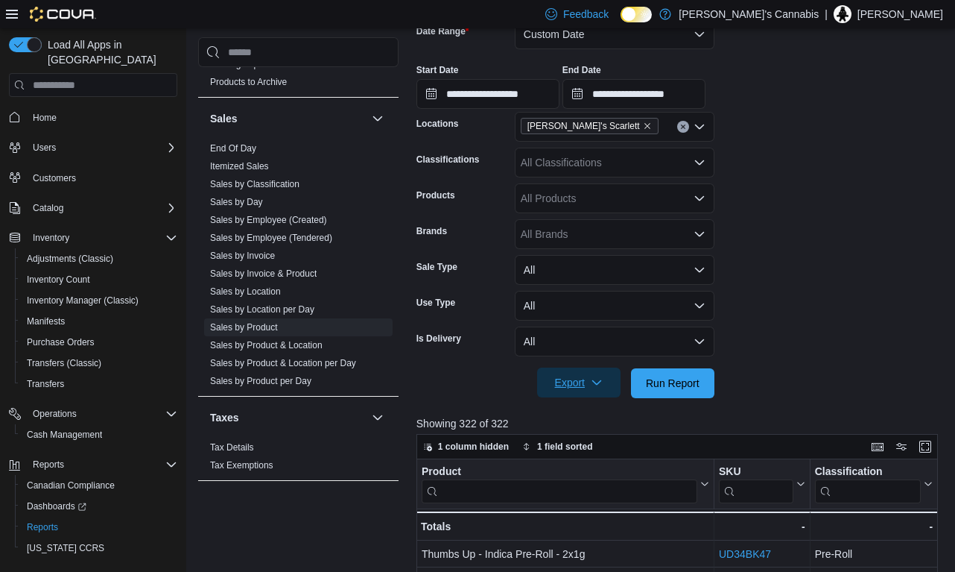
click at [592, 379] on icon "button" at bounding box center [597, 382] width 12 height 12
click at [604, 439] on span "Export to Csv" at bounding box center [581, 442] width 67 height 12
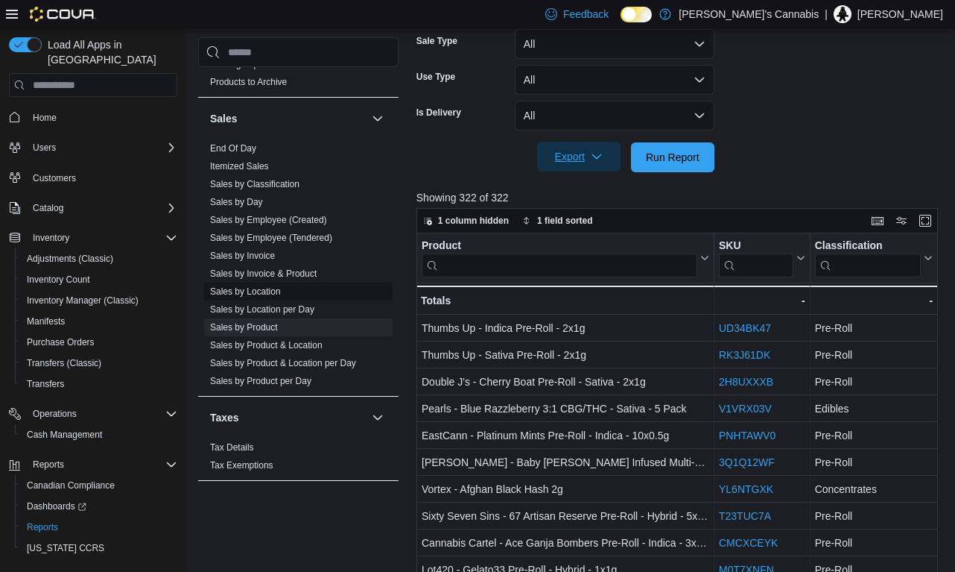
click at [274, 291] on link "Sales by Location" at bounding box center [245, 291] width 71 height 10
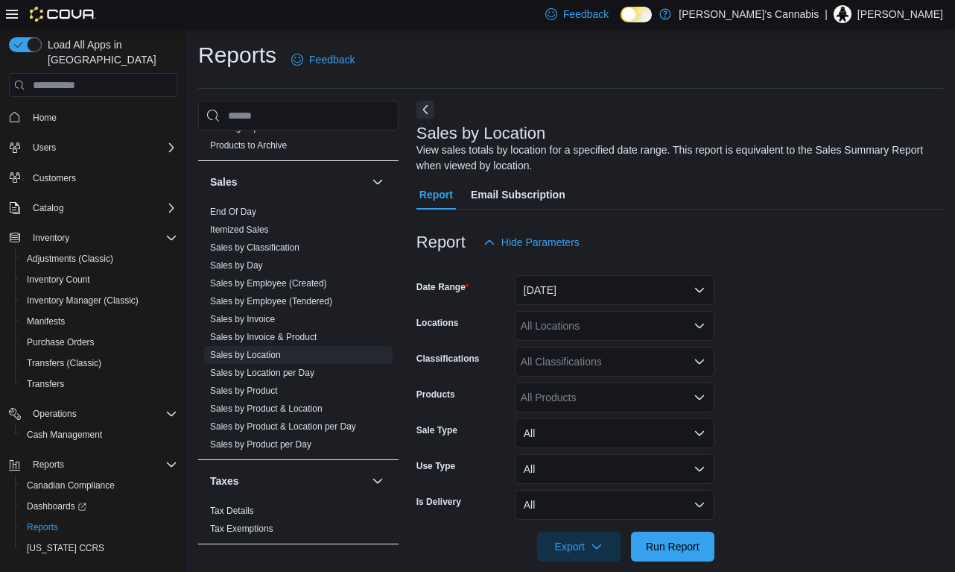
scroll to position [19, 0]
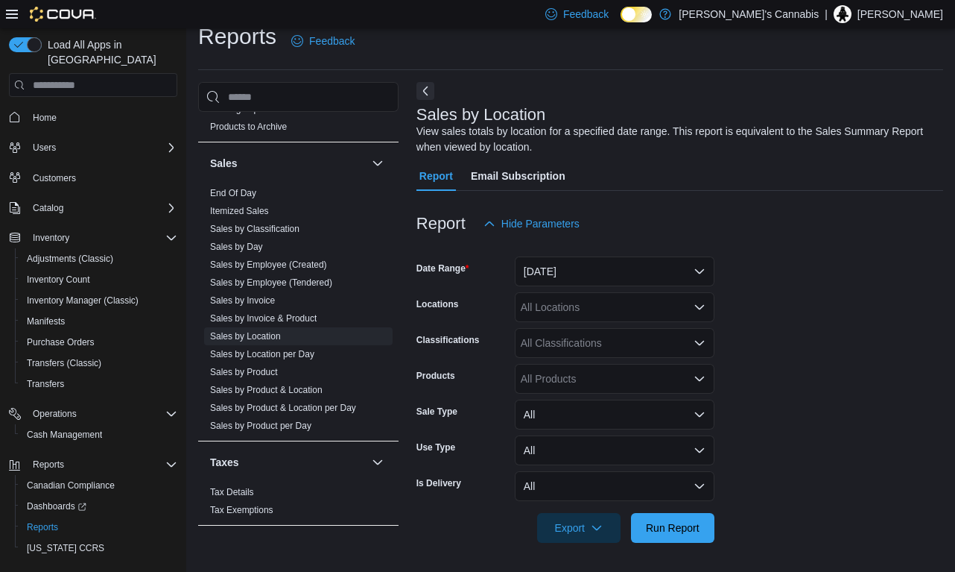
click at [608, 279] on button "[DATE]" at bounding box center [615, 271] width 200 height 30
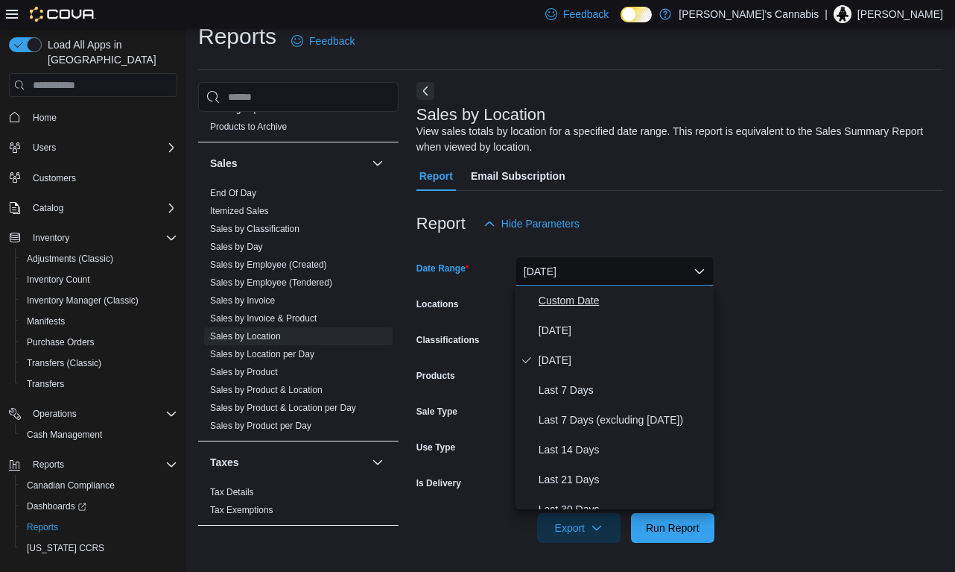
click at [596, 304] on span "Custom Date" at bounding box center [624, 300] width 170 height 18
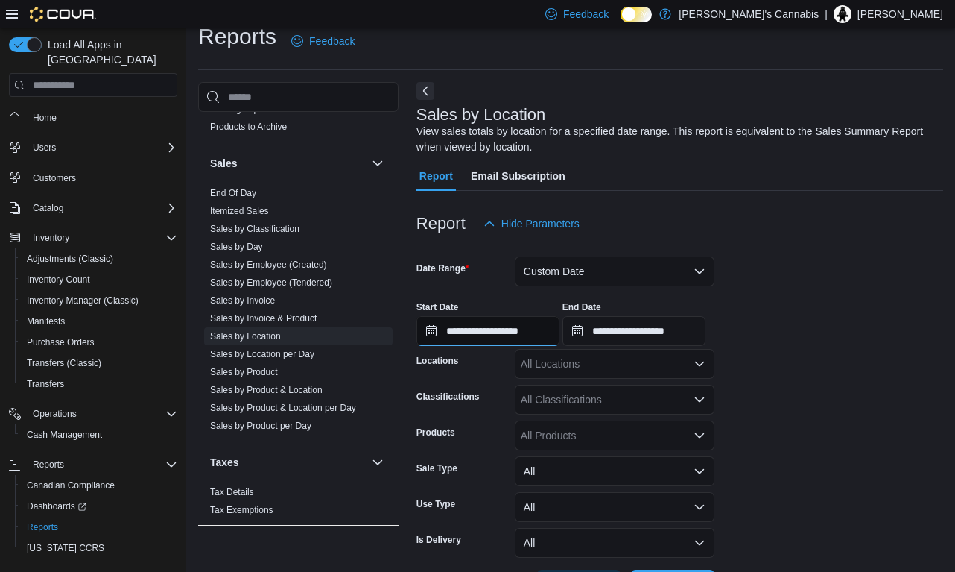
click at [531, 332] on input "**********" at bounding box center [488, 331] width 143 height 30
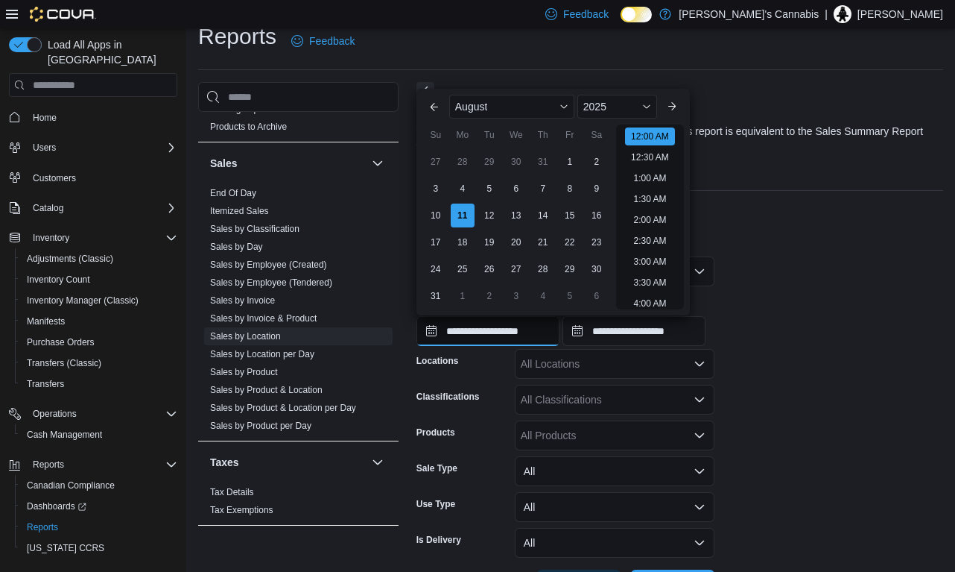
scroll to position [46, 0]
click at [441, 195] on div "3" at bounding box center [436, 189] width 26 height 26
type input "**********"
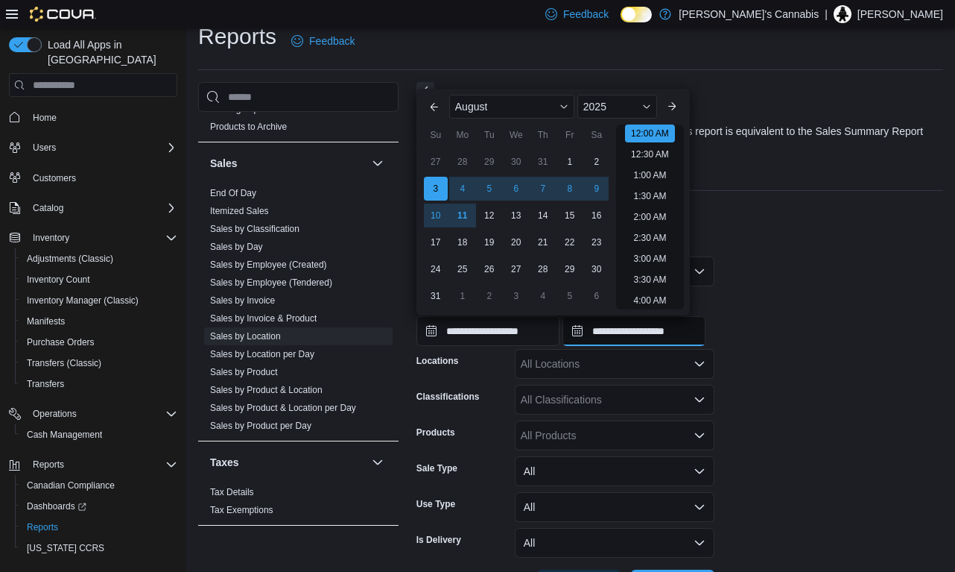
click at [674, 337] on input "**********" at bounding box center [634, 331] width 143 height 30
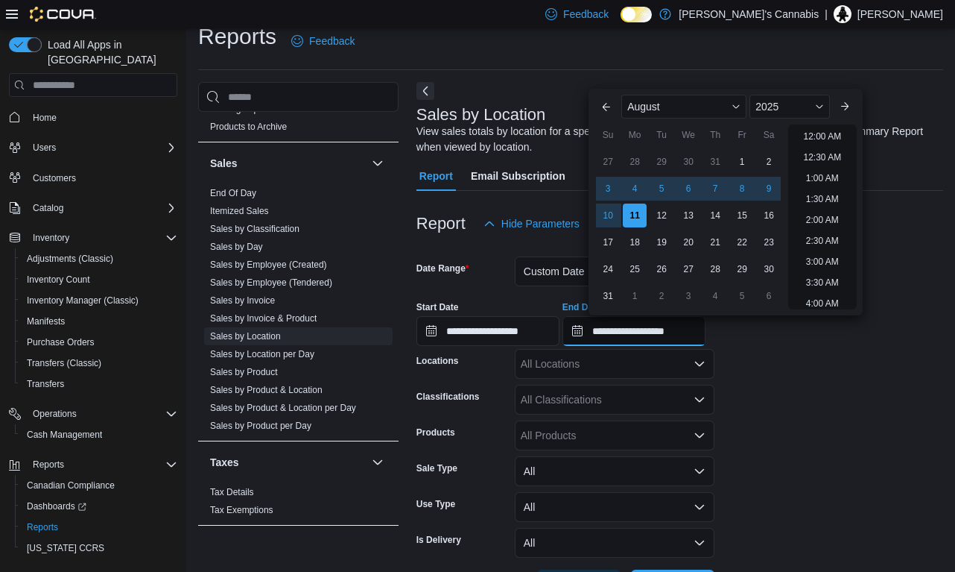
scroll to position [820, 0]
click at [769, 192] on div "9" at bounding box center [769, 189] width 26 height 26
type input "**********"
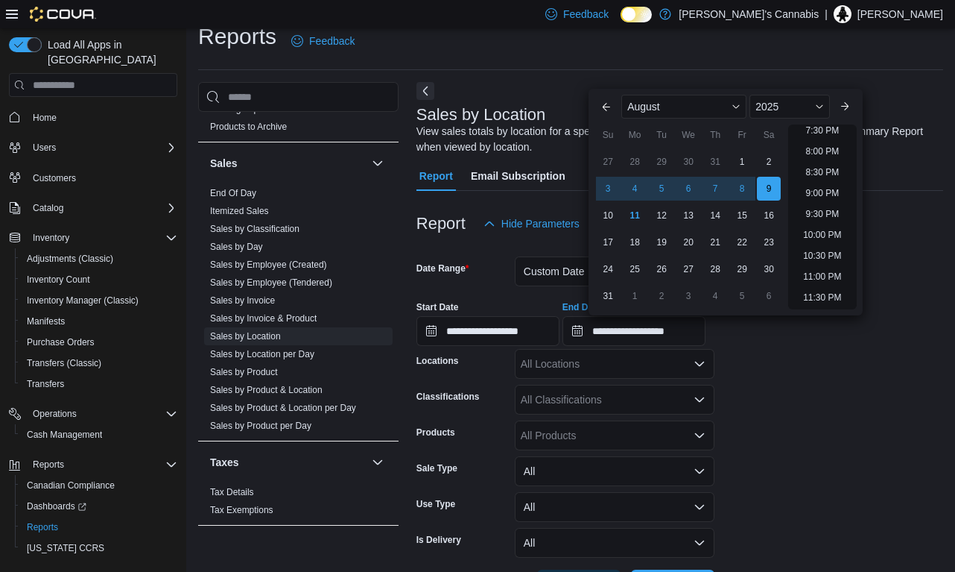
click at [748, 451] on form "**********" at bounding box center [680, 418] width 527 height 361
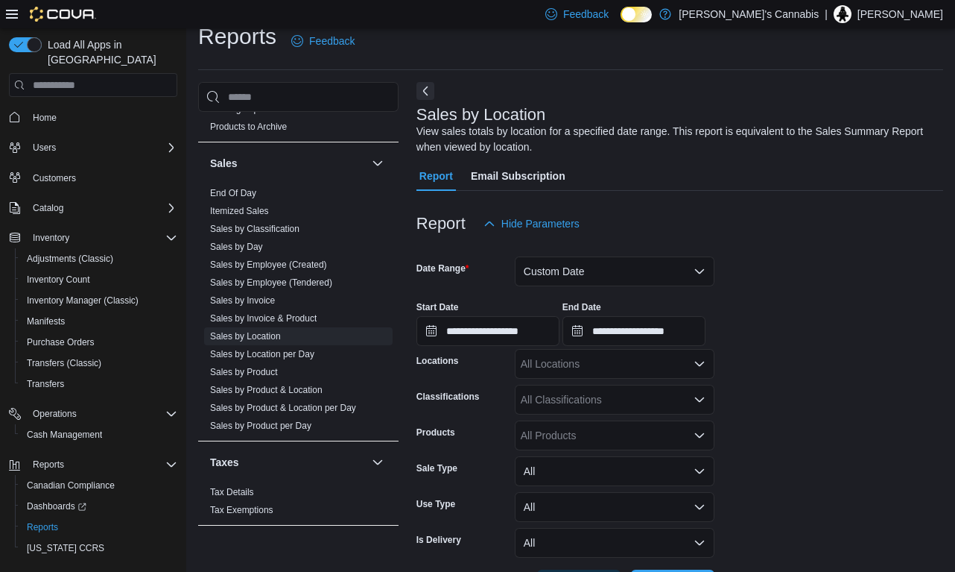
click at [653, 356] on div "All Locations" at bounding box center [615, 364] width 200 height 30
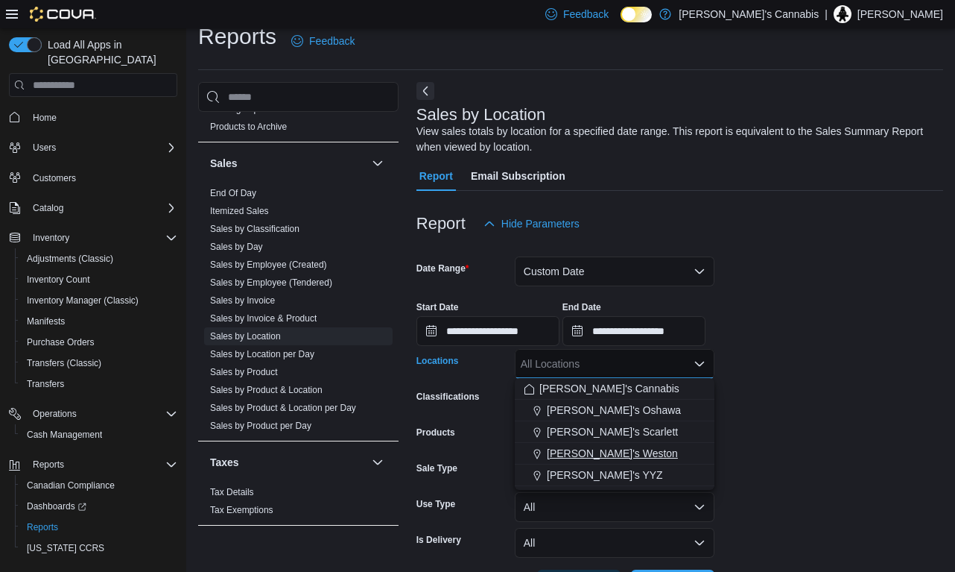
click at [623, 447] on span "[PERSON_NAME]'s Weston" at bounding box center [612, 453] width 131 height 15
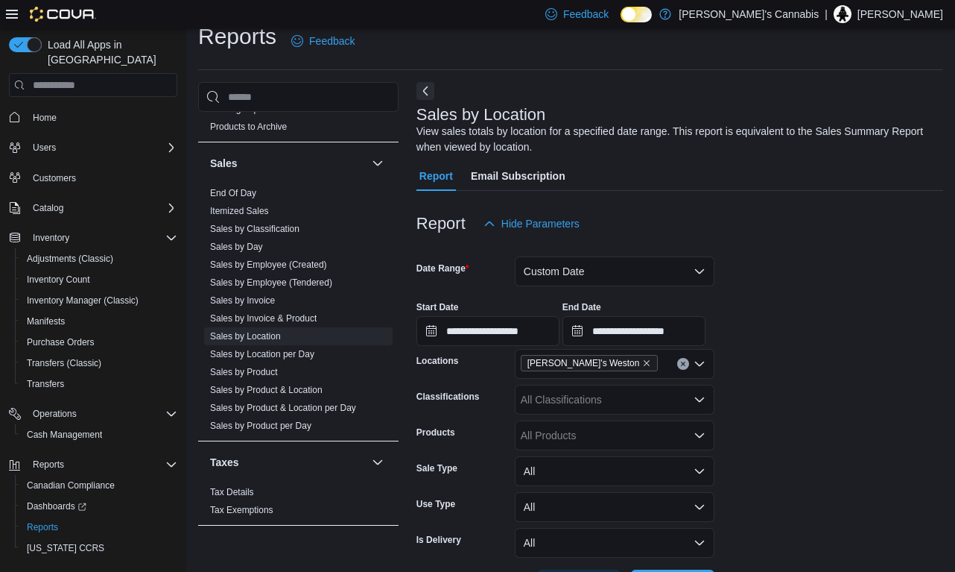
click at [753, 419] on form "**********" at bounding box center [680, 418] width 527 height 361
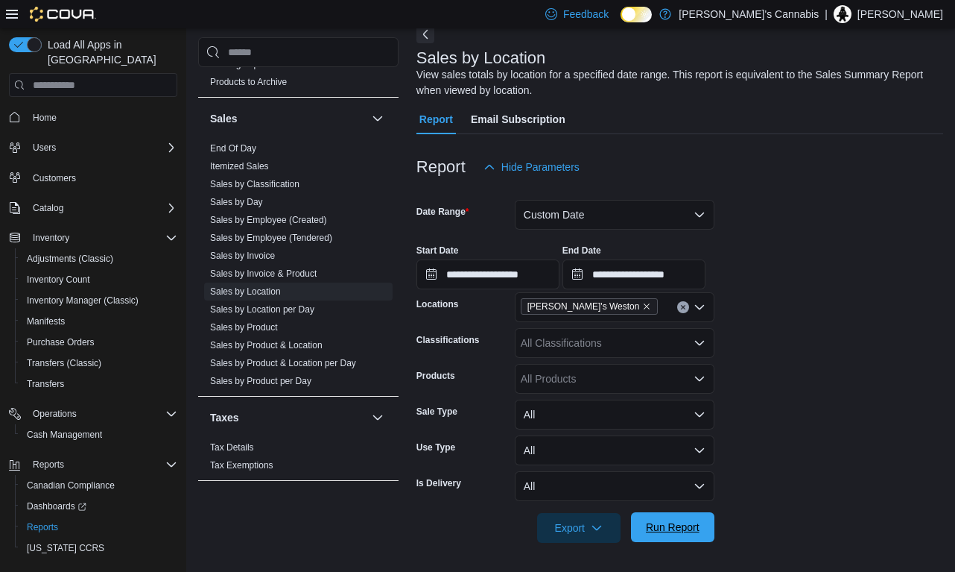
click at [659, 526] on span "Run Report" at bounding box center [673, 526] width 54 height 15
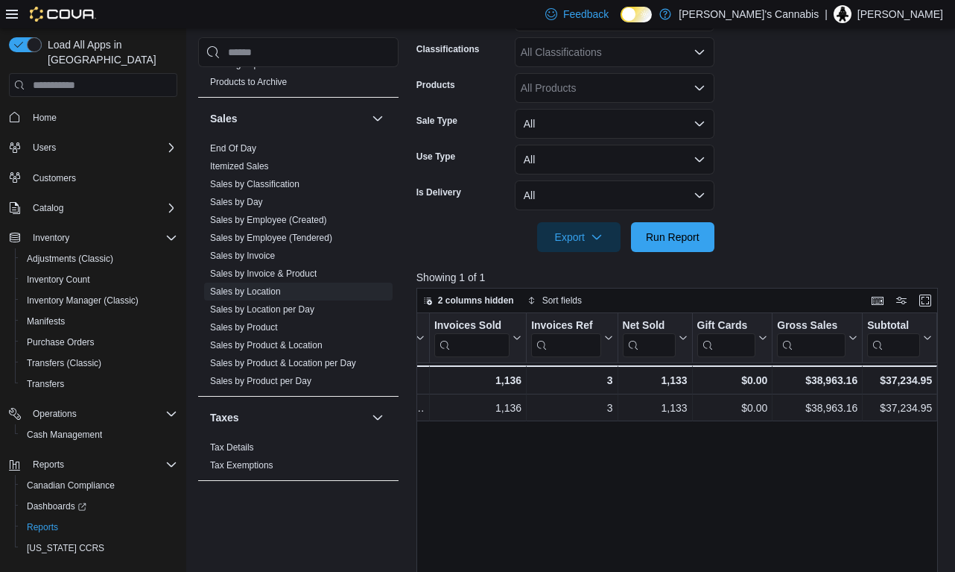
scroll to position [0, 116]
drag, startPoint x: 857, startPoint y: 379, endPoint x: 803, endPoint y: 381, distance: 54.4
click at [802, 381] on div "$38,963.16 - Gross Sales, column 6, row 2" at bounding box center [815, 379] width 90 height 29
copy div "$38,963.16"
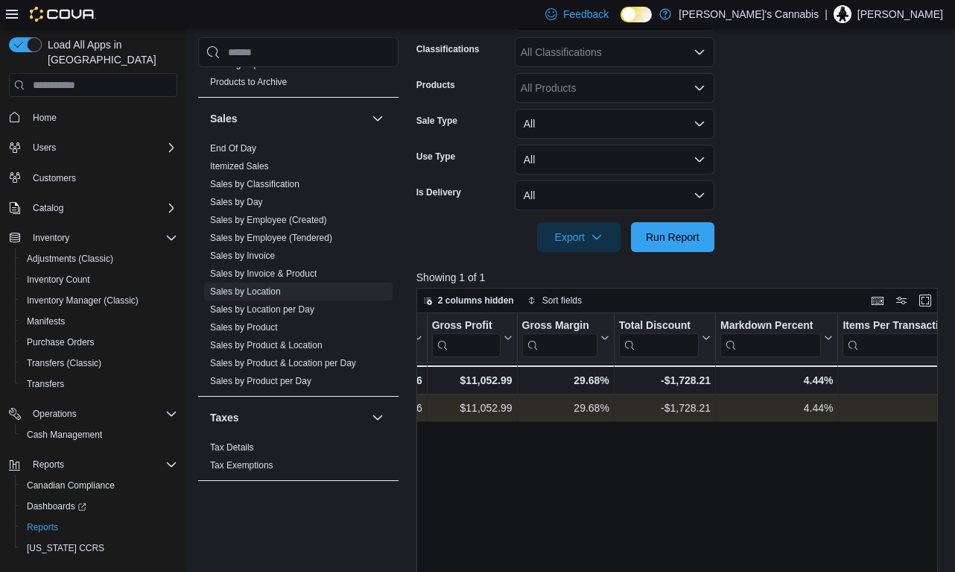
scroll to position [0, 866]
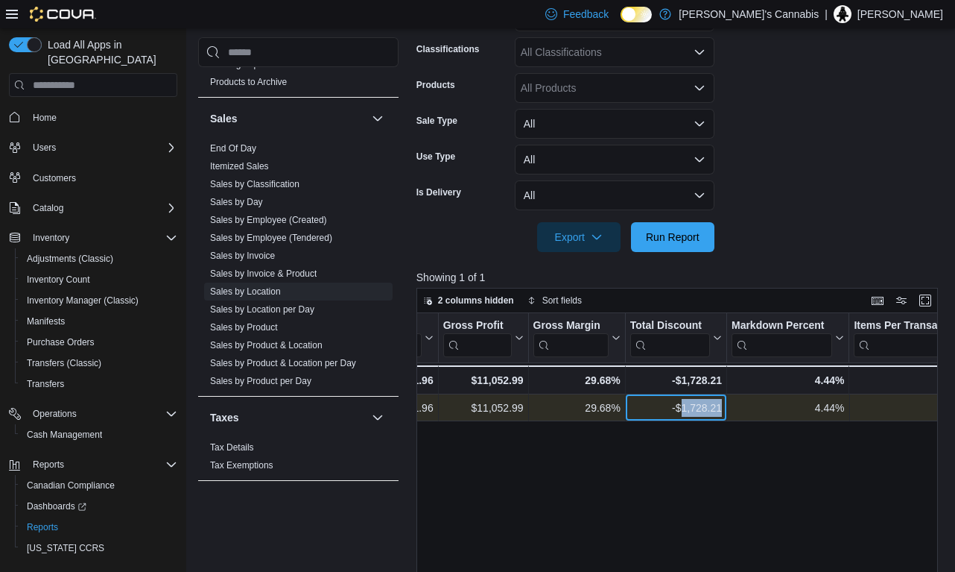
drag, startPoint x: 723, startPoint y: 407, endPoint x: 680, endPoint y: 408, distance: 43.2
click at [680, 408] on div "-$1,728.21 - Total Discount, column 13, row 1" at bounding box center [676, 408] width 101 height 27
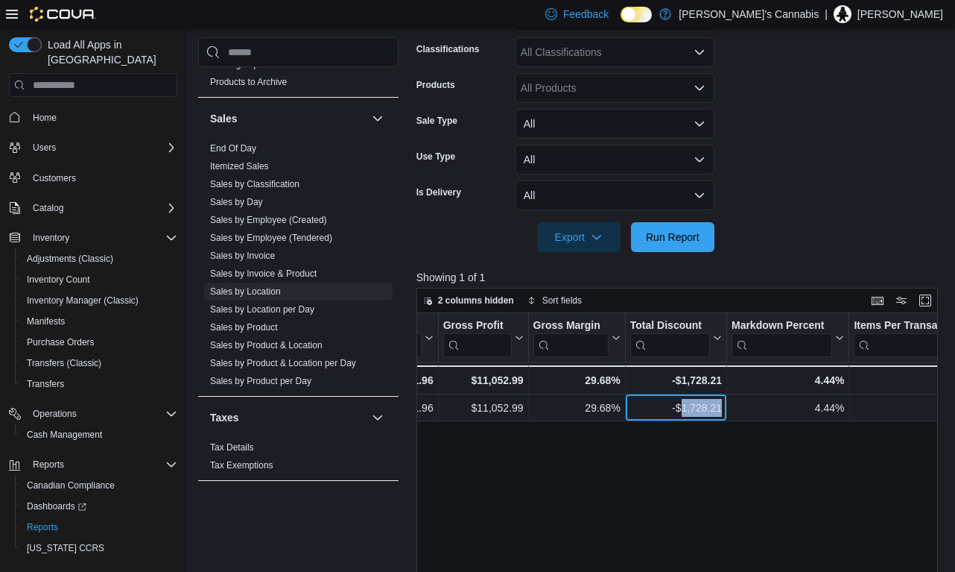
copy div "1,728.21"
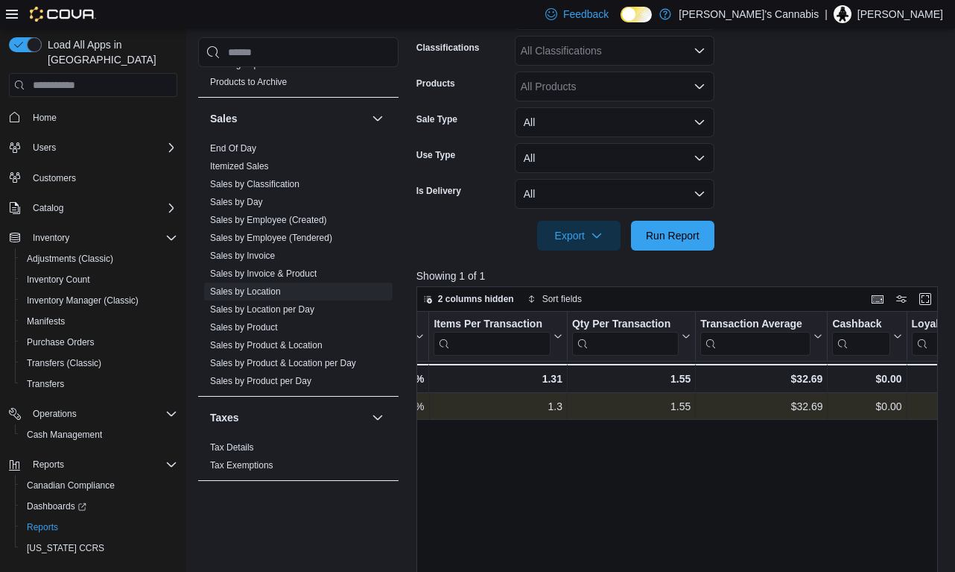
scroll to position [0, 1305]
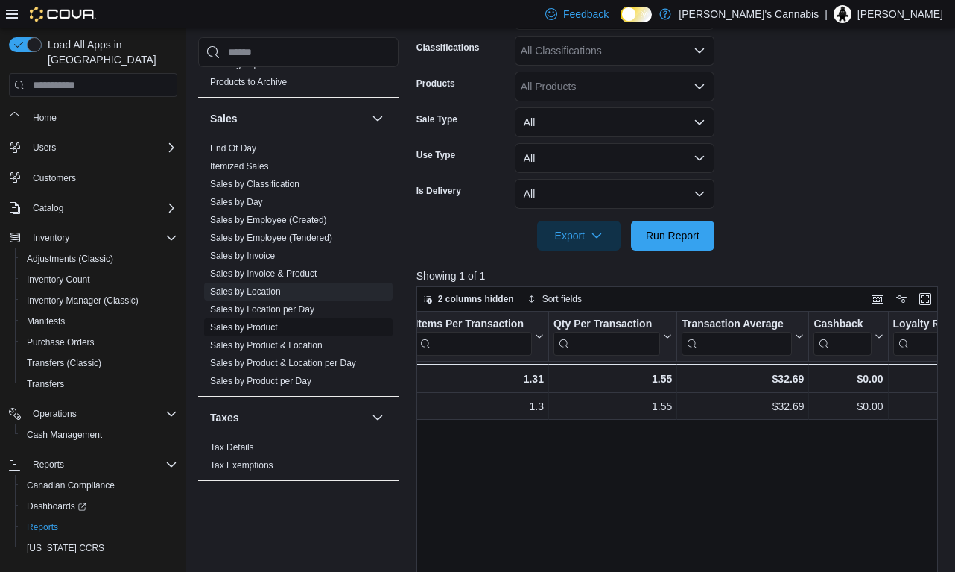
click at [265, 328] on link "Sales by Product" at bounding box center [244, 327] width 68 height 10
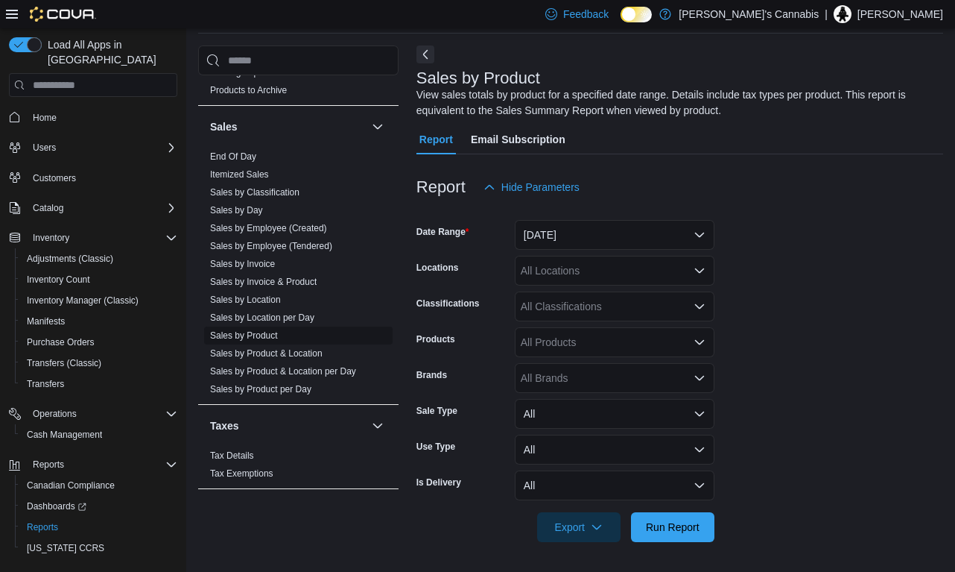
scroll to position [54, 0]
click at [570, 218] on div at bounding box center [680, 212] width 527 height 18
click at [570, 235] on button "[DATE]" at bounding box center [615, 236] width 200 height 30
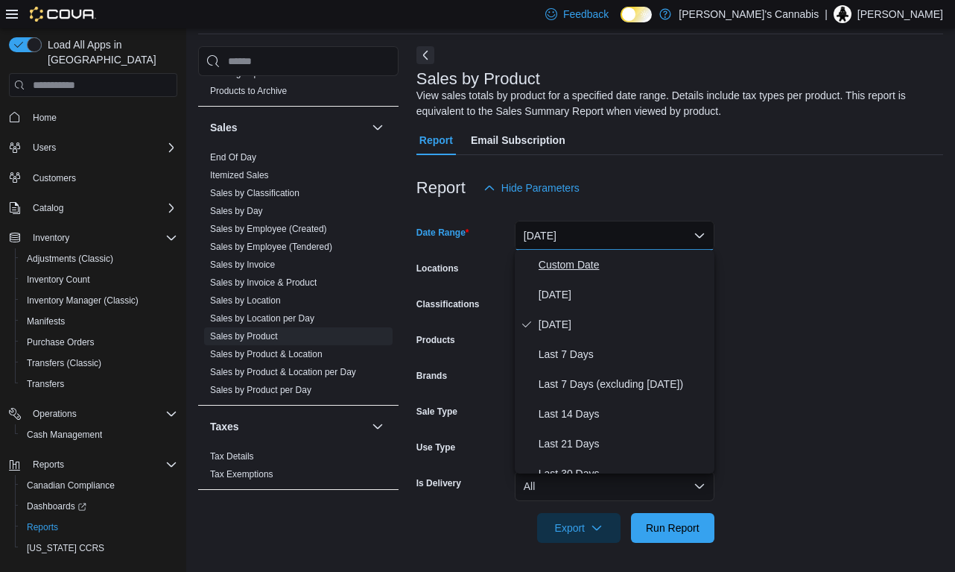
click at [580, 276] on button "Custom Date" at bounding box center [615, 265] width 200 height 30
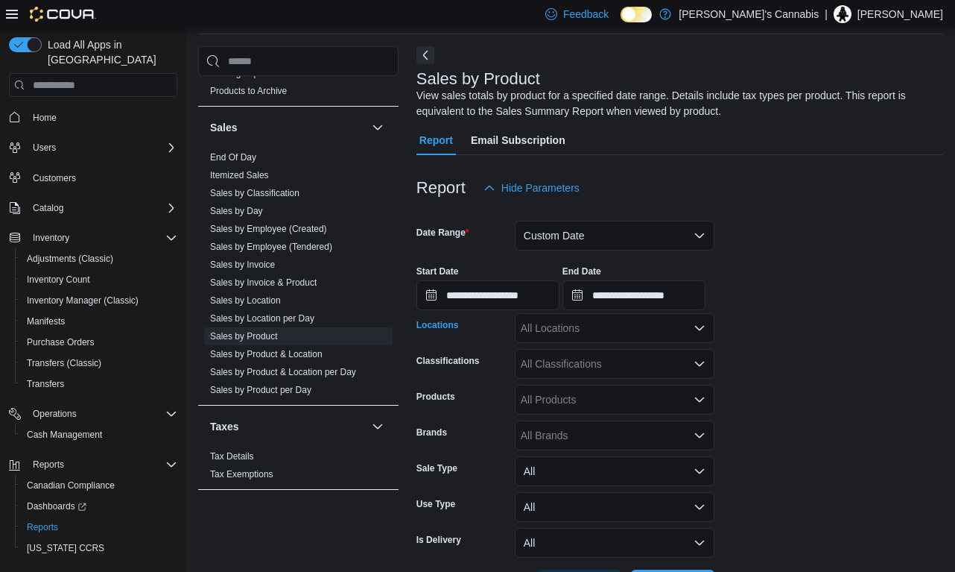
click at [581, 331] on div "All Locations" at bounding box center [615, 328] width 200 height 30
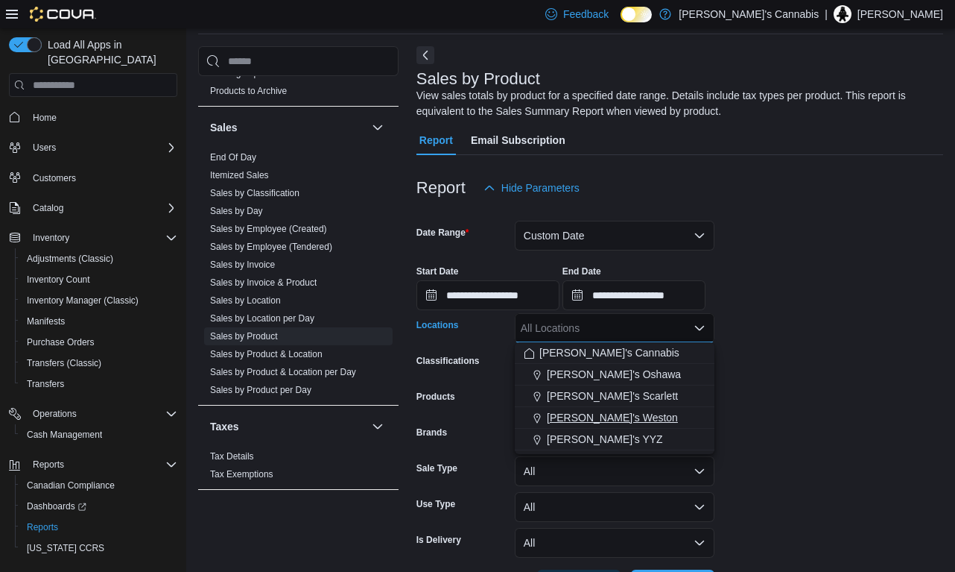
click at [613, 414] on span "[PERSON_NAME]'s Weston" at bounding box center [612, 417] width 131 height 15
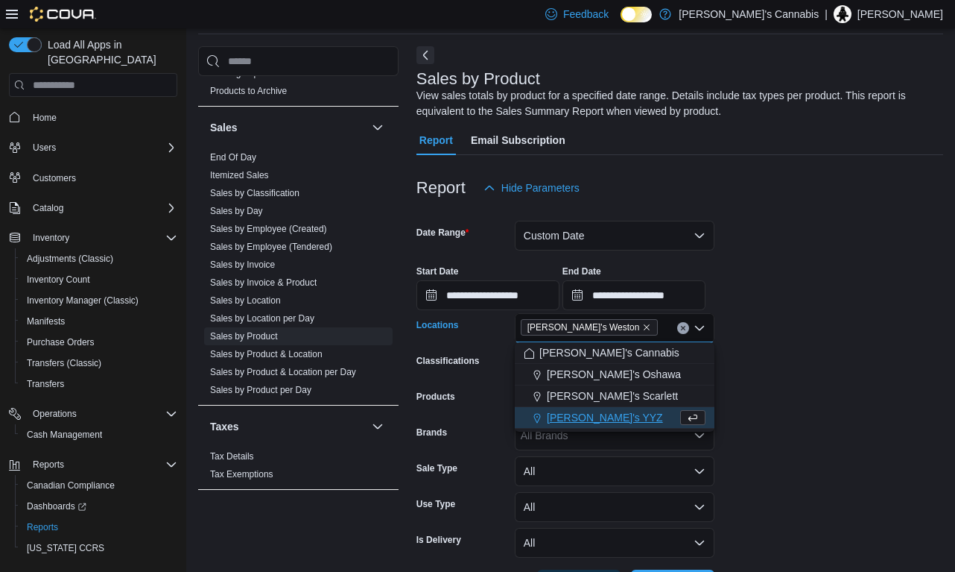
click at [499, 393] on div "Products" at bounding box center [463, 400] width 92 height 30
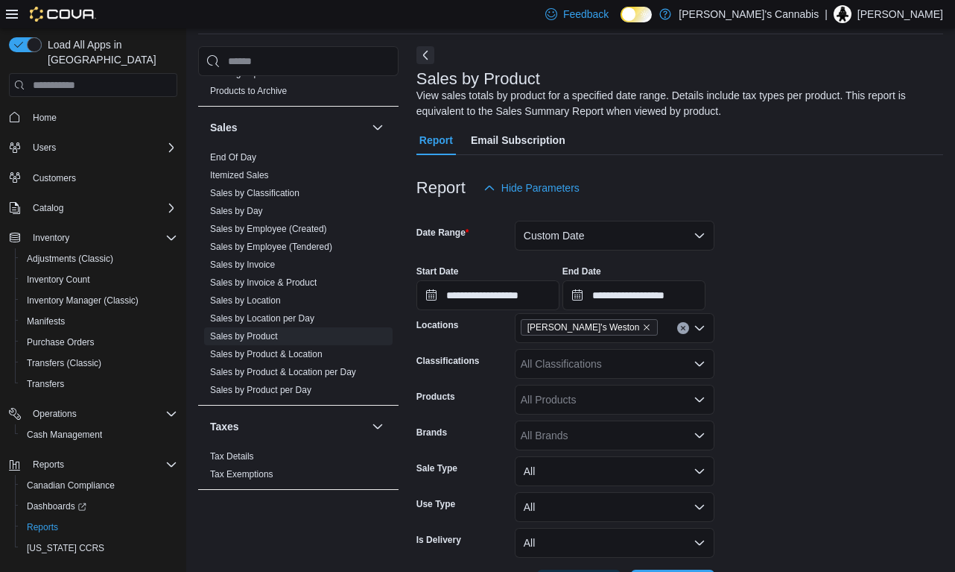
click at [571, 360] on div "All Classifications" at bounding box center [615, 364] width 200 height 30
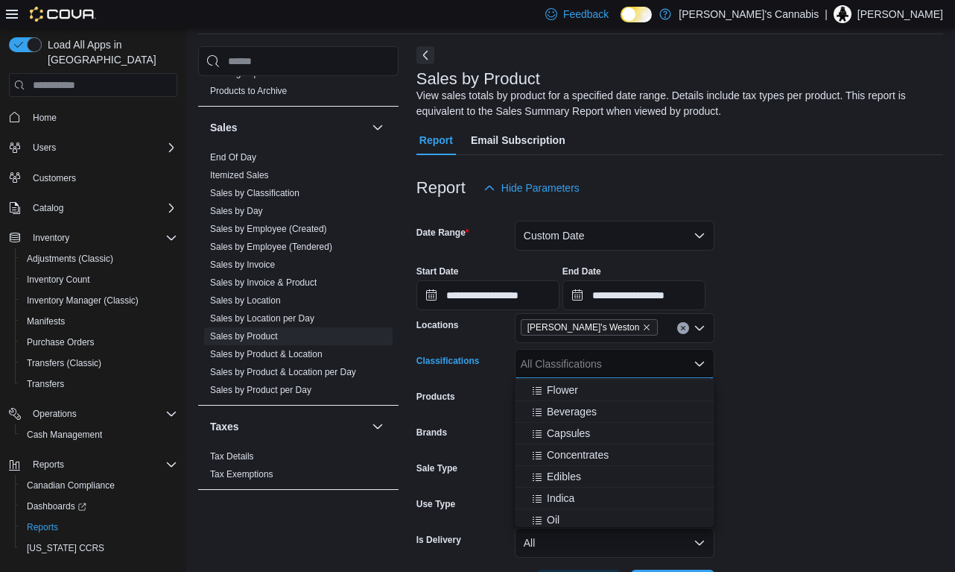
scroll to position [260, 0]
click at [768, 433] on form "**********" at bounding box center [680, 401] width 527 height 396
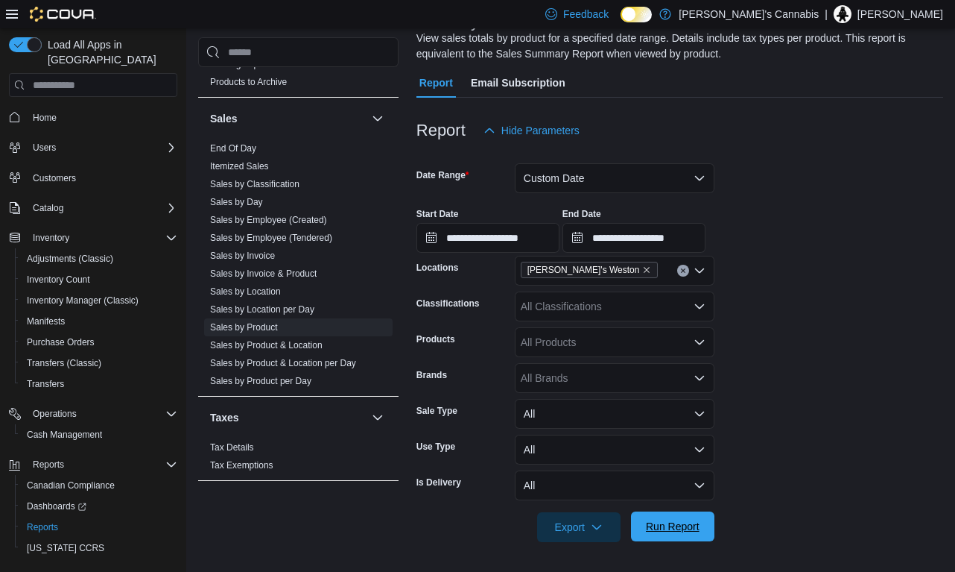
scroll to position [111, 0]
click at [658, 535] on span "Run Report" at bounding box center [673, 527] width 66 height 30
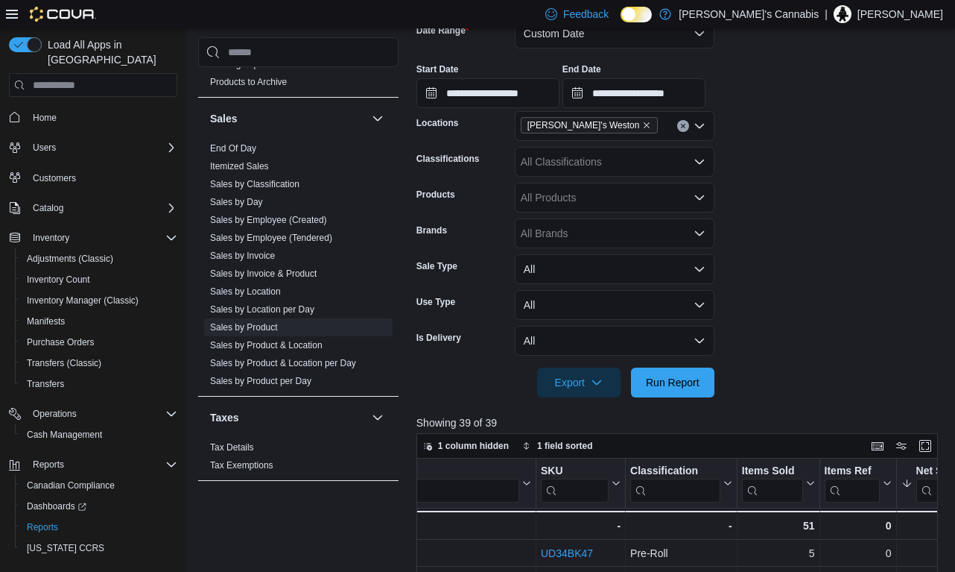
scroll to position [215, 0]
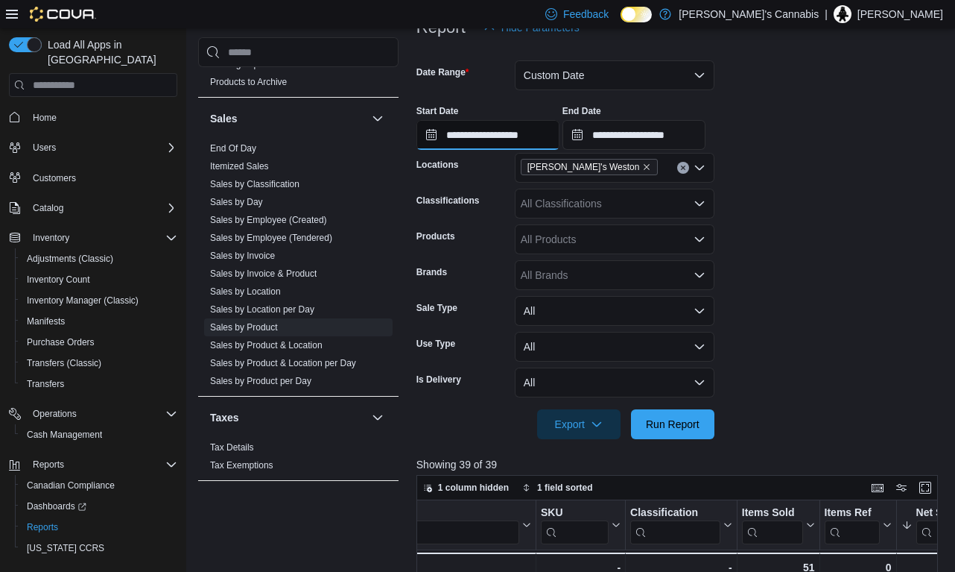
click at [504, 133] on input "**********" at bounding box center [488, 135] width 143 height 30
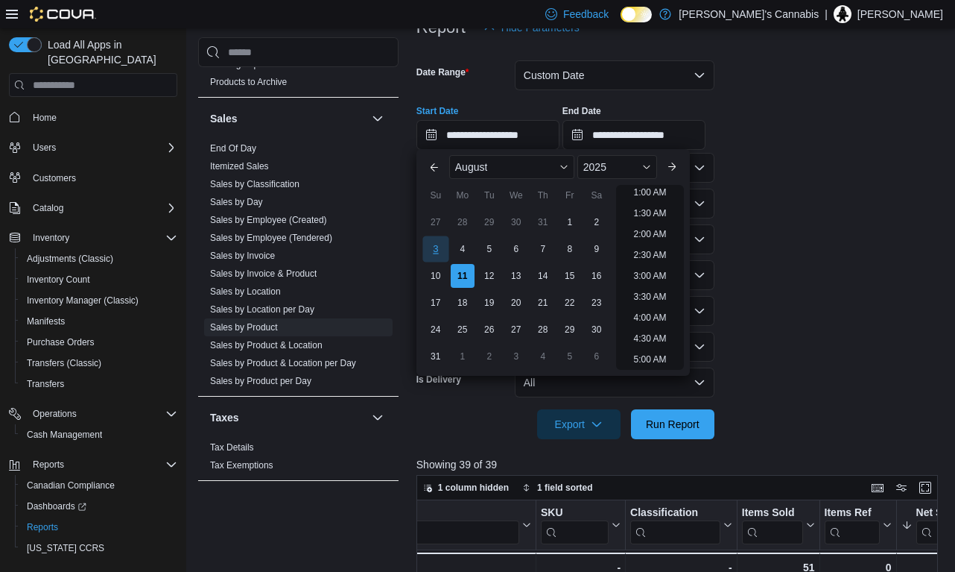
click at [442, 255] on div "3" at bounding box center [436, 249] width 26 height 26
type input "**********"
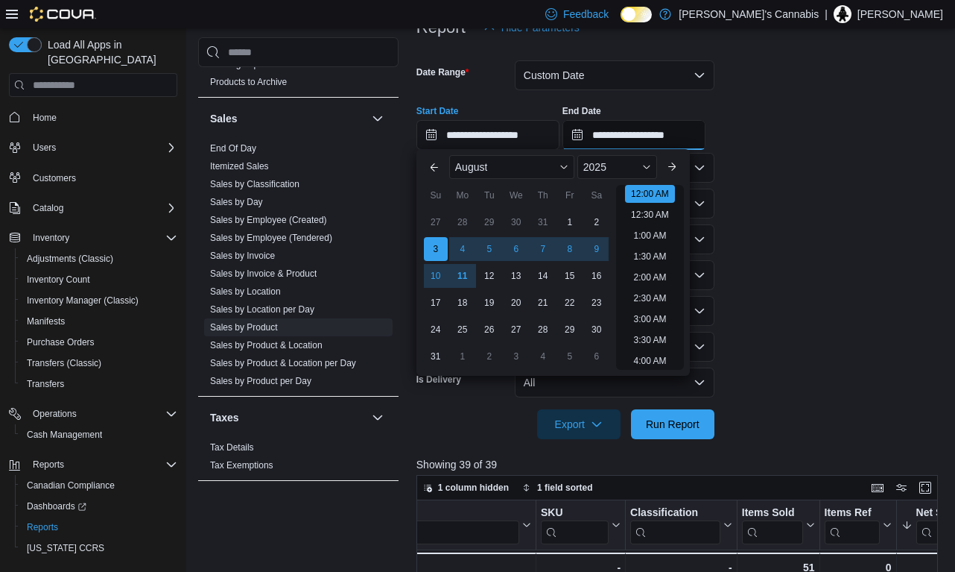
click at [648, 139] on input "**********" at bounding box center [634, 135] width 143 height 30
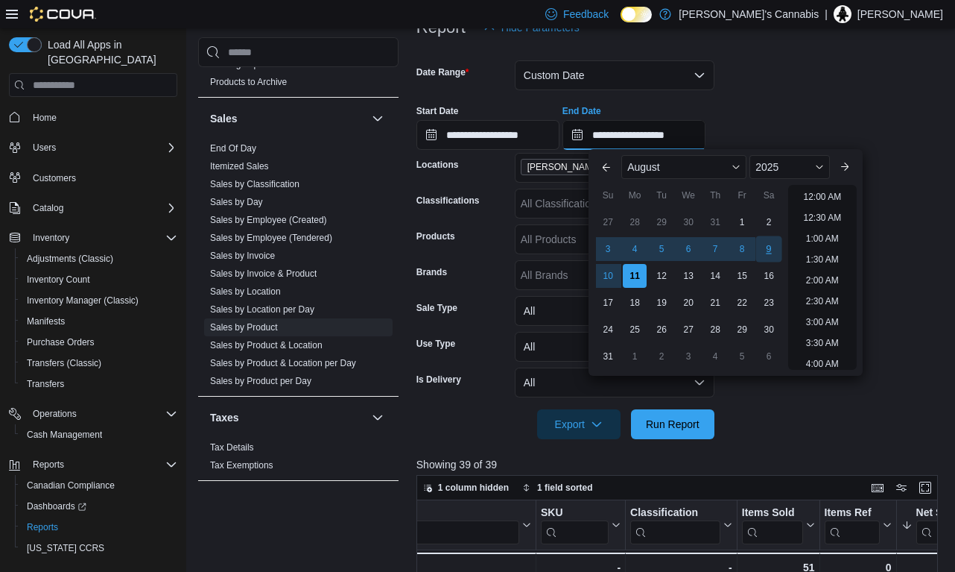
scroll to position [820, 0]
click at [768, 253] on div "9" at bounding box center [769, 249] width 26 height 26
type input "**********"
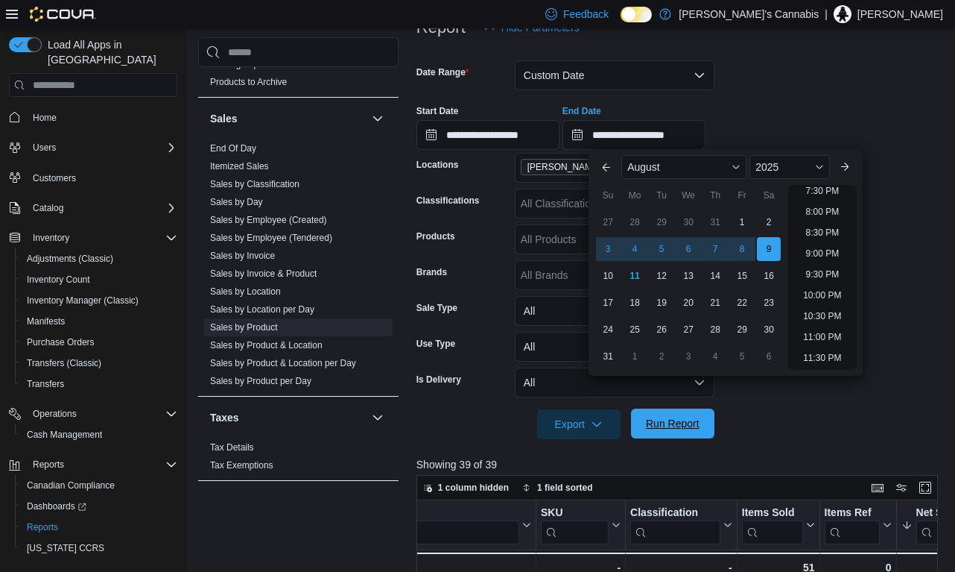
click at [686, 421] on span "Run Report" at bounding box center [673, 423] width 54 height 15
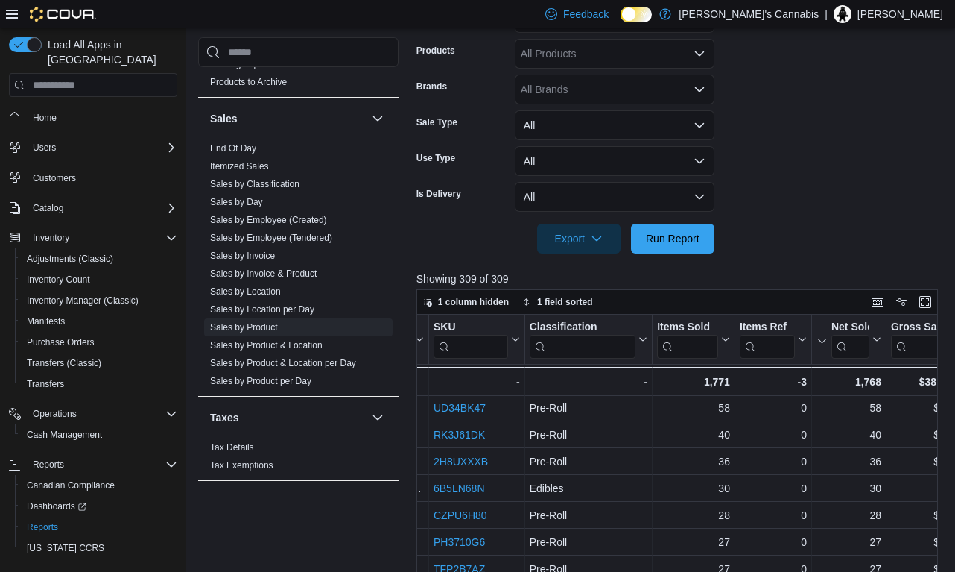
scroll to position [6, 287]
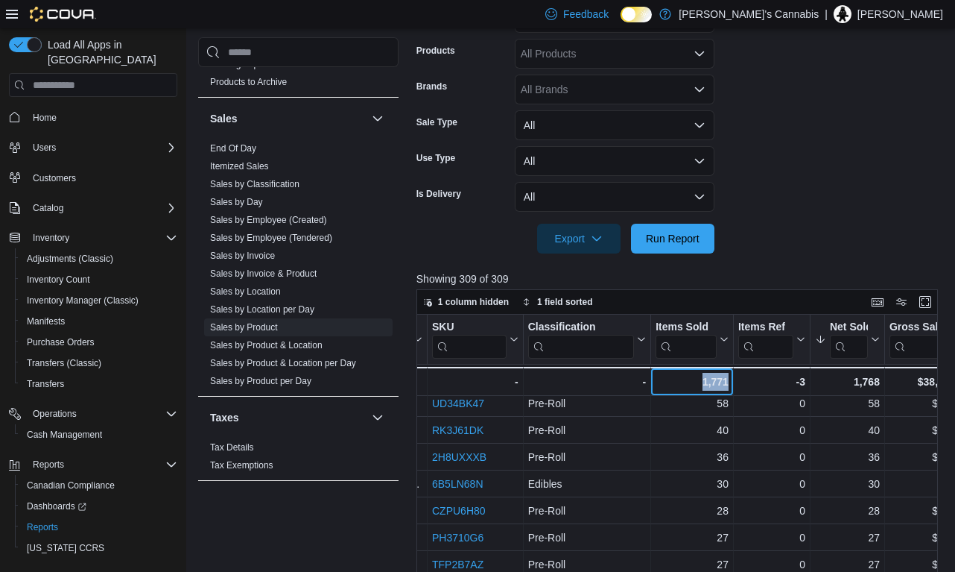
drag, startPoint x: 729, startPoint y: 385, endPoint x: 701, endPoint y: 385, distance: 27.6
click at [701, 385] on div "1,771 - Items Sold, column 4, row 51" at bounding box center [692, 381] width 83 height 29
copy div "1,771"
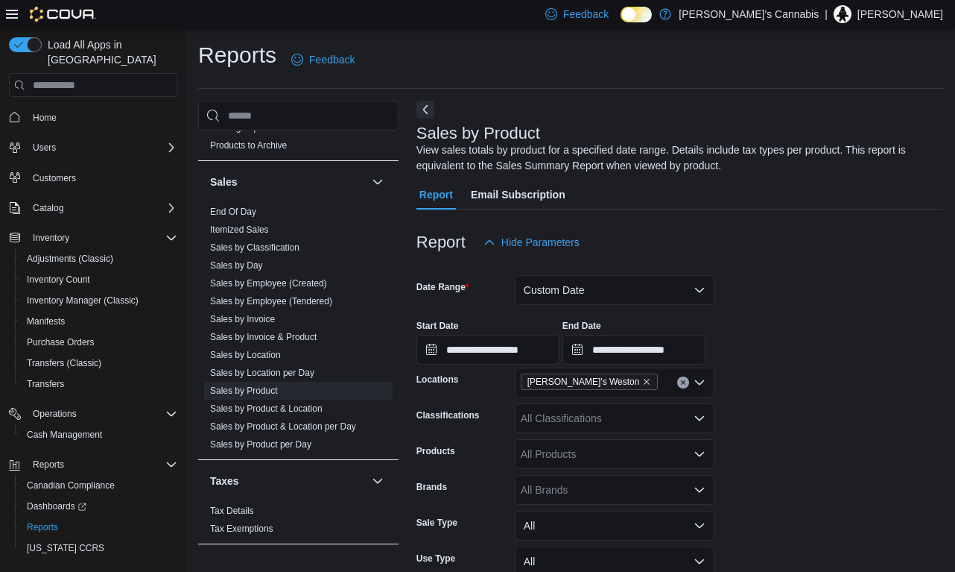
scroll to position [0, 0]
click at [606, 423] on div "All Classifications" at bounding box center [615, 418] width 200 height 30
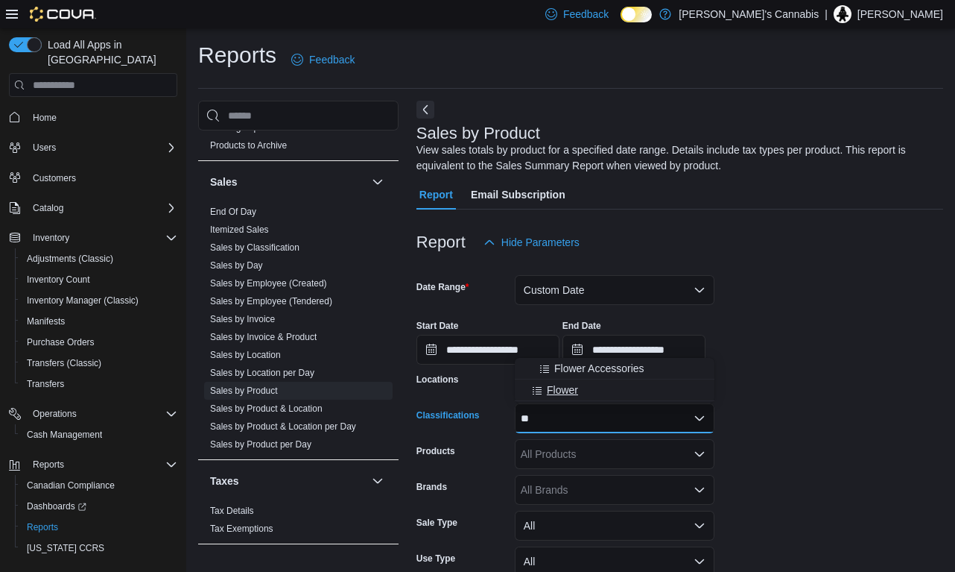
type input "**"
click at [565, 394] on span "Flower" at bounding box center [562, 389] width 31 height 15
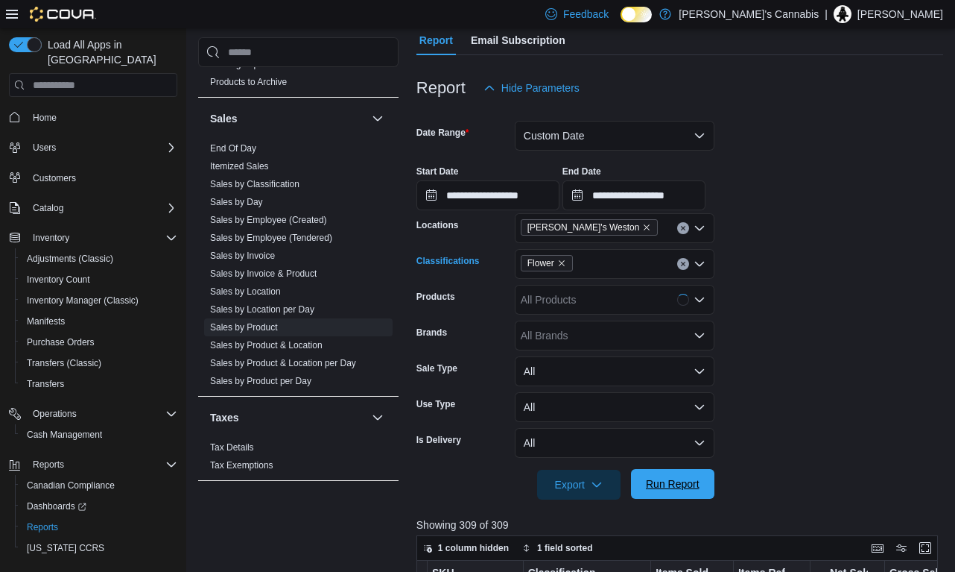
click at [692, 473] on span "Run Report" at bounding box center [673, 484] width 66 height 30
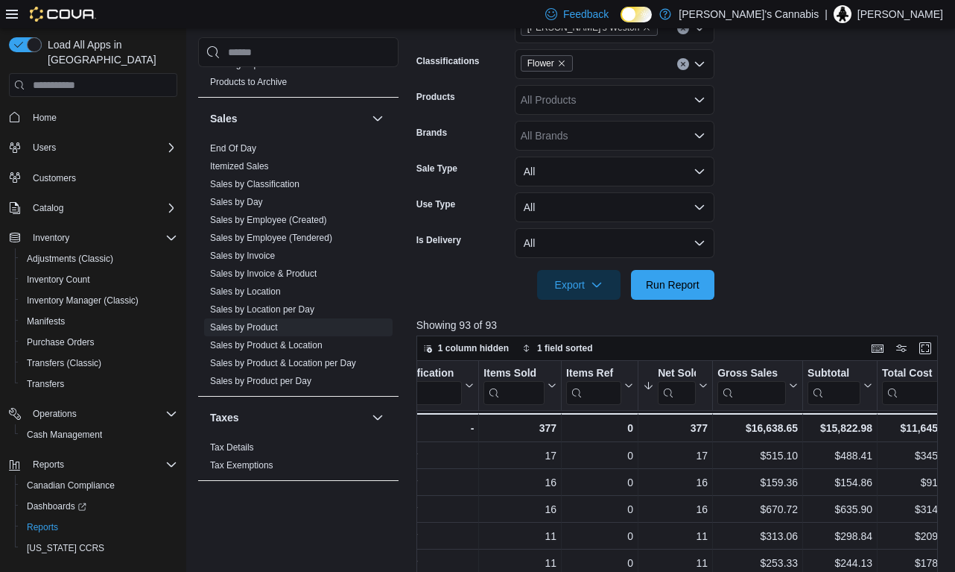
scroll to position [0, 431]
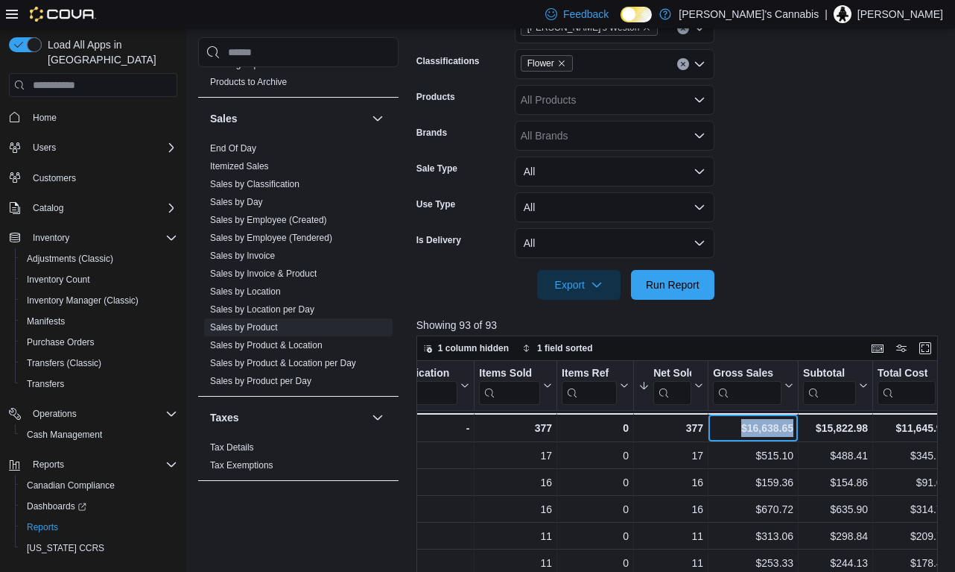
drag, startPoint x: 793, startPoint y: 431, endPoint x: 724, endPoint y: 431, distance: 68.6
click at [724, 431] on div "$16,638.65" at bounding box center [753, 428] width 80 height 18
copy div "$16,638.65"
click at [540, 99] on div "All Products" at bounding box center [615, 100] width 200 height 30
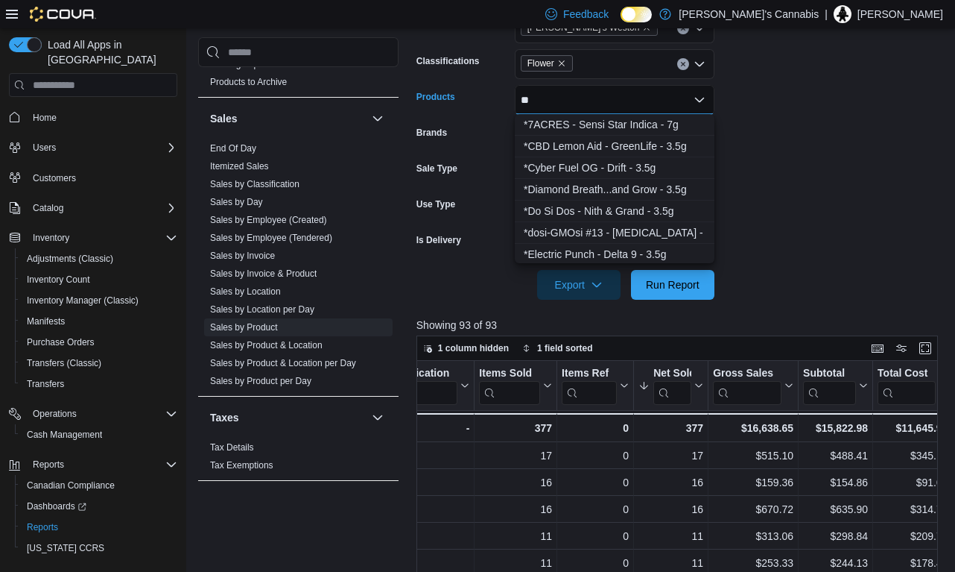
type input "*"
click at [482, 132] on div "Brands" at bounding box center [463, 136] width 92 height 30
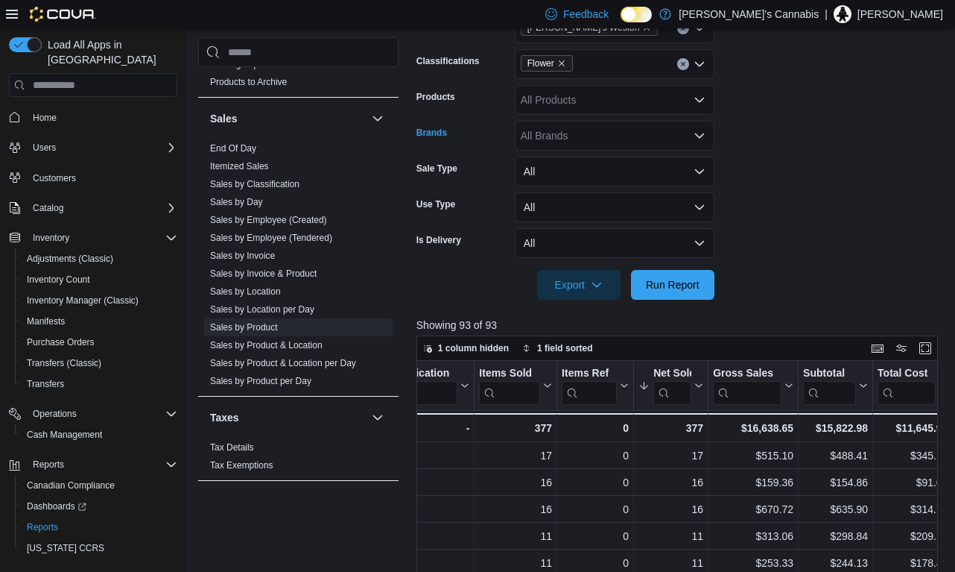
click at [583, 141] on div "All Brands" at bounding box center [615, 136] width 200 height 30
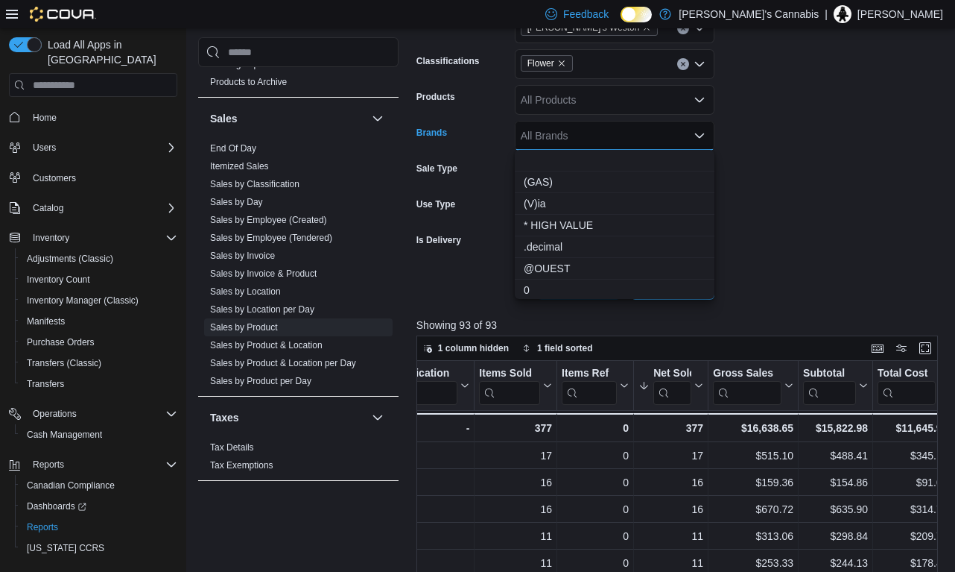
type input "*"
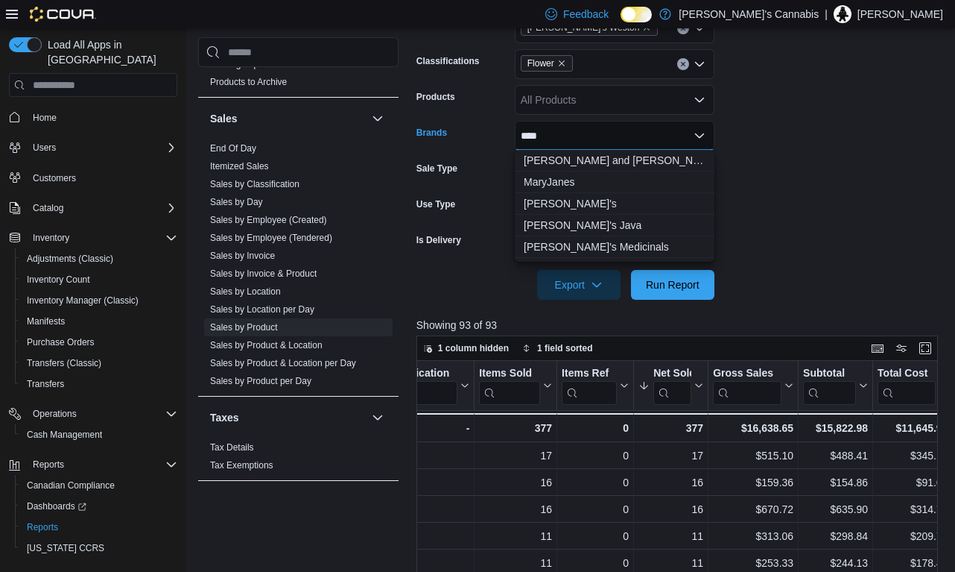
type input "****"
drag, startPoint x: 583, startPoint y: 141, endPoint x: 565, endPoint y: 203, distance: 65.1
click at [565, 203] on span "[PERSON_NAME]'s" at bounding box center [615, 203] width 182 height 15
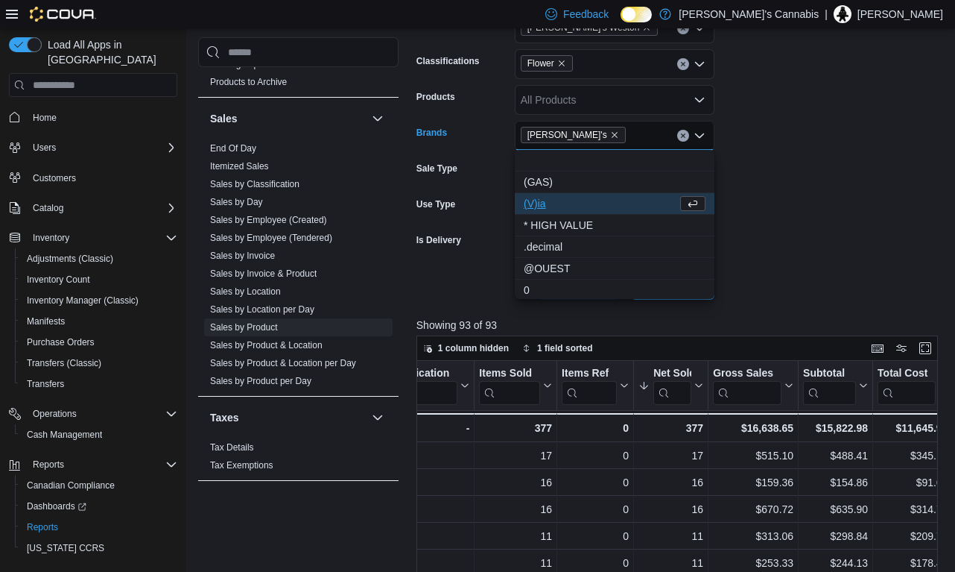
click at [791, 237] on form "**********" at bounding box center [680, 101] width 527 height 396
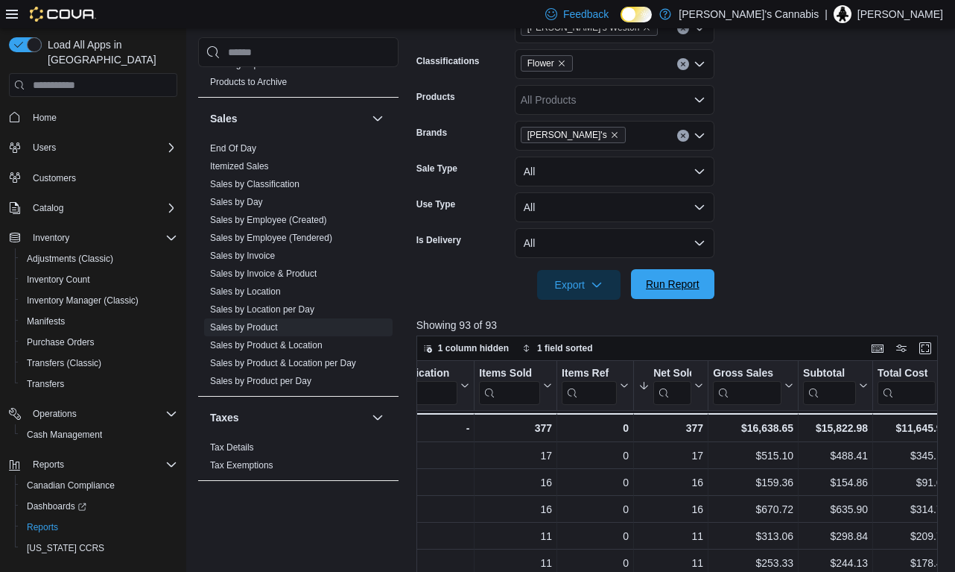
click at [674, 289] on span "Run Report" at bounding box center [673, 283] width 54 height 15
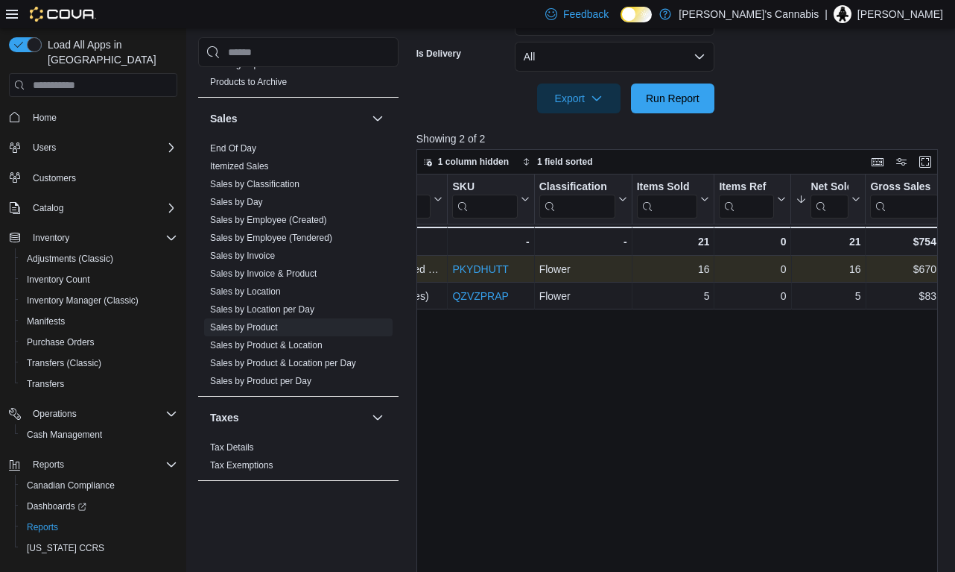
scroll to position [0, 255]
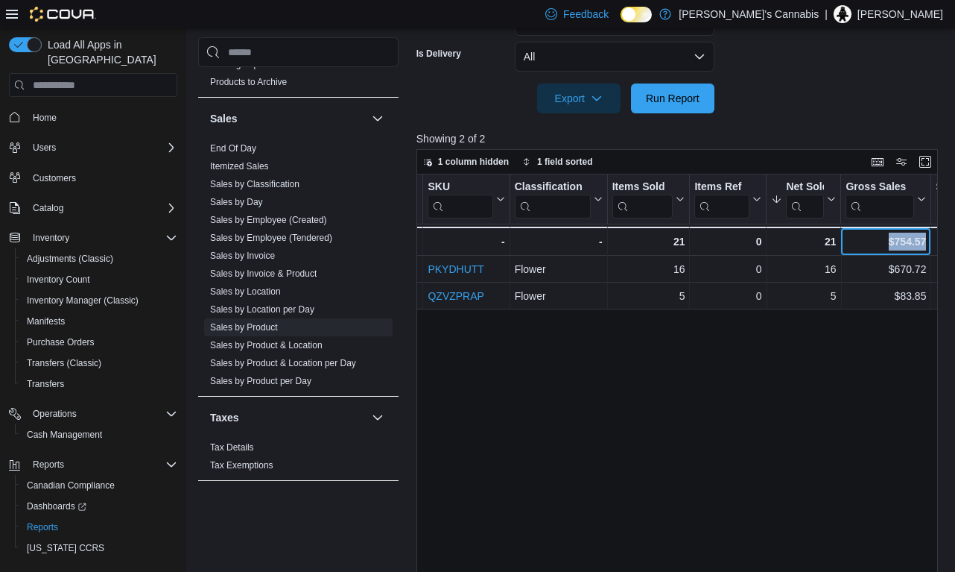
drag, startPoint x: 926, startPoint y: 242, endPoint x: 885, endPoint y: 245, distance: 41.1
click at [885, 245] on div "$754.57" at bounding box center [886, 241] width 80 height 18
copy div "$754.57"
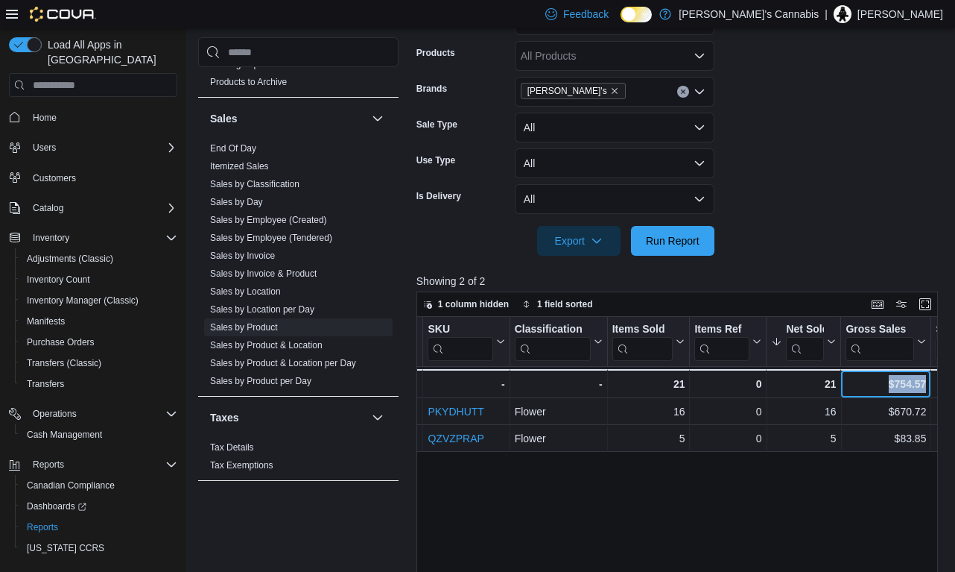
scroll to position [369, 0]
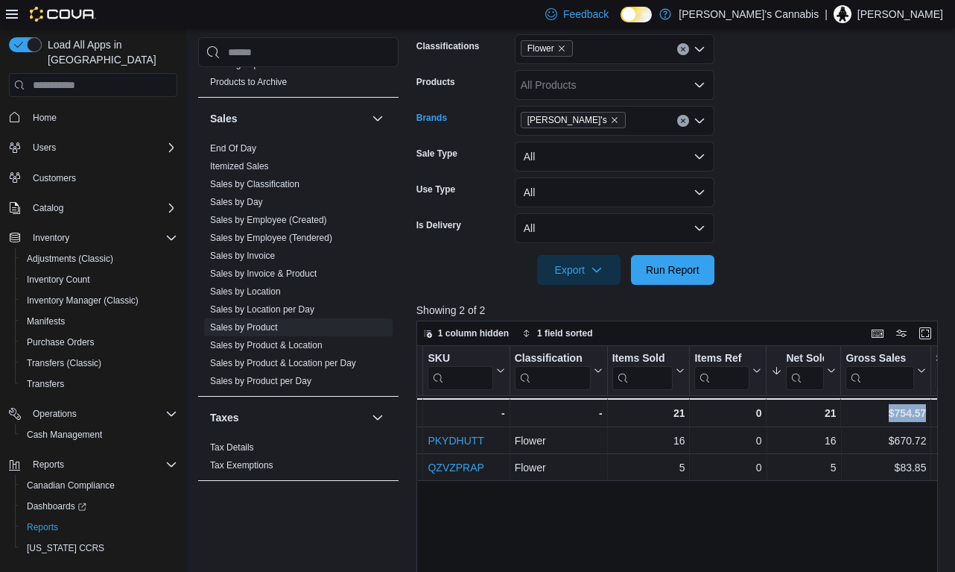
click at [610, 116] on icon "Remove MaryJane's from selection in this group" at bounding box center [614, 120] width 9 height 9
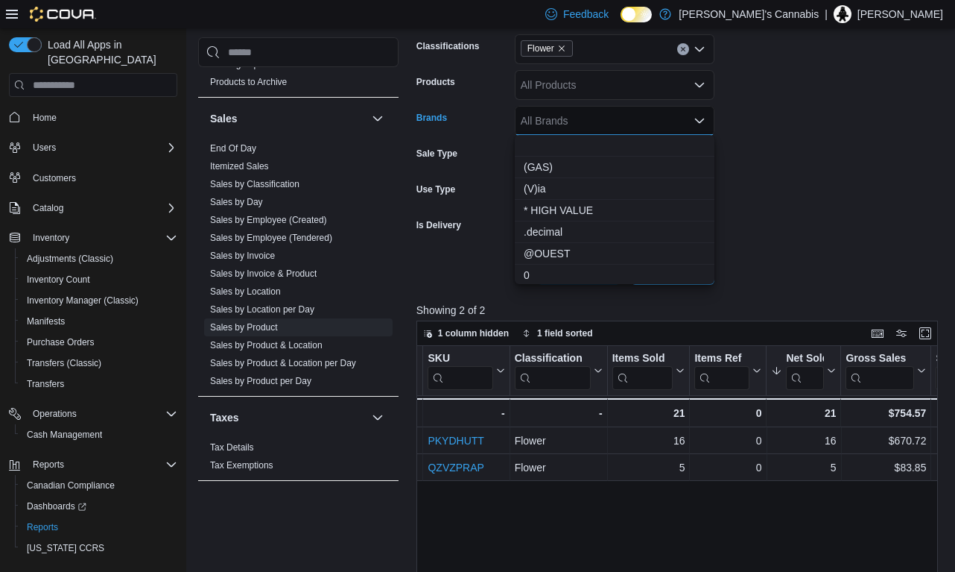
click at [563, 47] on icon "Remove Flower from selection in this group" at bounding box center [561, 48] width 9 height 9
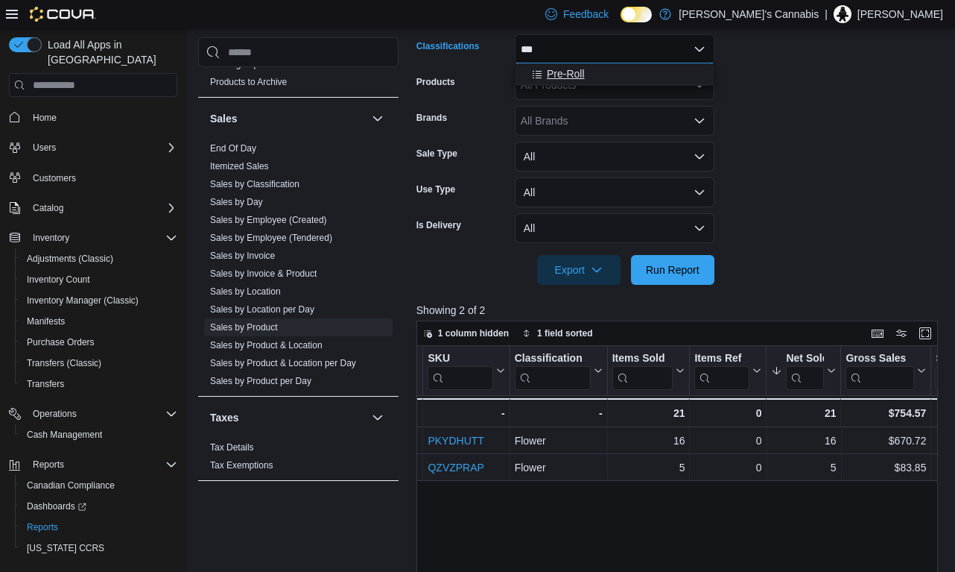
type input "***"
click at [563, 80] on span "Pre-Roll" at bounding box center [566, 73] width 38 height 15
click at [656, 261] on span "Run Report" at bounding box center [673, 269] width 66 height 30
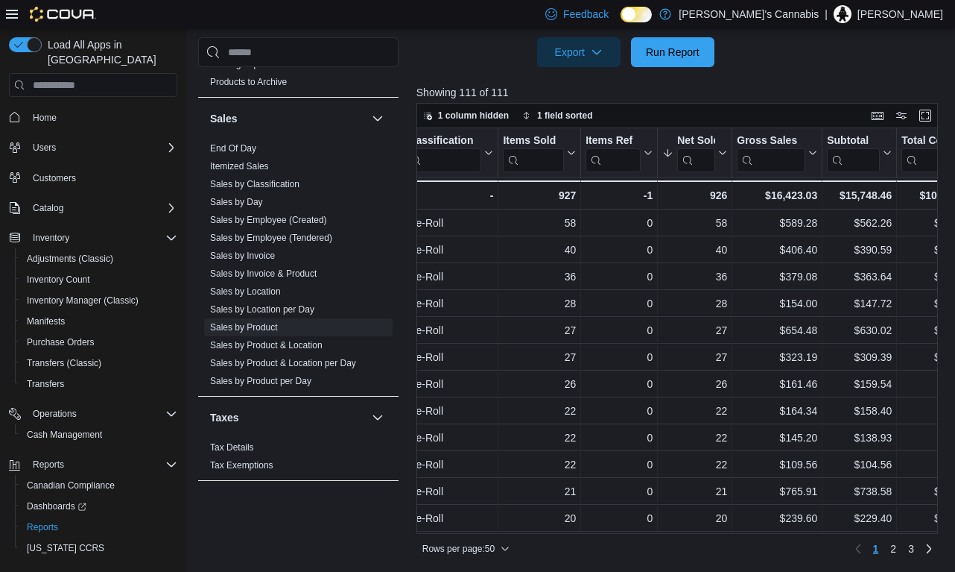
scroll to position [0, 414]
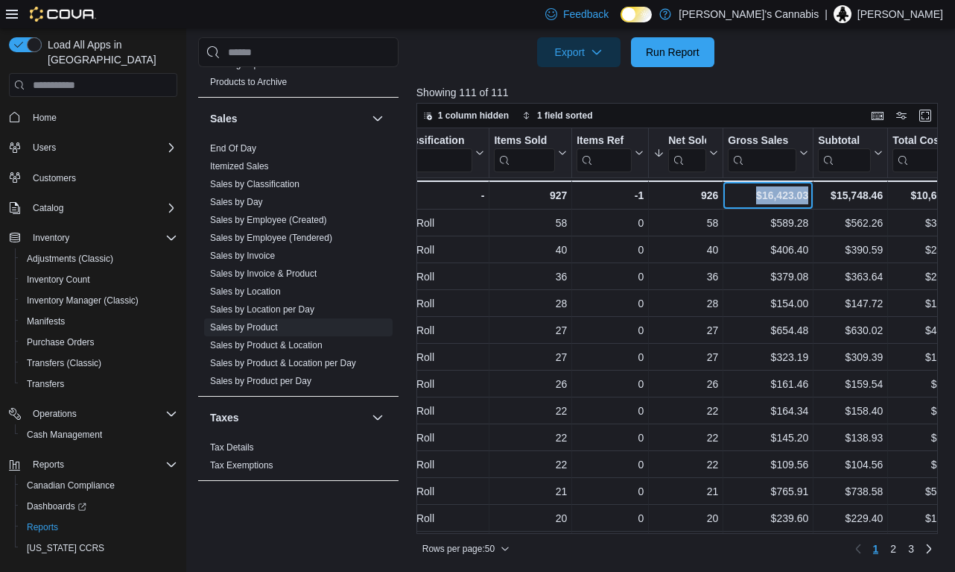
drag, startPoint x: 809, startPoint y: 194, endPoint x: 753, endPoint y: 194, distance: 55.9
click at [753, 194] on div "$16,423.03 - Gross Sales, column 7, row 51" at bounding box center [769, 194] width 90 height 29
copy div "$16,423.03"
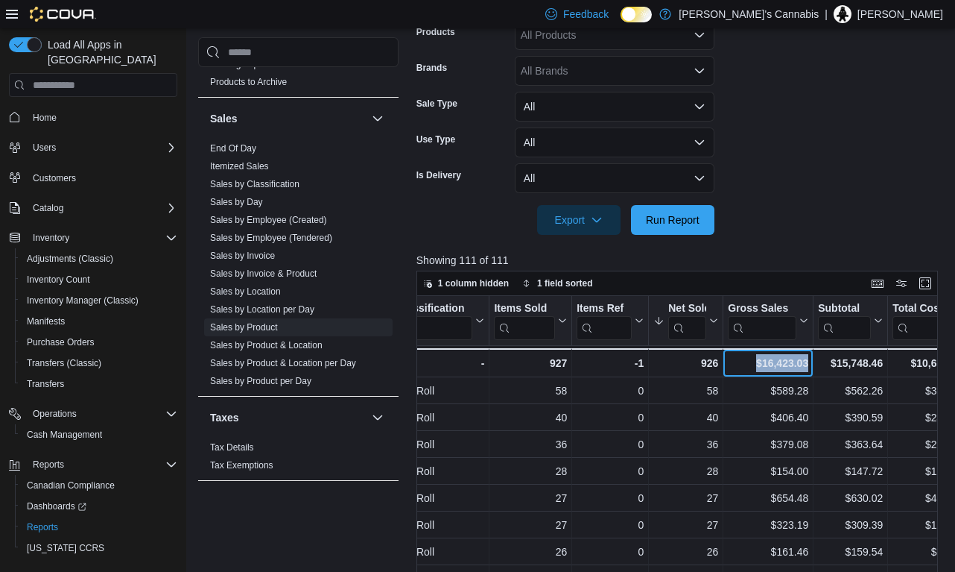
scroll to position [374, 0]
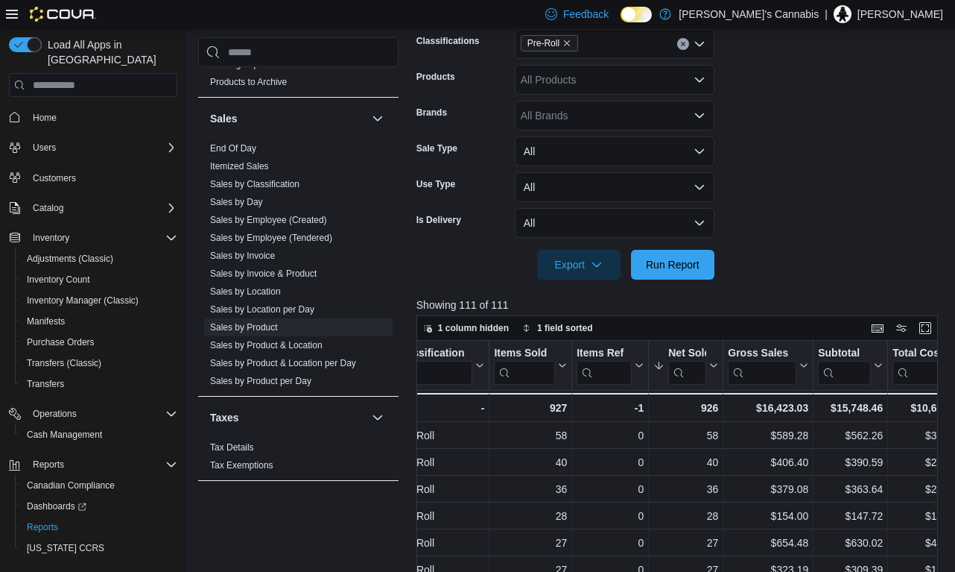
click at [562, 113] on div "All Brands" at bounding box center [615, 116] width 200 height 30
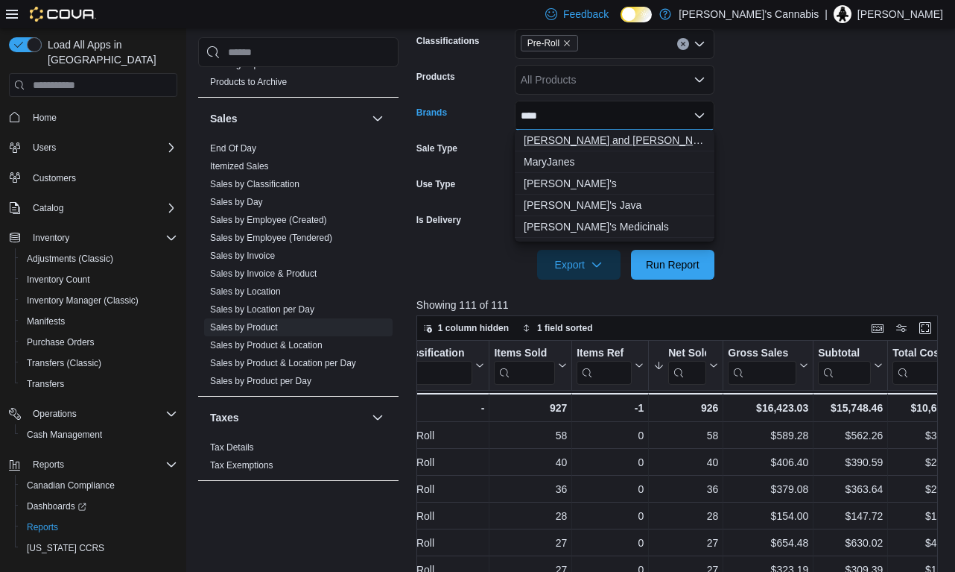
type input "****"
drag, startPoint x: 560, startPoint y: 147, endPoint x: 571, endPoint y: 188, distance: 42.3
click at [571, 188] on span "[PERSON_NAME]'s" at bounding box center [615, 183] width 182 height 15
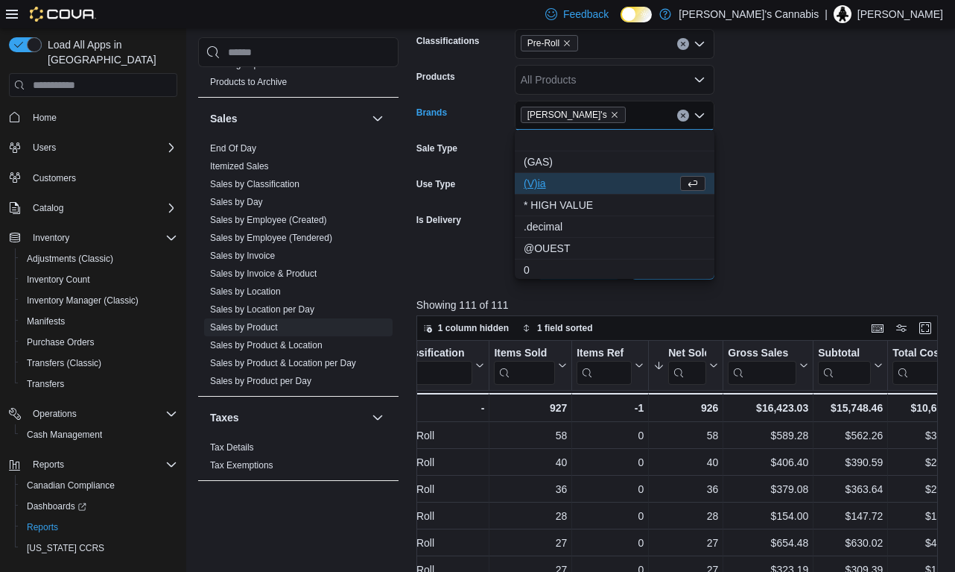
click at [759, 227] on form "**********" at bounding box center [680, 81] width 527 height 396
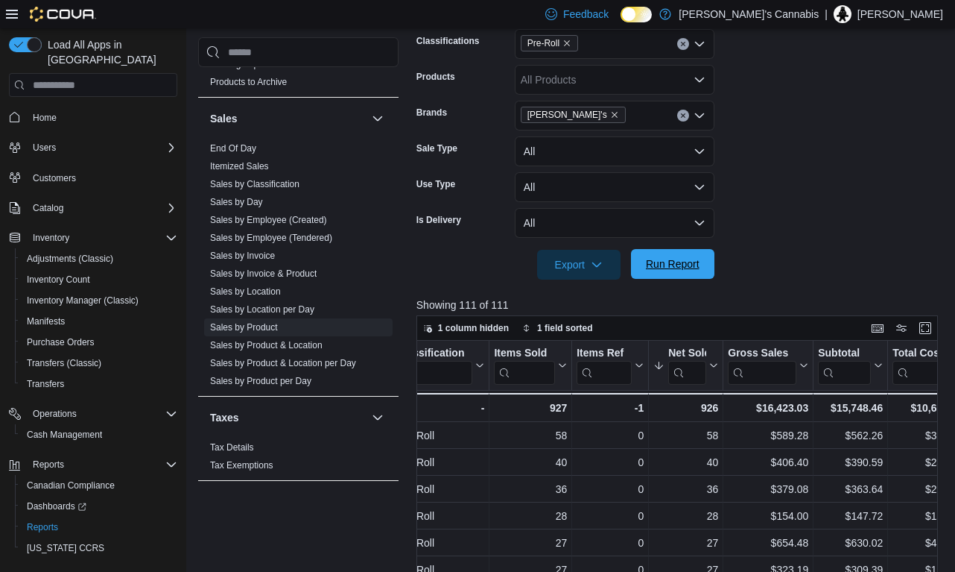
click at [693, 260] on span "Run Report" at bounding box center [673, 263] width 54 height 15
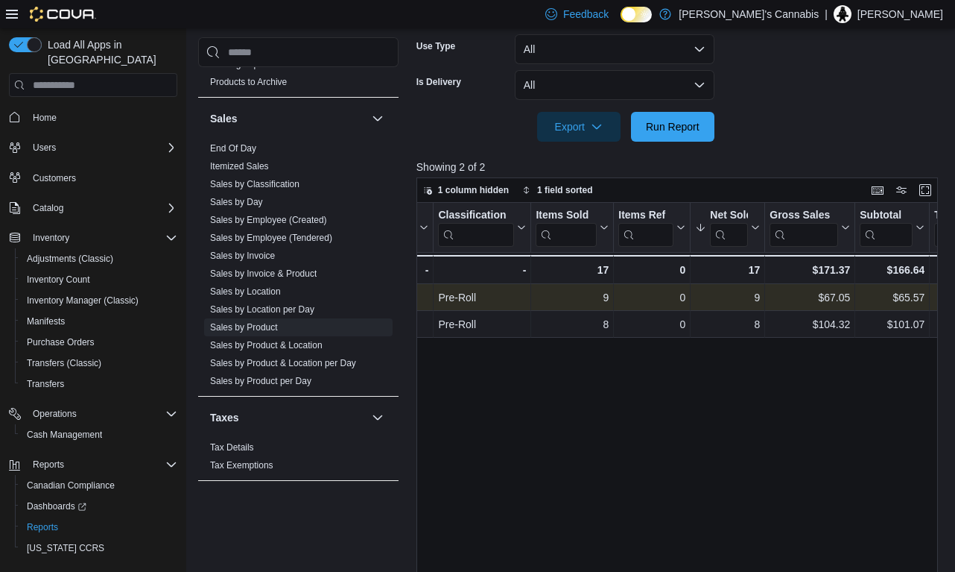
scroll to position [0, 376]
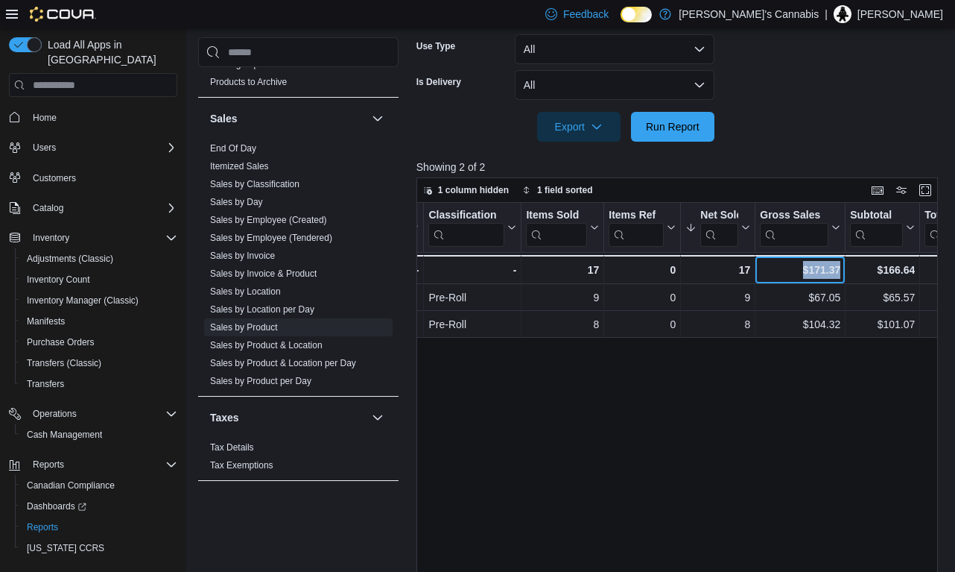
drag, startPoint x: 841, startPoint y: 270, endPoint x: 800, endPoint y: 271, distance: 41.8
click at [800, 271] on div "$171.37 - Gross Sales, column 7, row 3" at bounding box center [801, 269] width 90 height 29
copy div "$171.37"
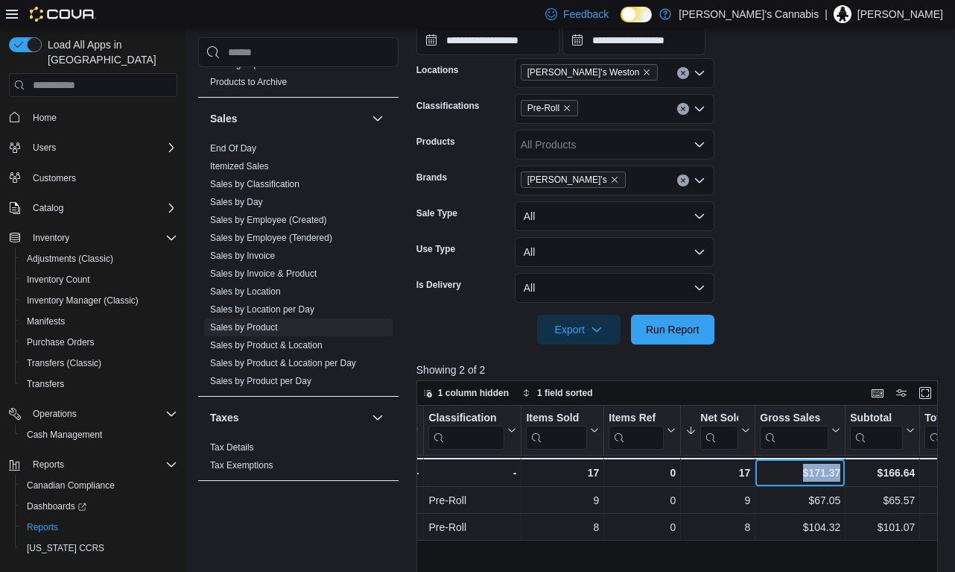
scroll to position [281, 0]
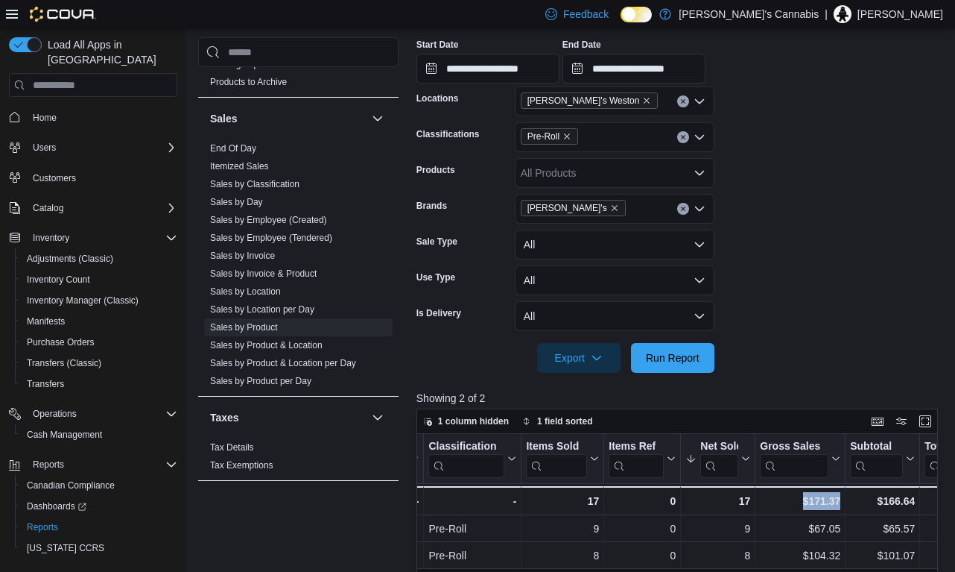
click at [569, 137] on icon "Remove Pre-Roll from selection in this group" at bounding box center [567, 136] width 9 height 9
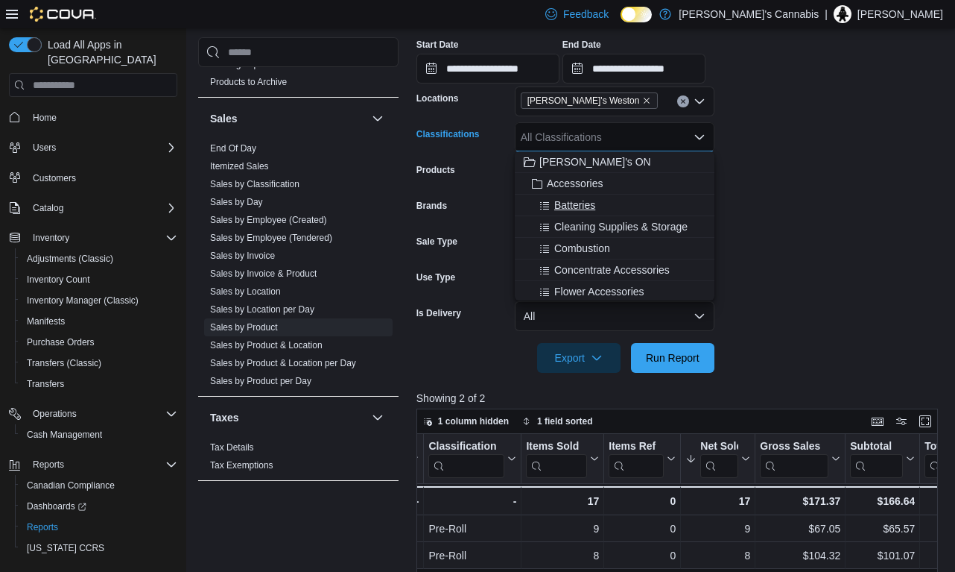
click at [525, 203] on div "Batteries" at bounding box center [615, 204] width 182 height 15
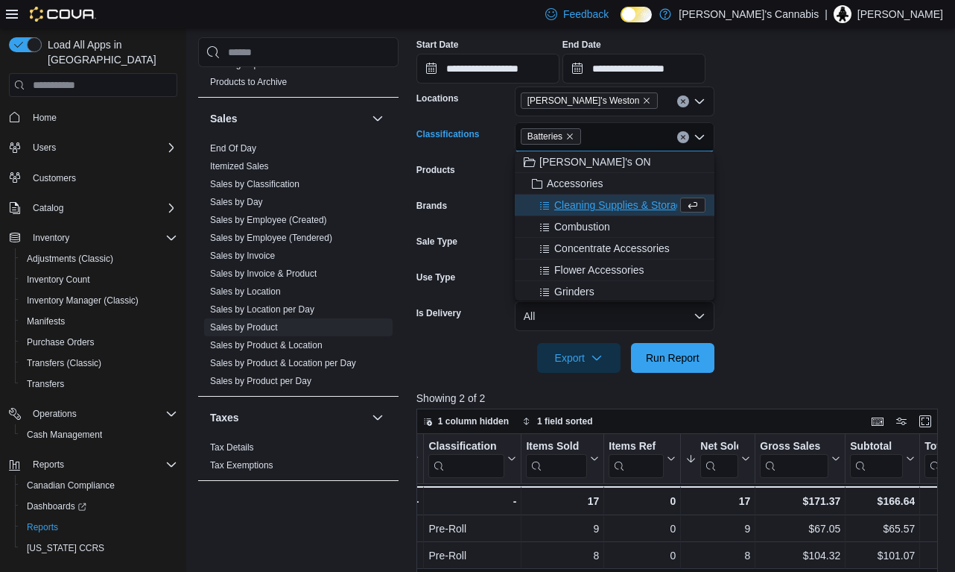
click at [490, 220] on div "Brands" at bounding box center [463, 209] width 92 height 30
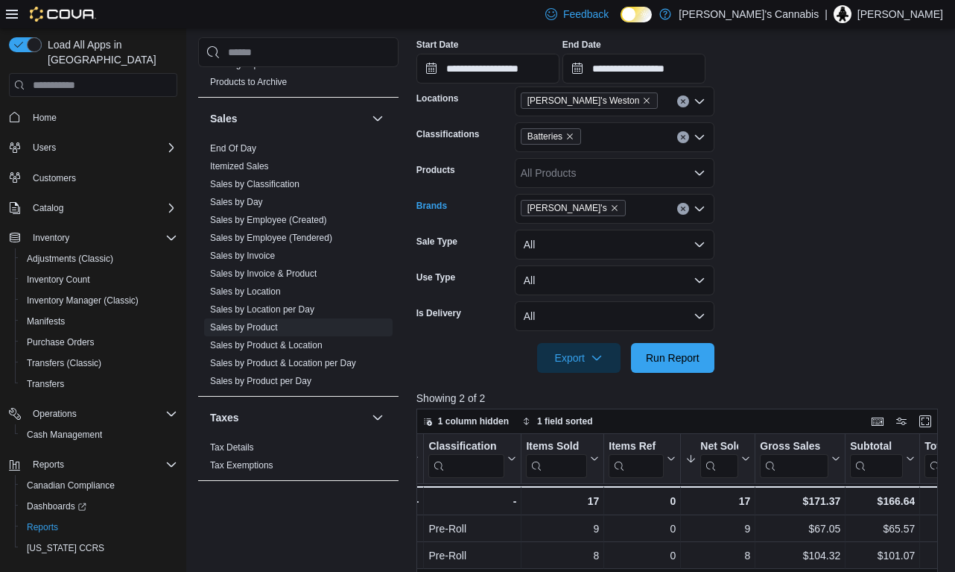
click at [610, 209] on icon "Remove MaryJane's from selection in this group" at bounding box center [614, 207] width 9 height 9
click at [574, 139] on icon "Remove Batteries from selection in this group" at bounding box center [570, 136] width 9 height 9
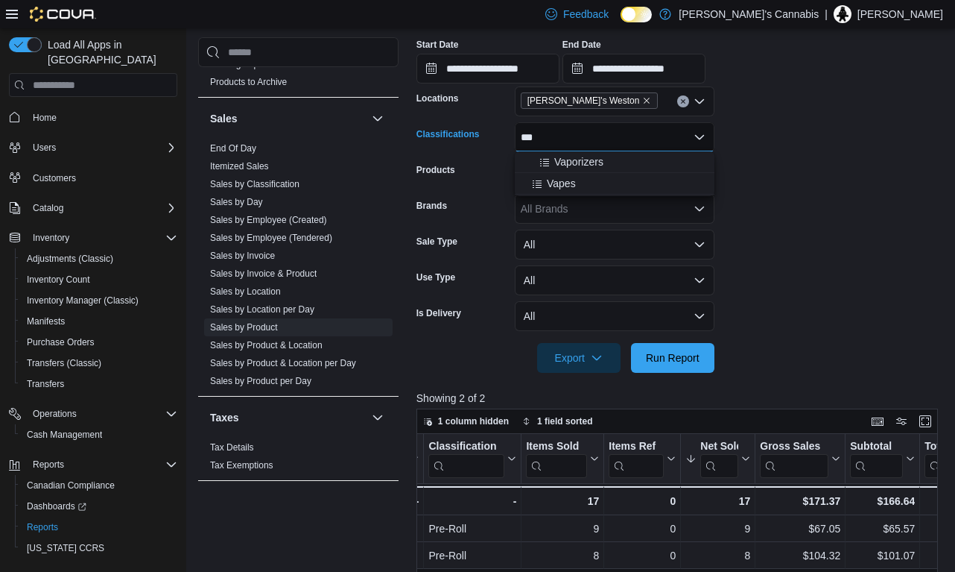
drag, startPoint x: 574, startPoint y: 139, endPoint x: 592, endPoint y: 181, distance: 46.1
click at [592, 181] on div "All Products" at bounding box center [615, 173] width 200 height 30
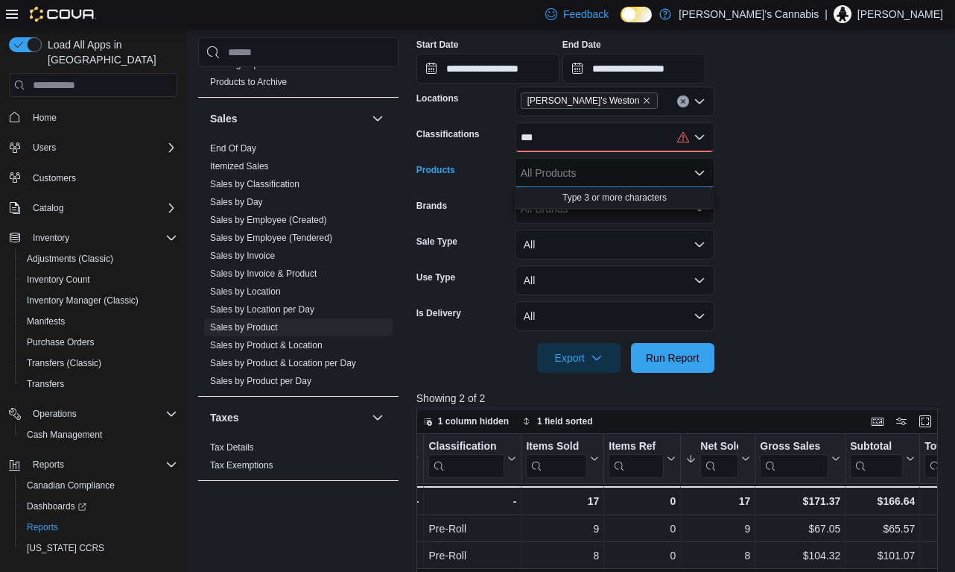
click at [659, 133] on div "***" at bounding box center [615, 137] width 200 height 30
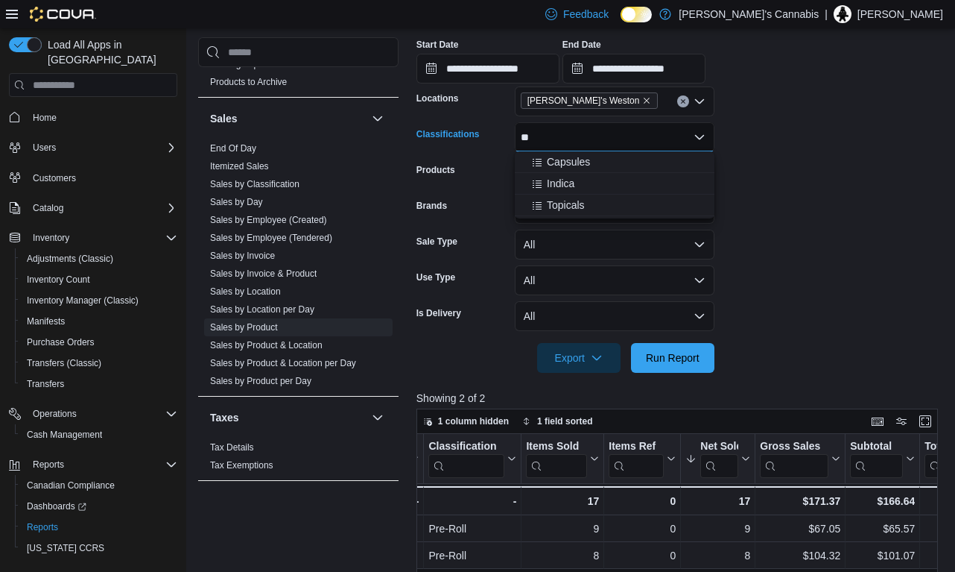
type input "*"
type input "***"
click at [628, 189] on div "Vapes" at bounding box center [615, 183] width 182 height 15
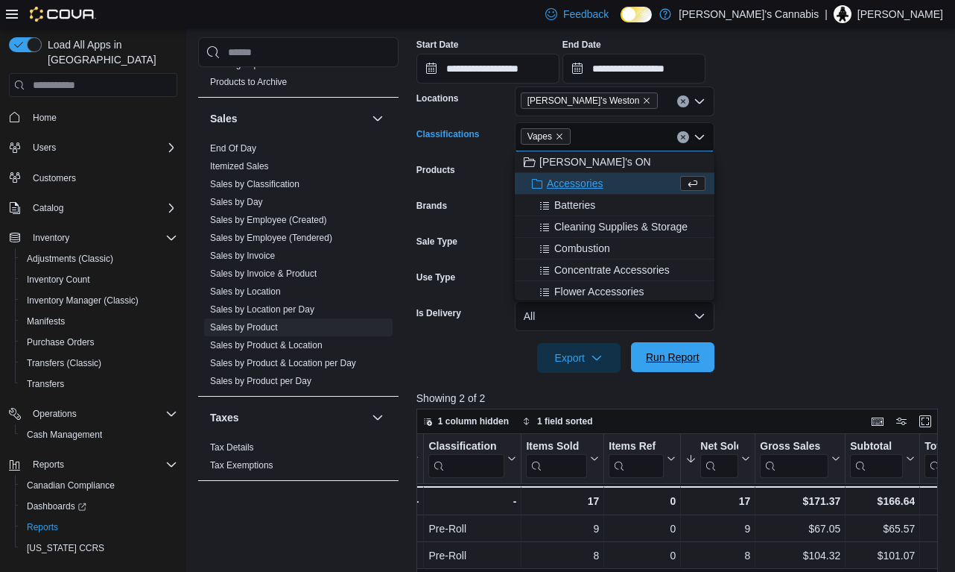
click at [686, 355] on span "Run Report" at bounding box center [673, 356] width 54 height 15
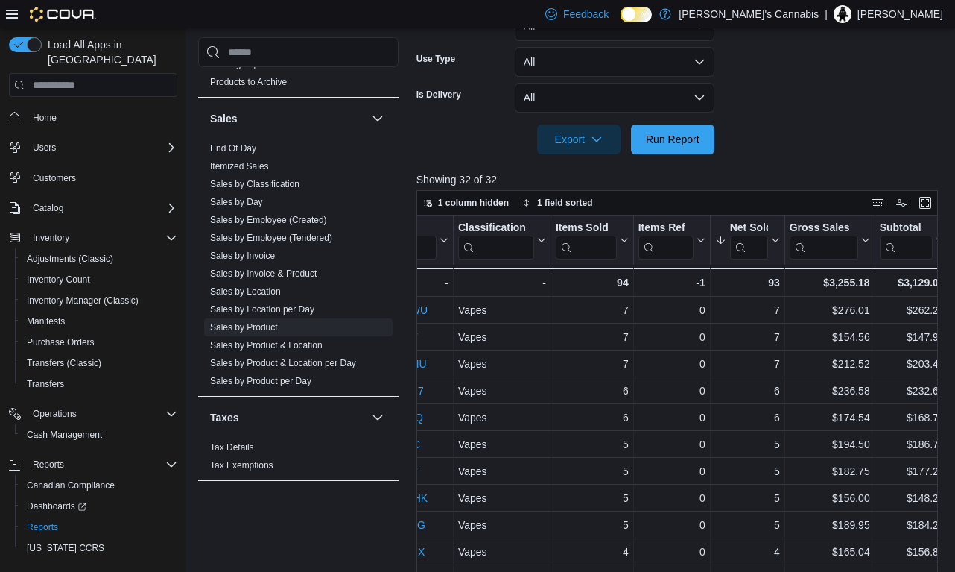
scroll to position [0, 379]
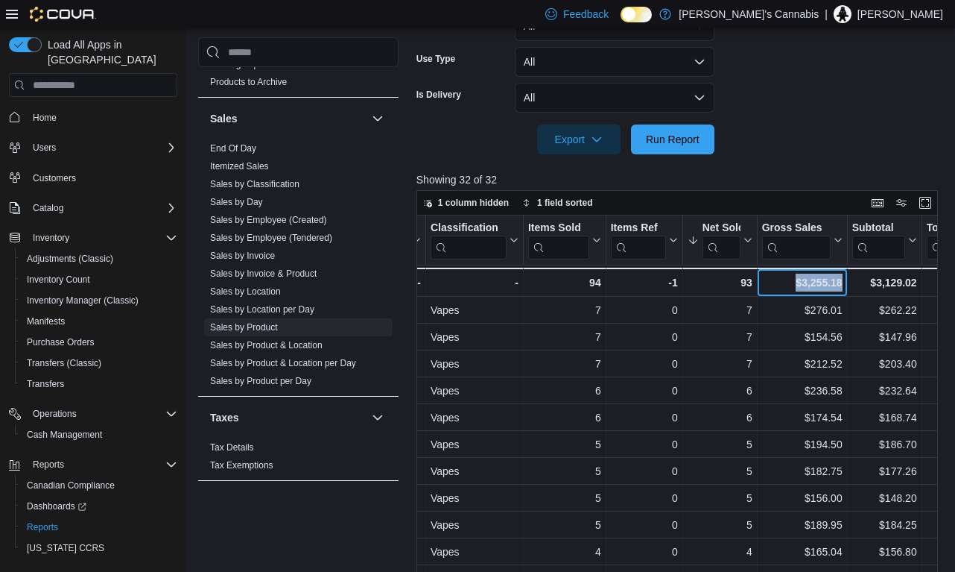
drag, startPoint x: 844, startPoint y: 280, endPoint x: 791, endPoint y: 283, distance: 52.2
click at [791, 283] on div "$3,255.18 - Gross Sales, column 7, row 33" at bounding box center [802, 282] width 90 height 29
copy div "$3,255.18"
click at [949, 174] on div "Reports Feedback Cash Management Cash Management Cash Out Details Compliance OC…" at bounding box center [570, 94] width 769 height 1130
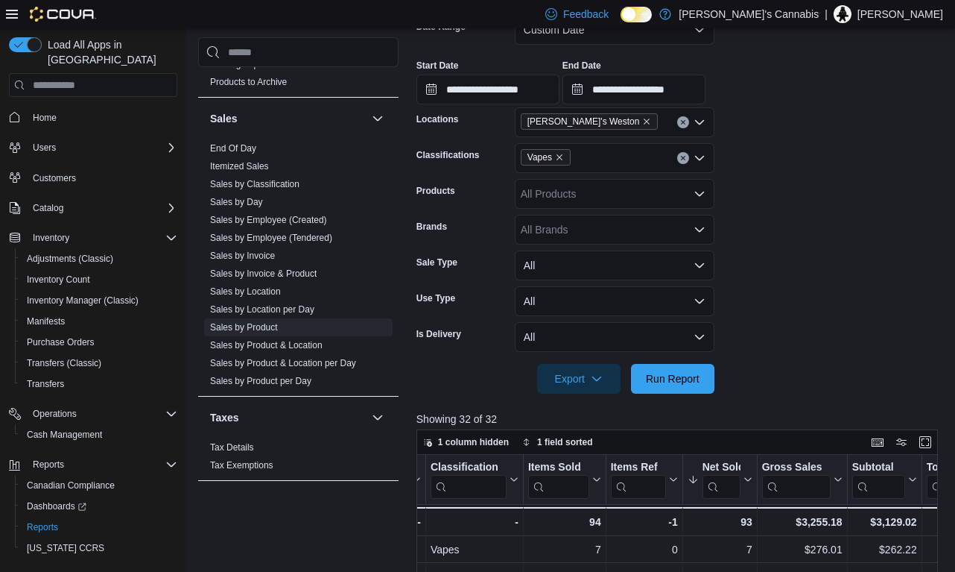
scroll to position [256, 0]
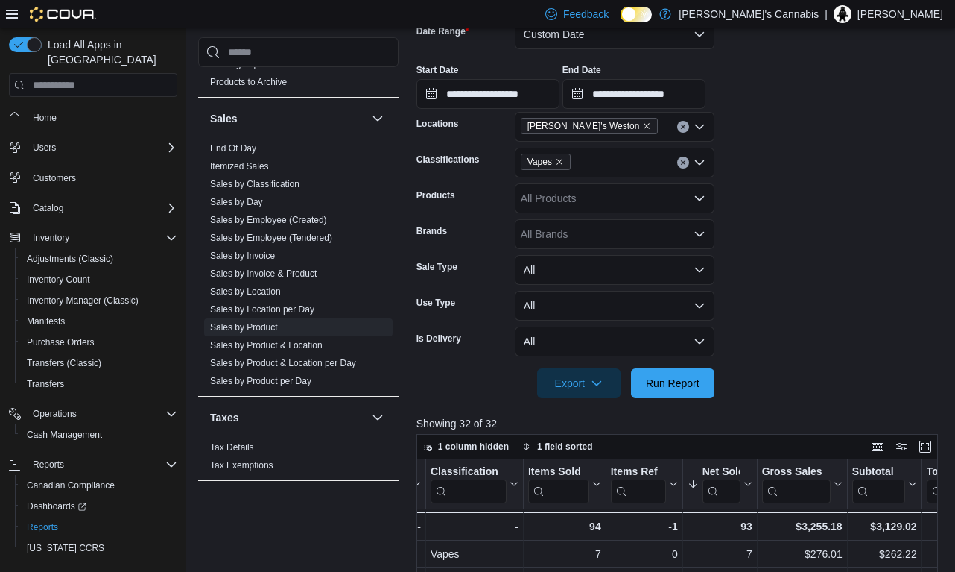
click at [564, 165] on icon "Remove Vapes from selection in this group" at bounding box center [559, 161] width 9 height 9
click at [664, 378] on span "Run Report" at bounding box center [673, 382] width 54 height 15
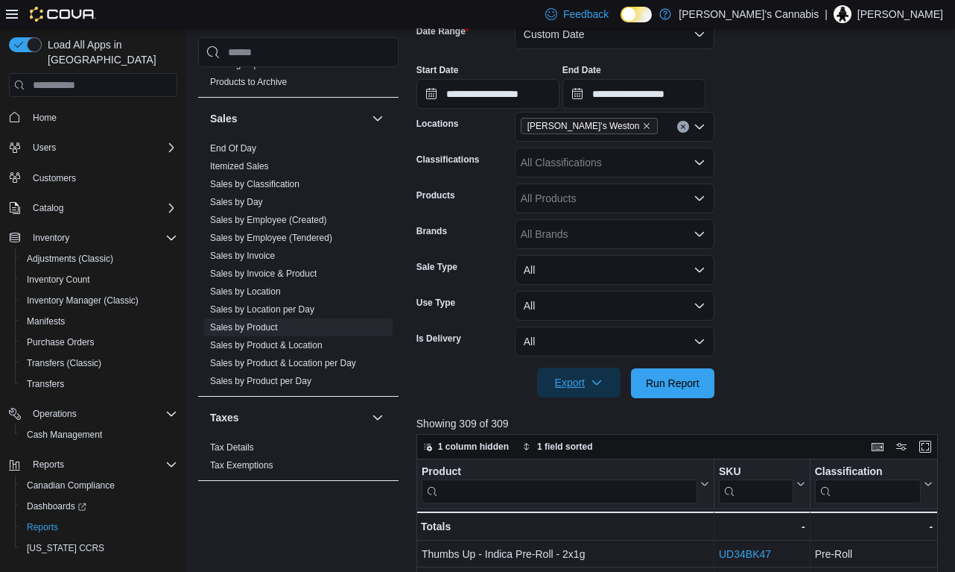
click at [575, 381] on span "Export" at bounding box center [579, 382] width 66 height 30
click at [595, 441] on span "Export to Csv" at bounding box center [581, 442] width 67 height 12
click at [310, 236] on link "Sales by Employee (Tendered)" at bounding box center [271, 237] width 122 height 10
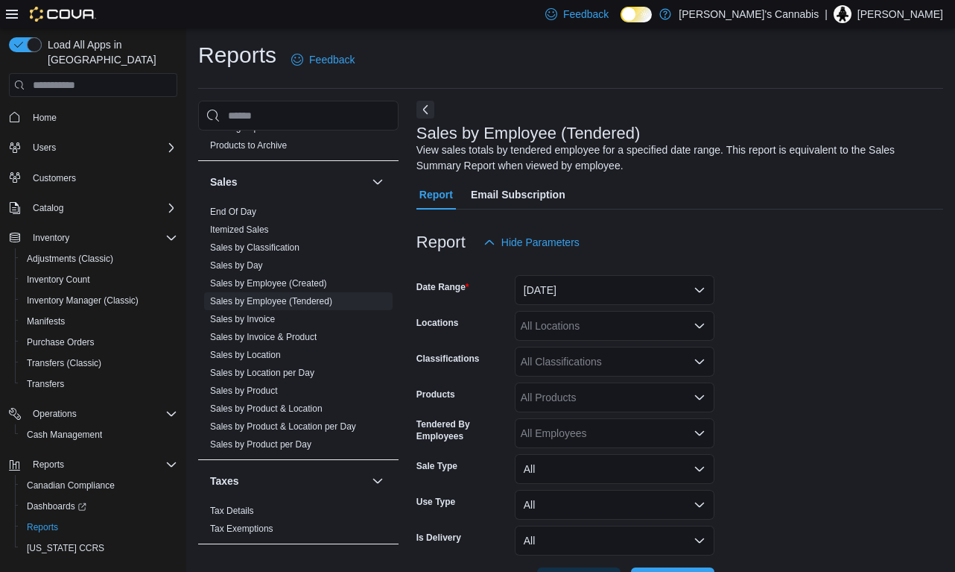
scroll to position [49, 0]
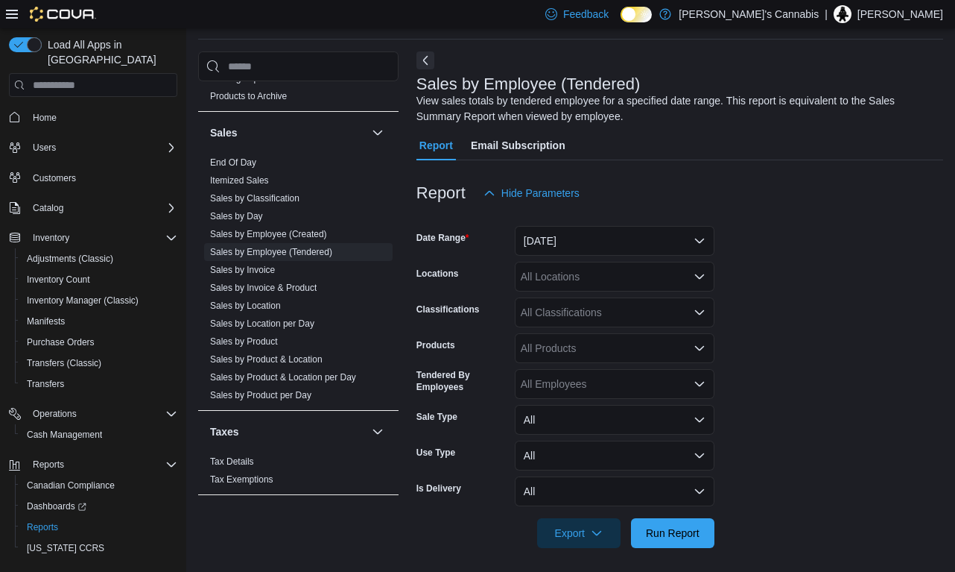
click at [578, 247] on button "[DATE]" at bounding box center [615, 241] width 200 height 30
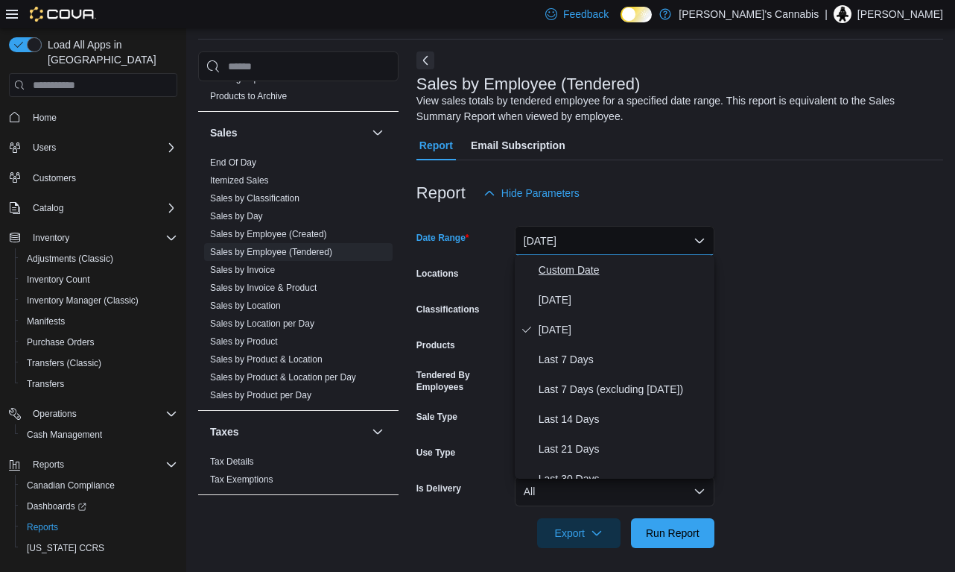
click at [559, 279] on span "Custom Date" at bounding box center [624, 270] width 170 height 18
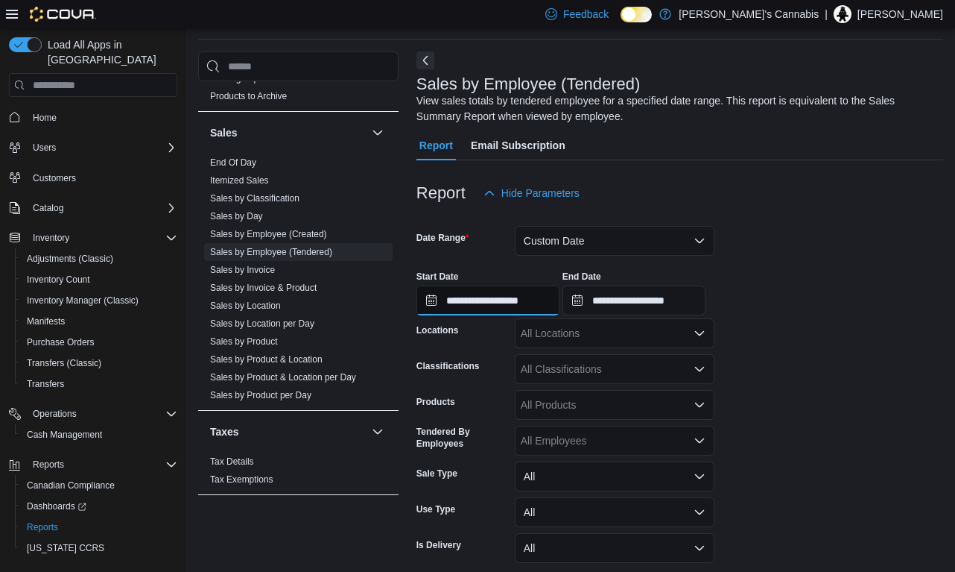
click at [519, 299] on input "**********" at bounding box center [488, 300] width 143 height 30
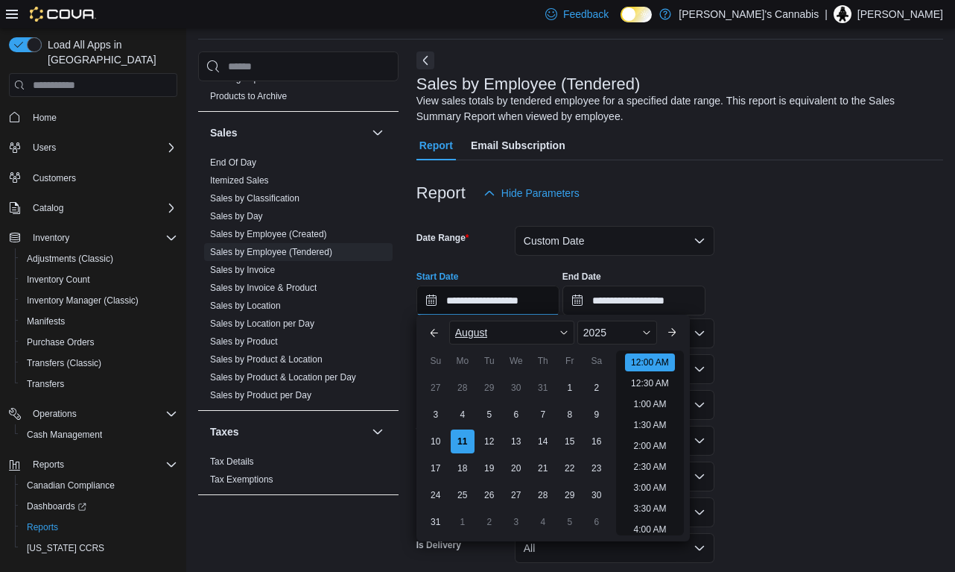
scroll to position [46, 0]
click at [437, 412] on div "3" at bounding box center [436, 415] width 26 height 26
type input "**********"
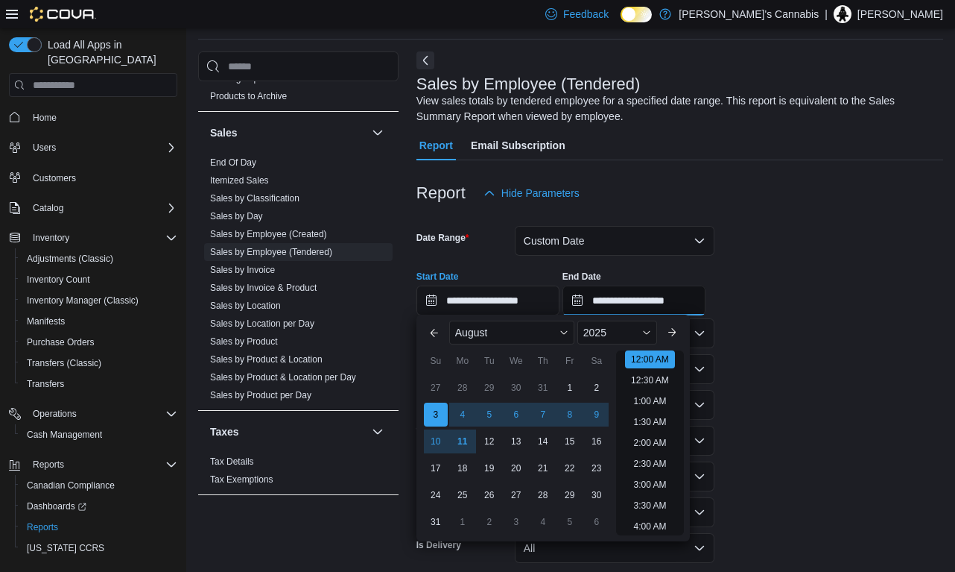
click at [637, 304] on input "**********" at bounding box center [634, 300] width 143 height 30
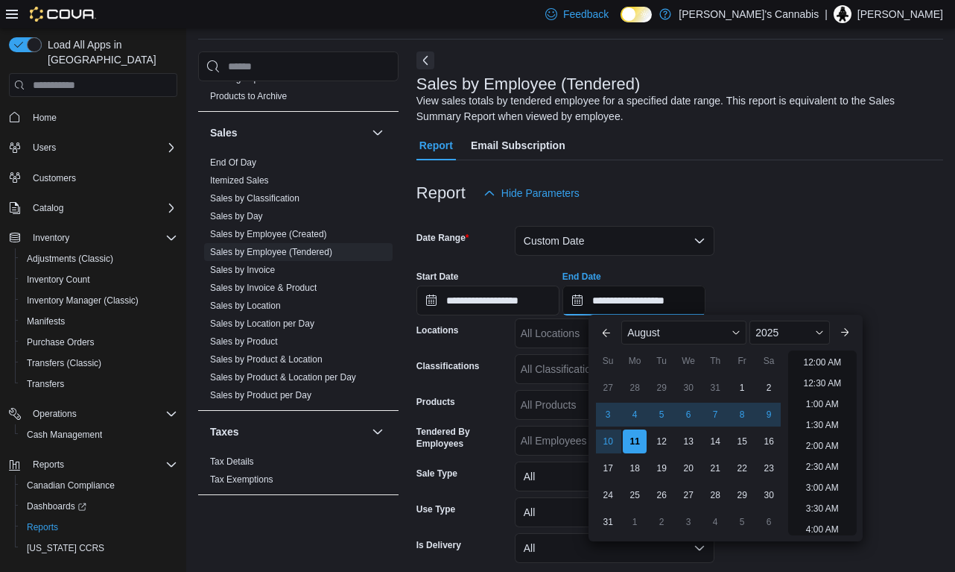
scroll to position [820, 0]
click at [768, 412] on div "9" at bounding box center [769, 415] width 26 height 26
type input "**********"
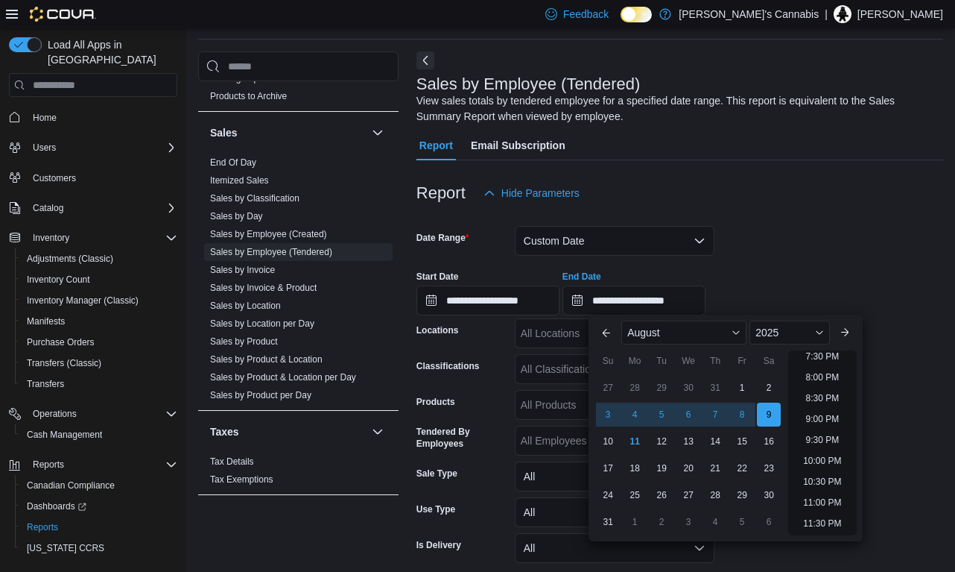
click at [783, 247] on form "**********" at bounding box center [680, 406] width 527 height 396
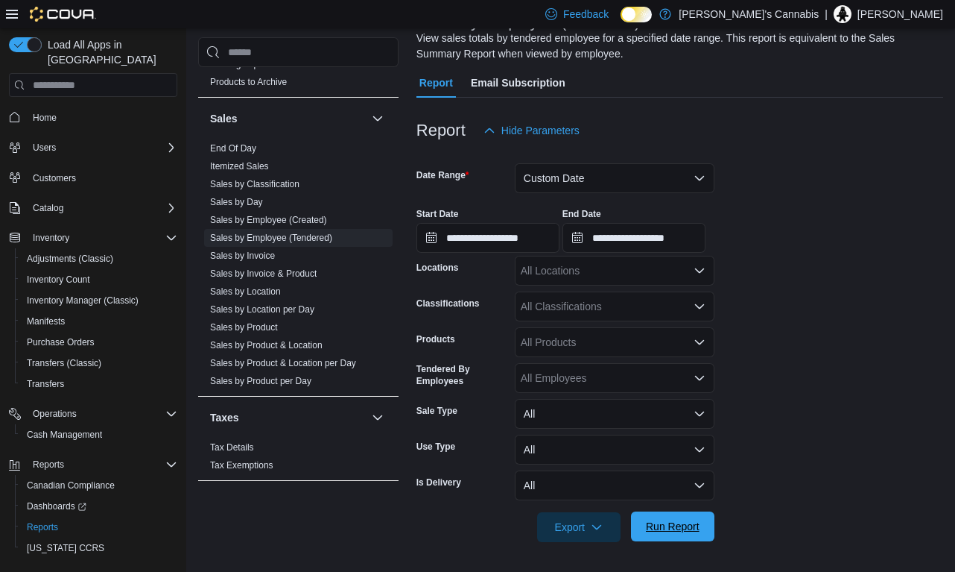
scroll to position [111, 0]
click at [656, 273] on div "All Locations" at bounding box center [615, 271] width 200 height 30
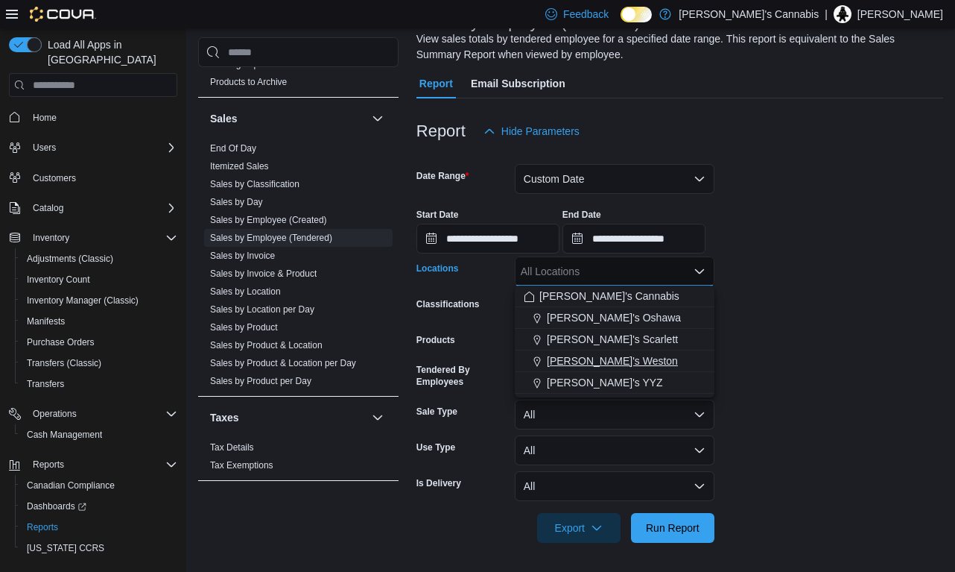
click at [624, 357] on span "[PERSON_NAME]'s Weston" at bounding box center [612, 360] width 131 height 15
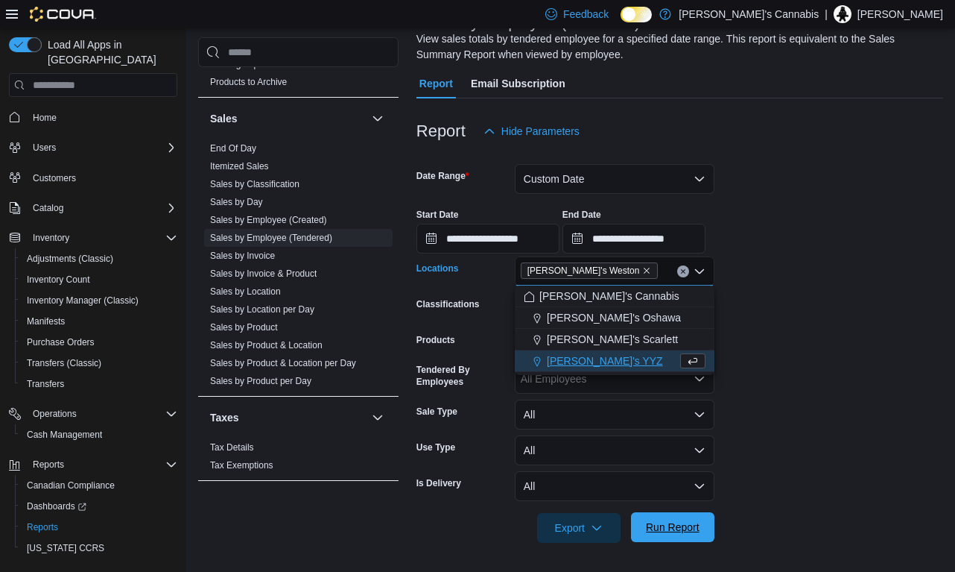
click at [670, 525] on span "Run Report" at bounding box center [673, 526] width 54 height 15
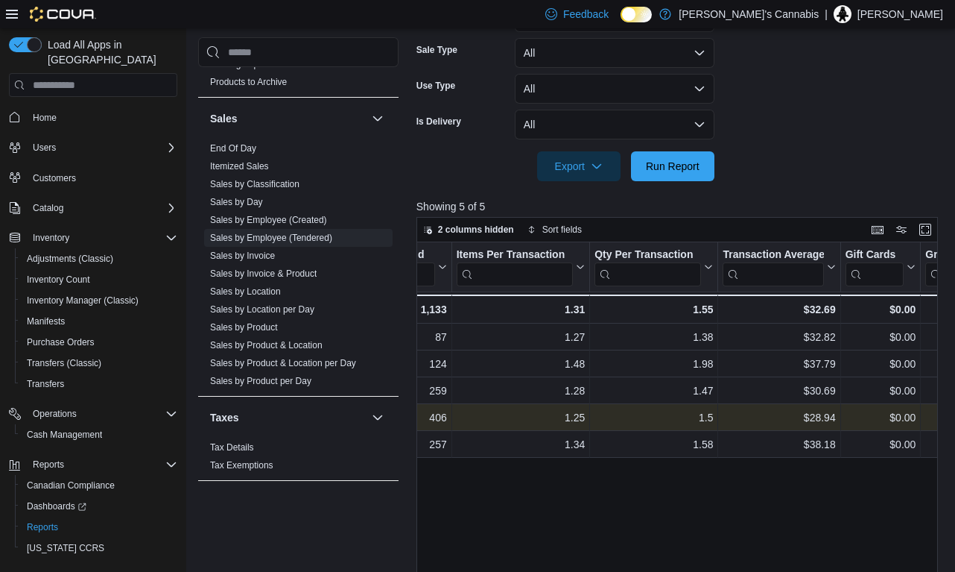
scroll to position [0, 364]
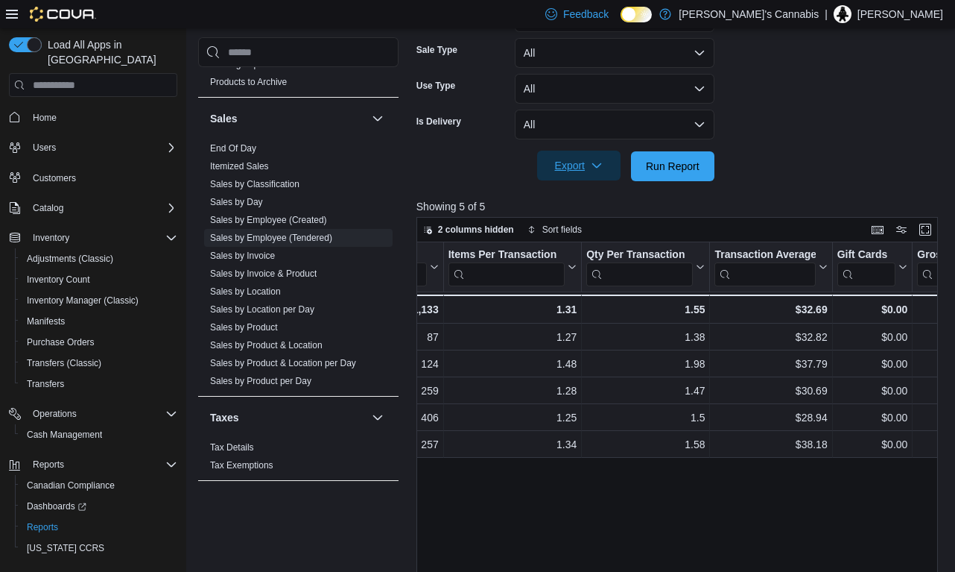
click at [586, 160] on span "Export" at bounding box center [579, 166] width 66 height 30
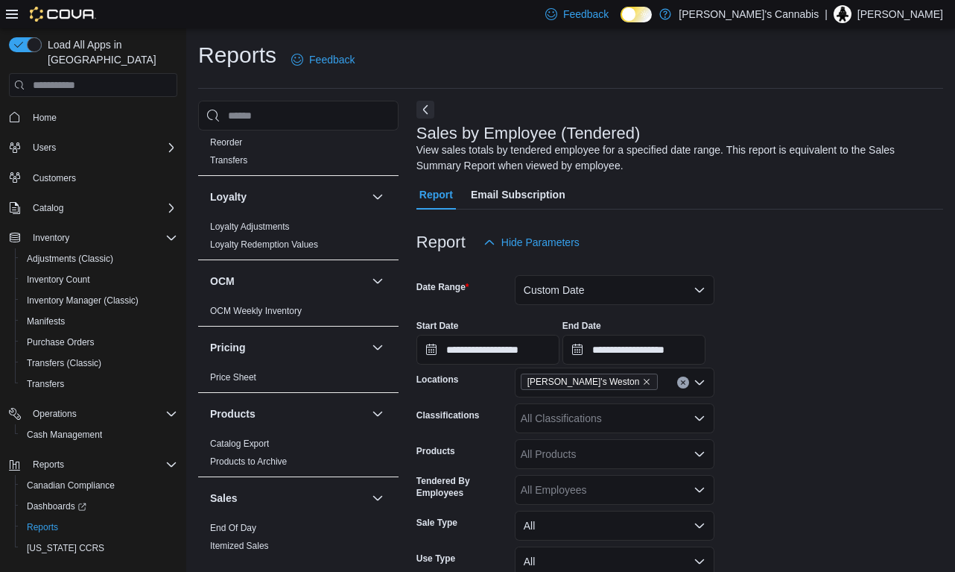
scroll to position [0, 0]
click at [642, 379] on icon "Remove MaryJane's Weston from selection in this group" at bounding box center [646, 381] width 9 height 9
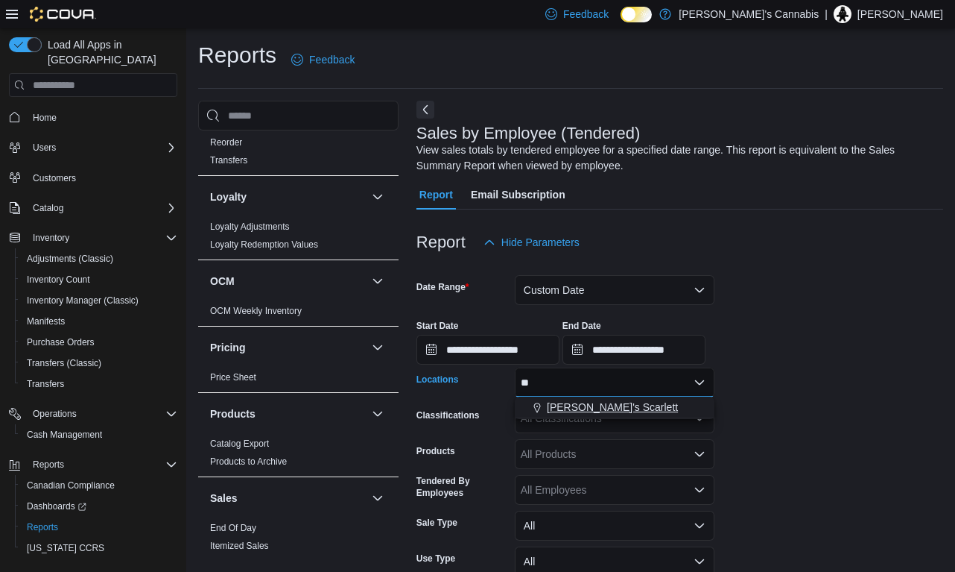
type input "**"
click at [627, 402] on span "[PERSON_NAME]'s Scarlett" at bounding box center [612, 406] width 131 height 15
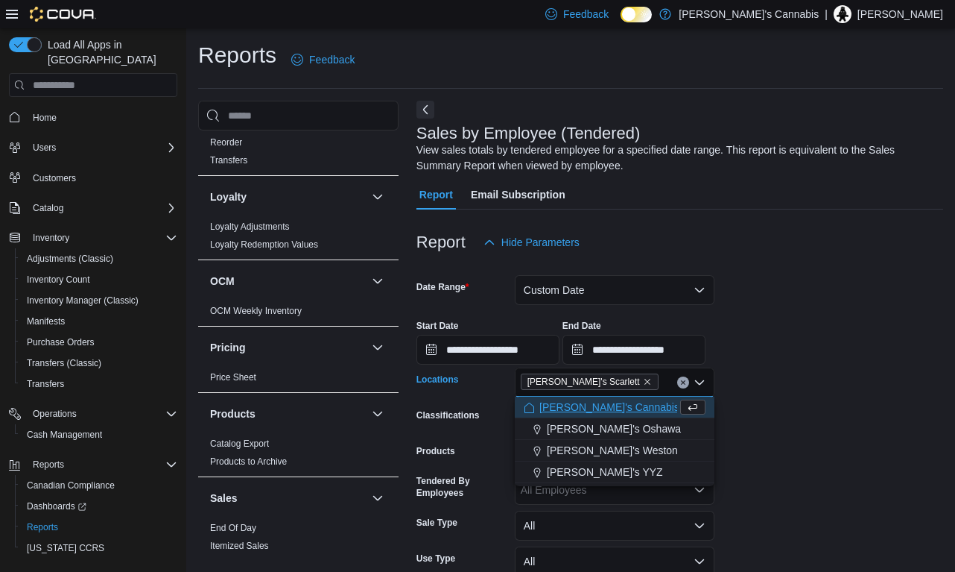
click at [780, 432] on form "**********" at bounding box center [680, 455] width 527 height 396
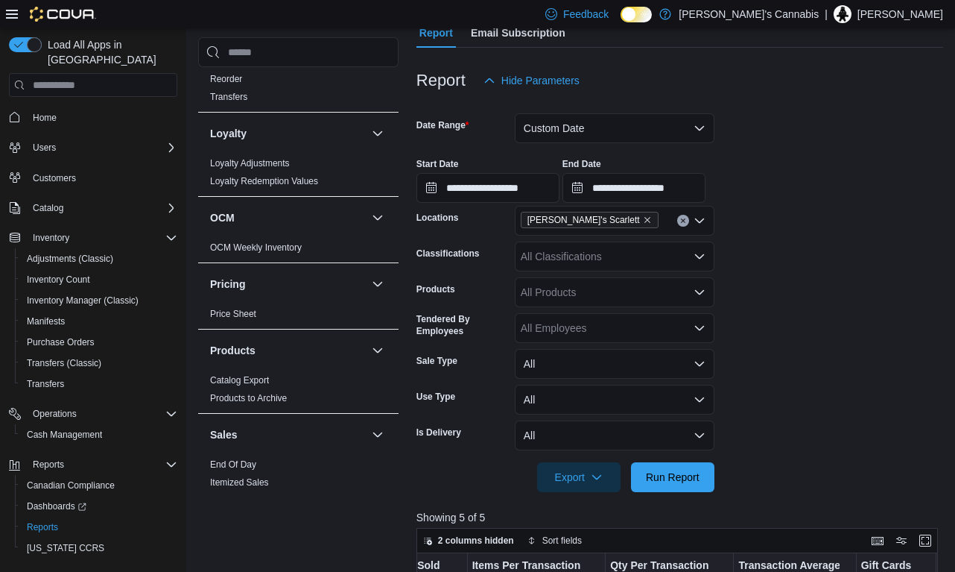
scroll to position [203, 0]
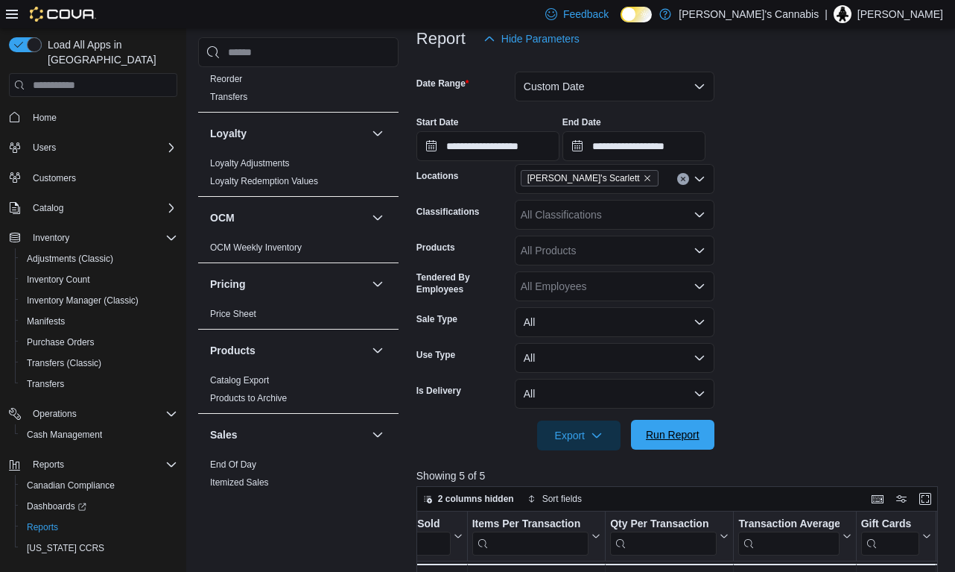
click at [679, 433] on span "Run Report" at bounding box center [673, 434] width 54 height 15
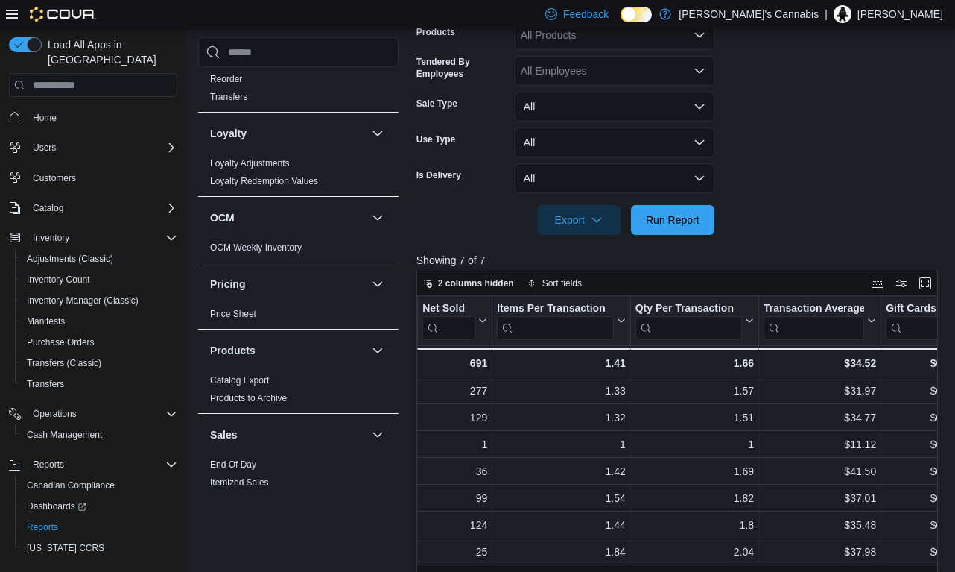
scroll to position [417, 0]
